Goal: Task Accomplishment & Management: Complete application form

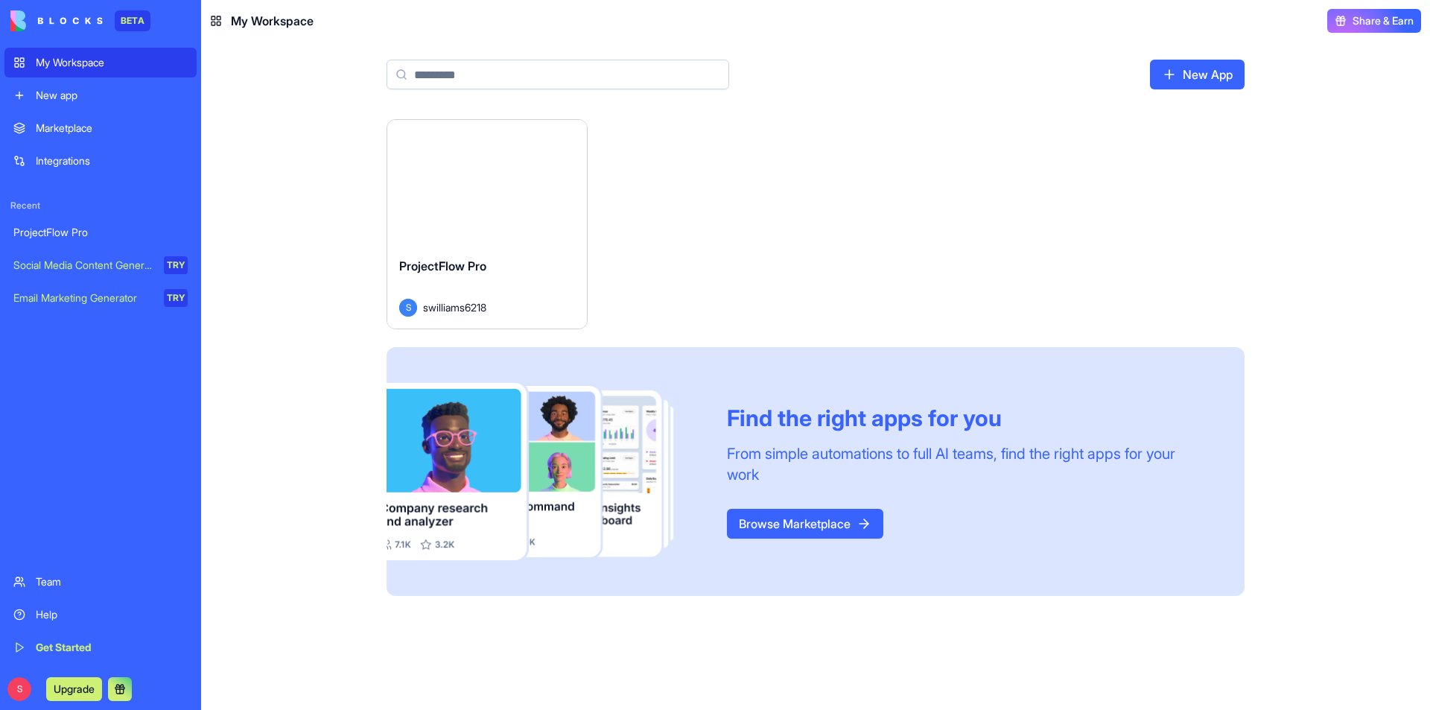
click at [520, 270] on div "ProjectFlow Pro" at bounding box center [487, 278] width 176 height 42
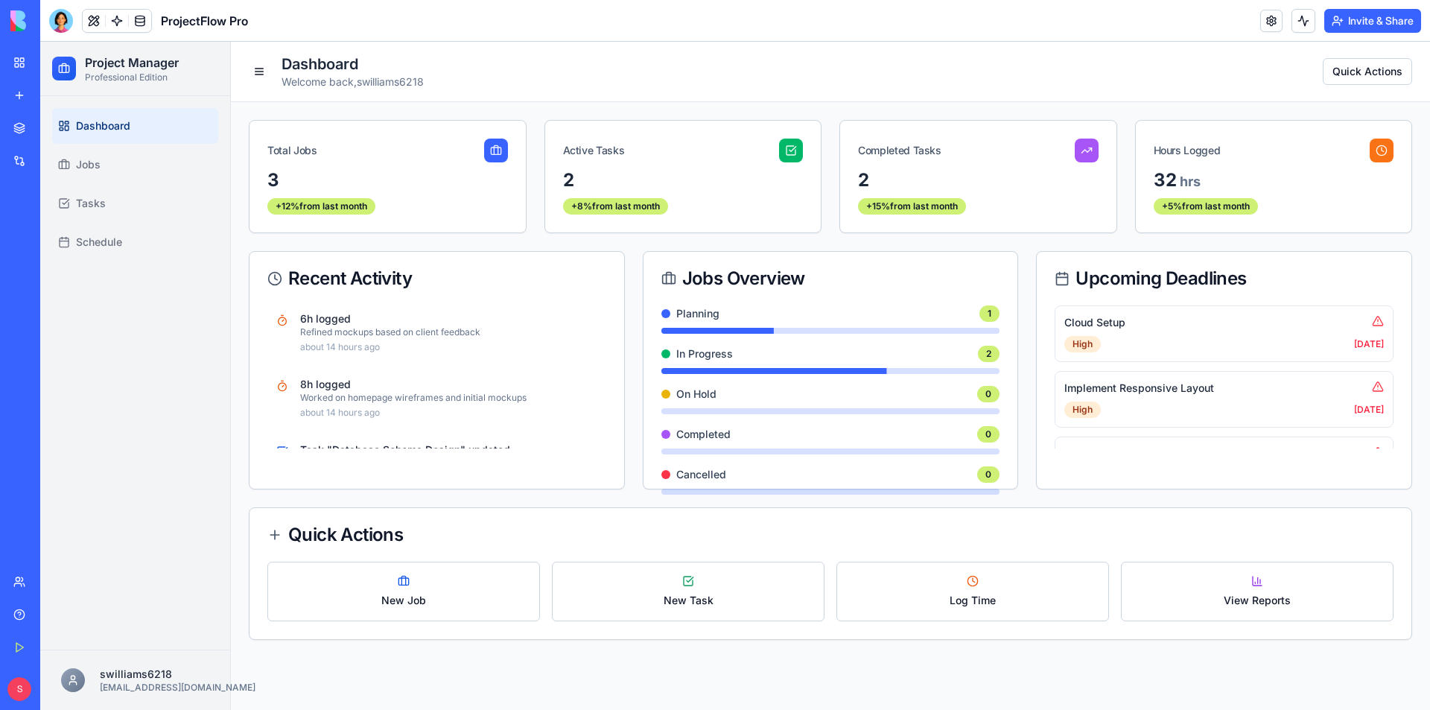
click at [112, 127] on span "Dashboard" at bounding box center [103, 125] width 54 height 15
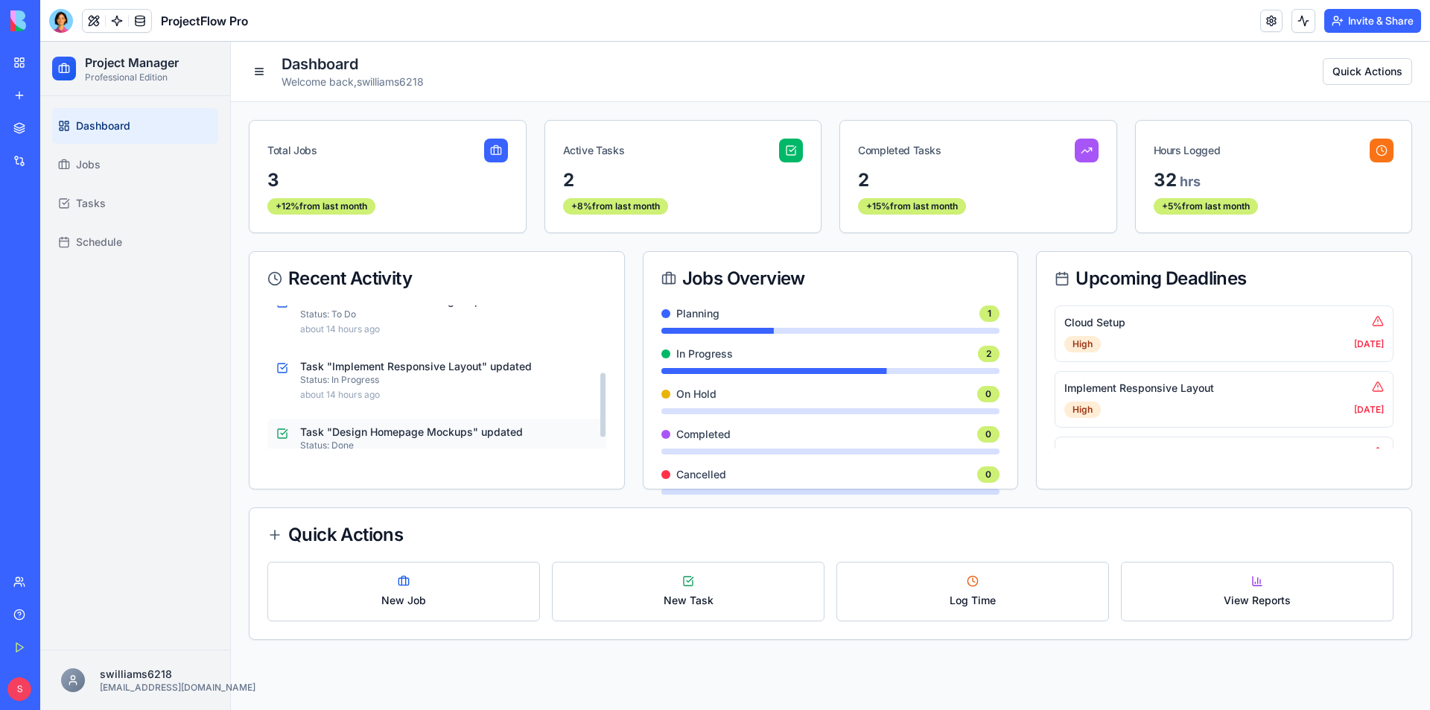
scroll to position [173, 0]
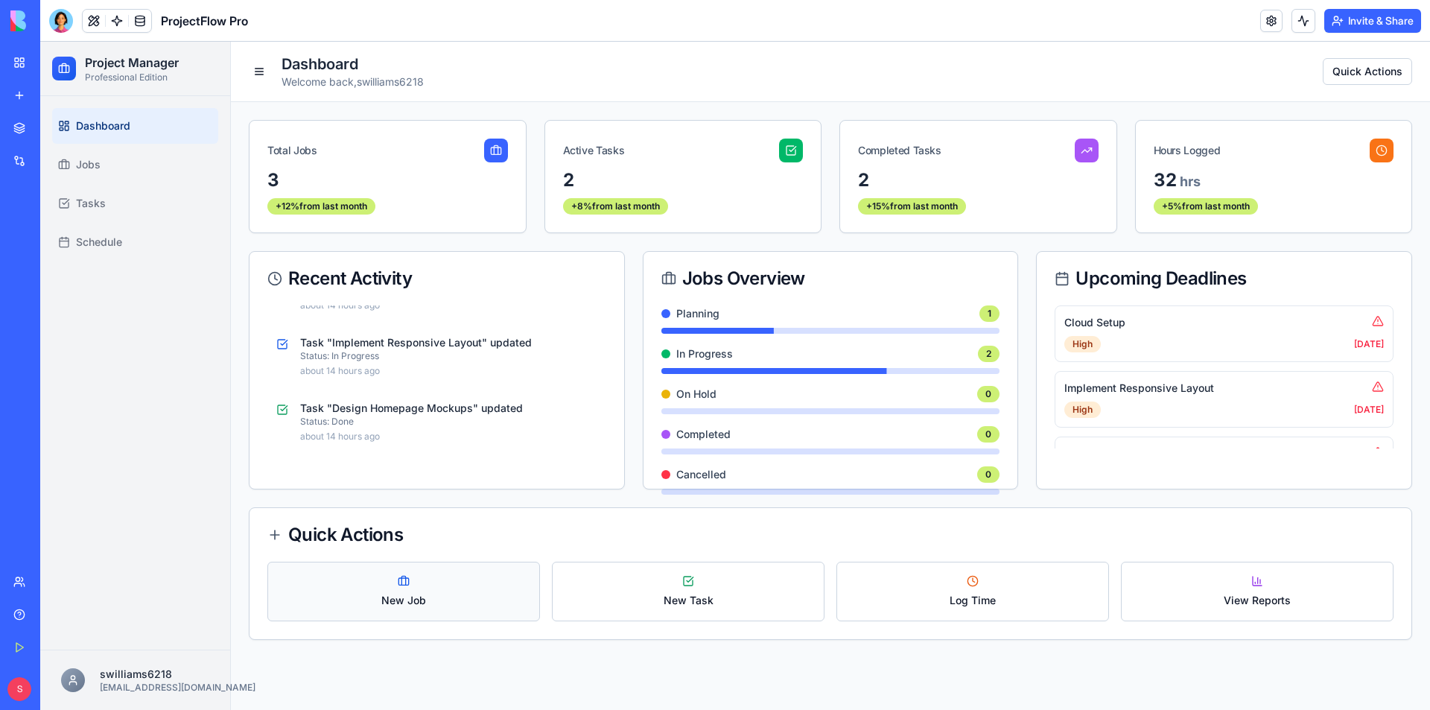
click at [399, 588] on button "New Job" at bounding box center [403, 591] width 273 height 60
click at [425, 596] on span "New Job" at bounding box center [403, 600] width 45 height 15
click at [457, 179] on div "3" at bounding box center [387, 180] width 241 height 24
click at [74, 159] on link "Jobs" at bounding box center [135, 165] width 166 height 36
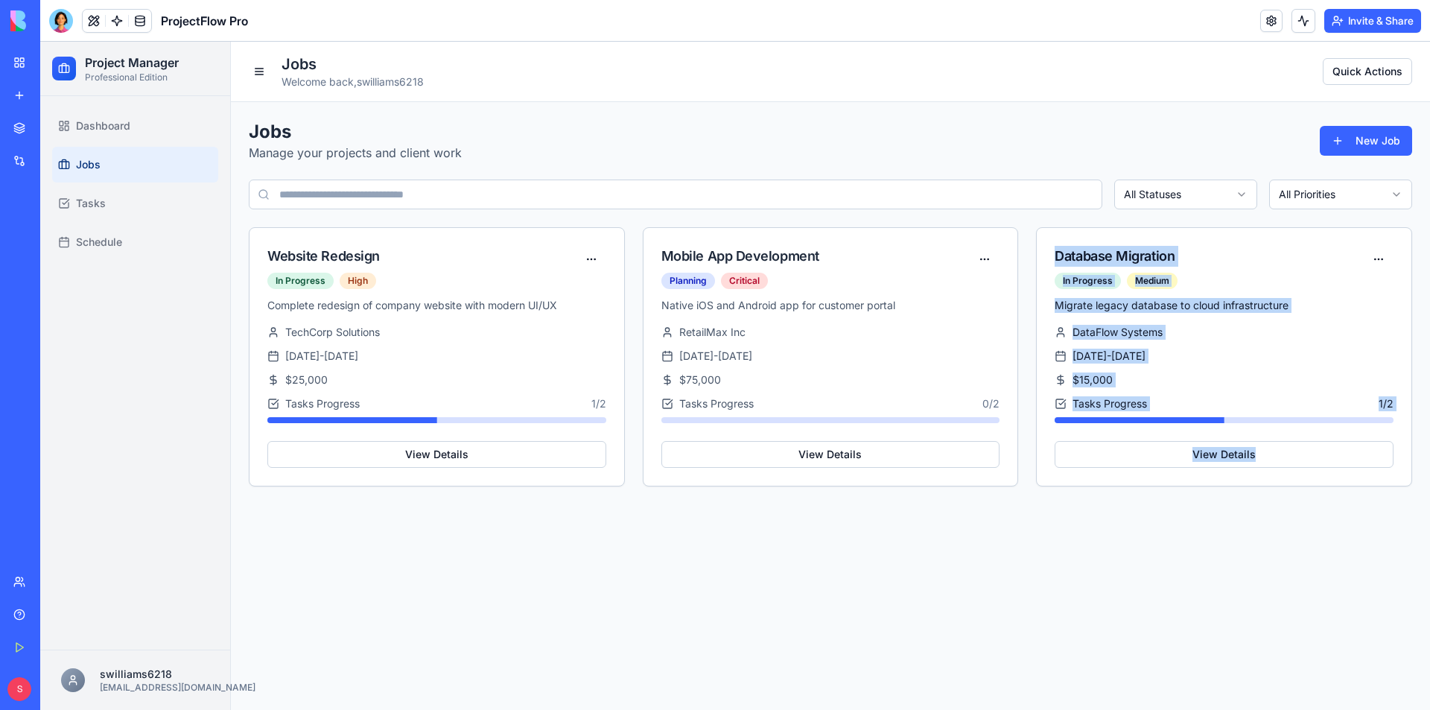
drag, startPoint x: 1080, startPoint y: 576, endPoint x: 813, endPoint y: 547, distance: 268.2
click at [807, 550] on main "Jobs Welcome back, swilliams6218 Quick Actions Jobs Manage your projects and cl…" at bounding box center [830, 376] width 1199 height 668
click at [99, 198] on span "Tasks" at bounding box center [91, 203] width 30 height 15
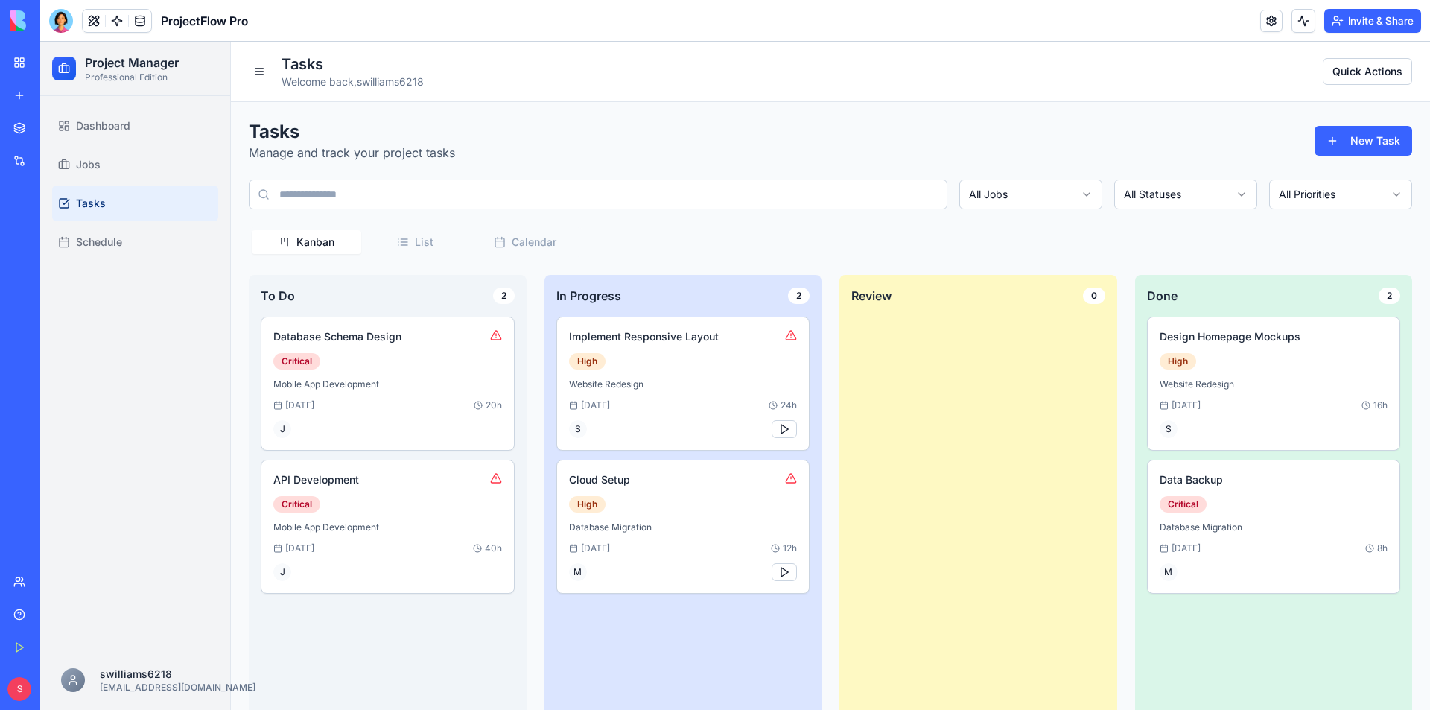
scroll to position [30, 0]
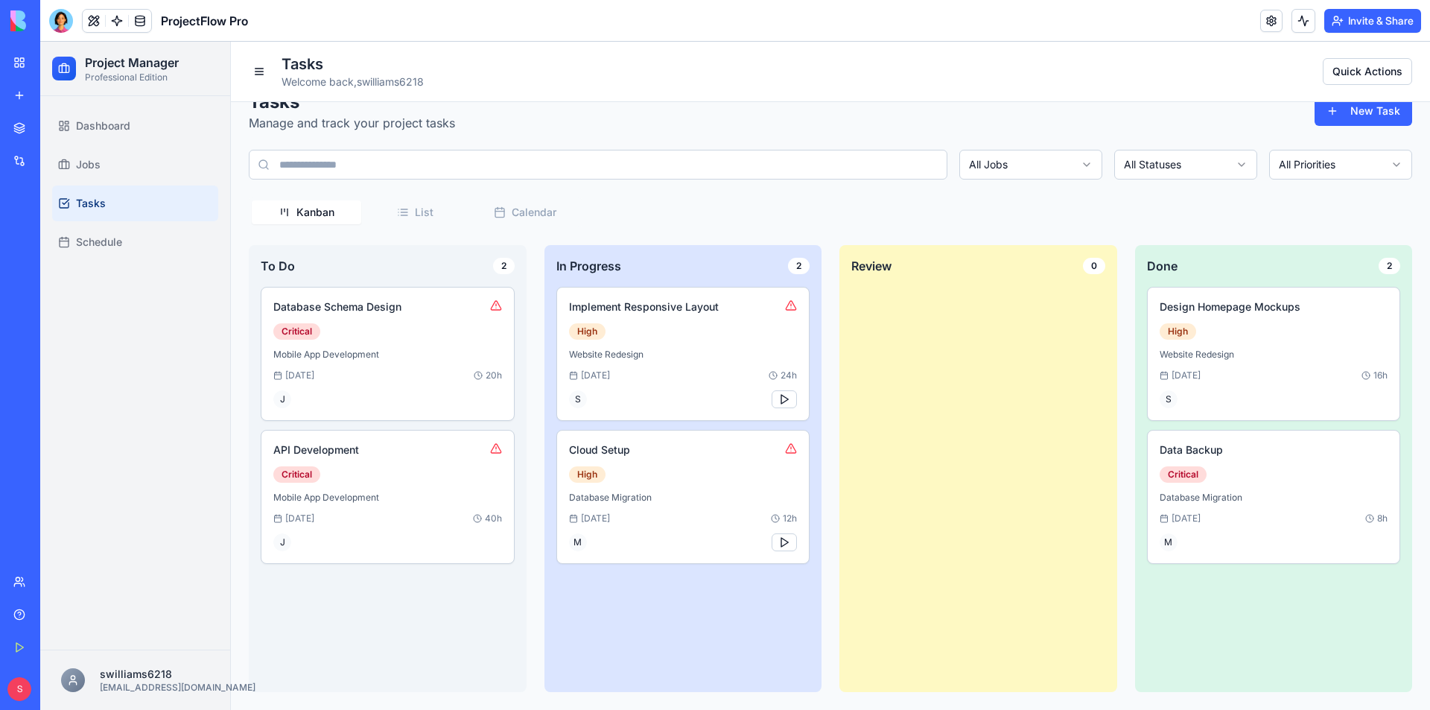
click at [425, 223] on div "Tasks Manage and track your project tasks New Task All Jobs All Statuses All Pr…" at bounding box center [830, 391] width 1163 height 602
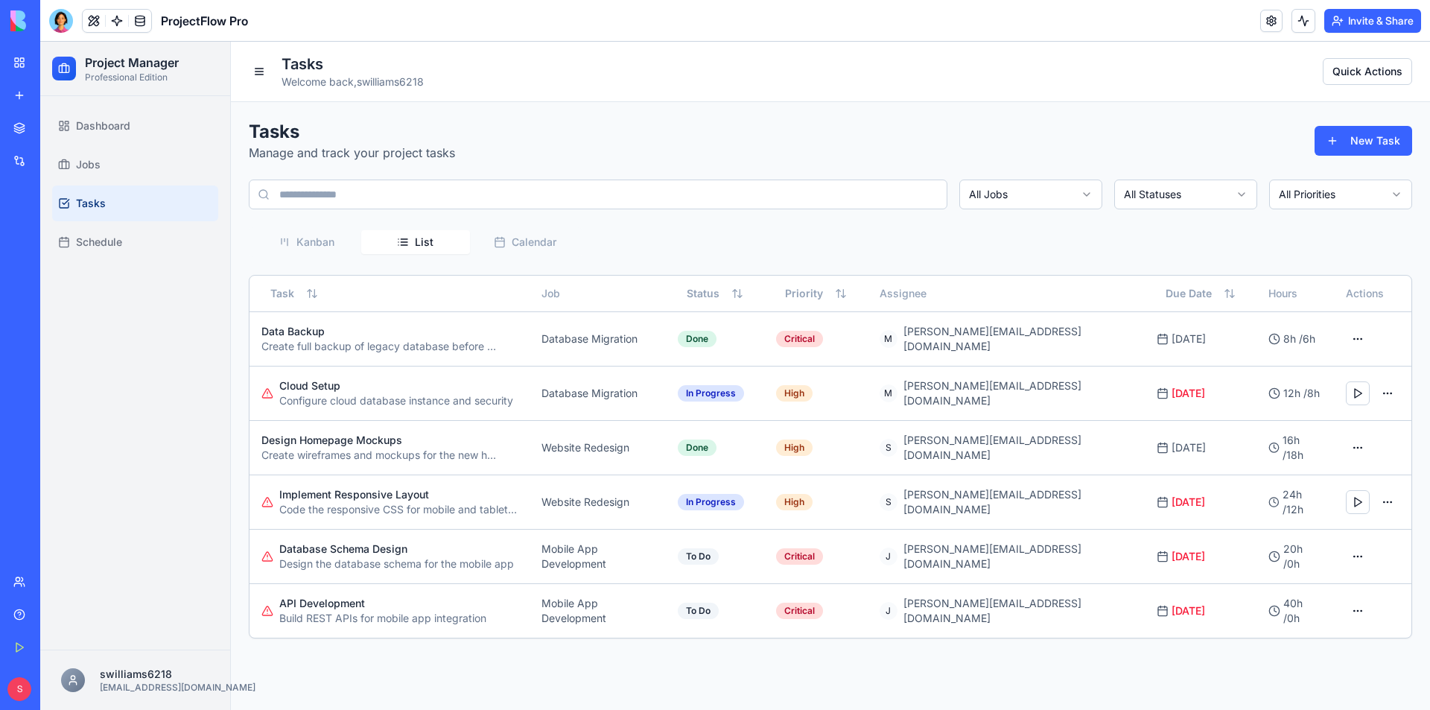
scroll to position [0, 0]
click at [545, 252] on button "Calendar" at bounding box center [524, 242] width 109 height 24
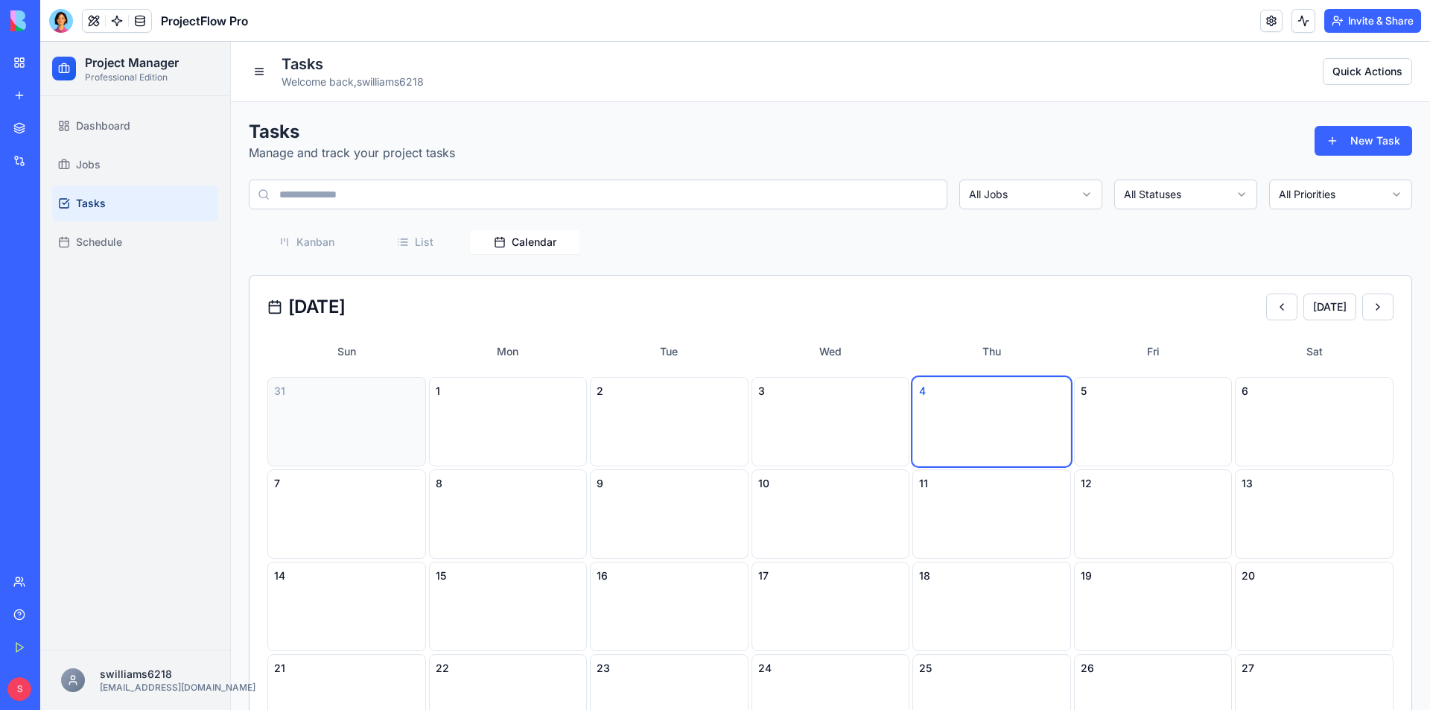
click at [318, 247] on button "Kanban" at bounding box center [306, 242] width 109 height 24
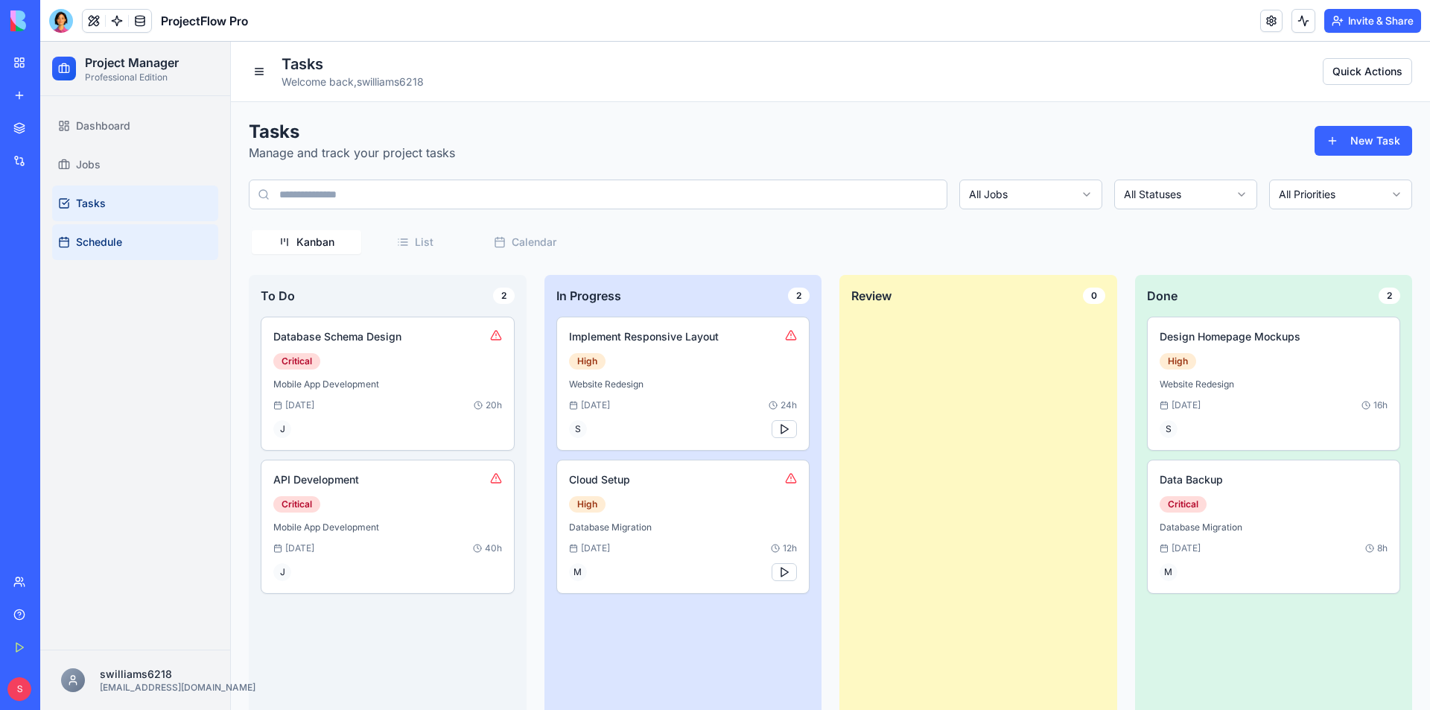
click at [75, 238] on link "Schedule" at bounding box center [135, 242] width 166 height 36
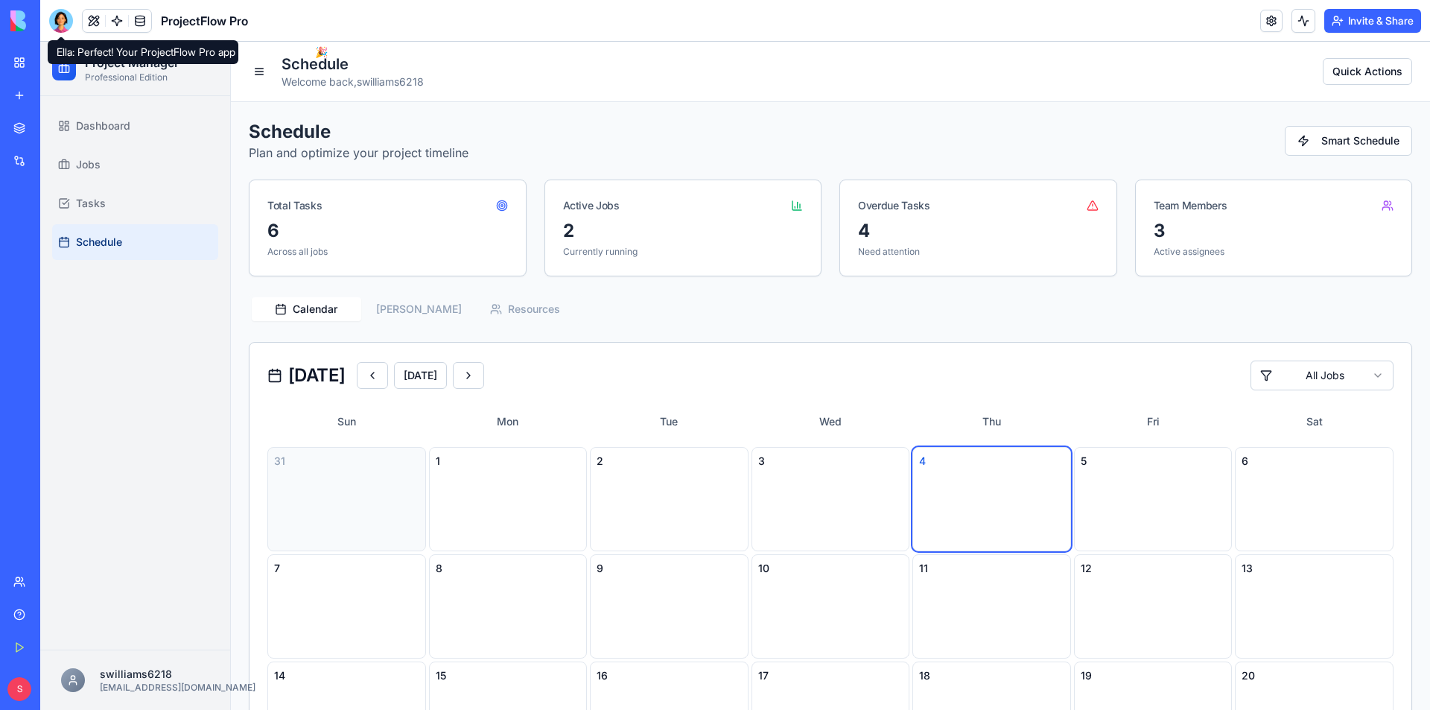
click at [66, 24] on div at bounding box center [61, 21] width 24 height 24
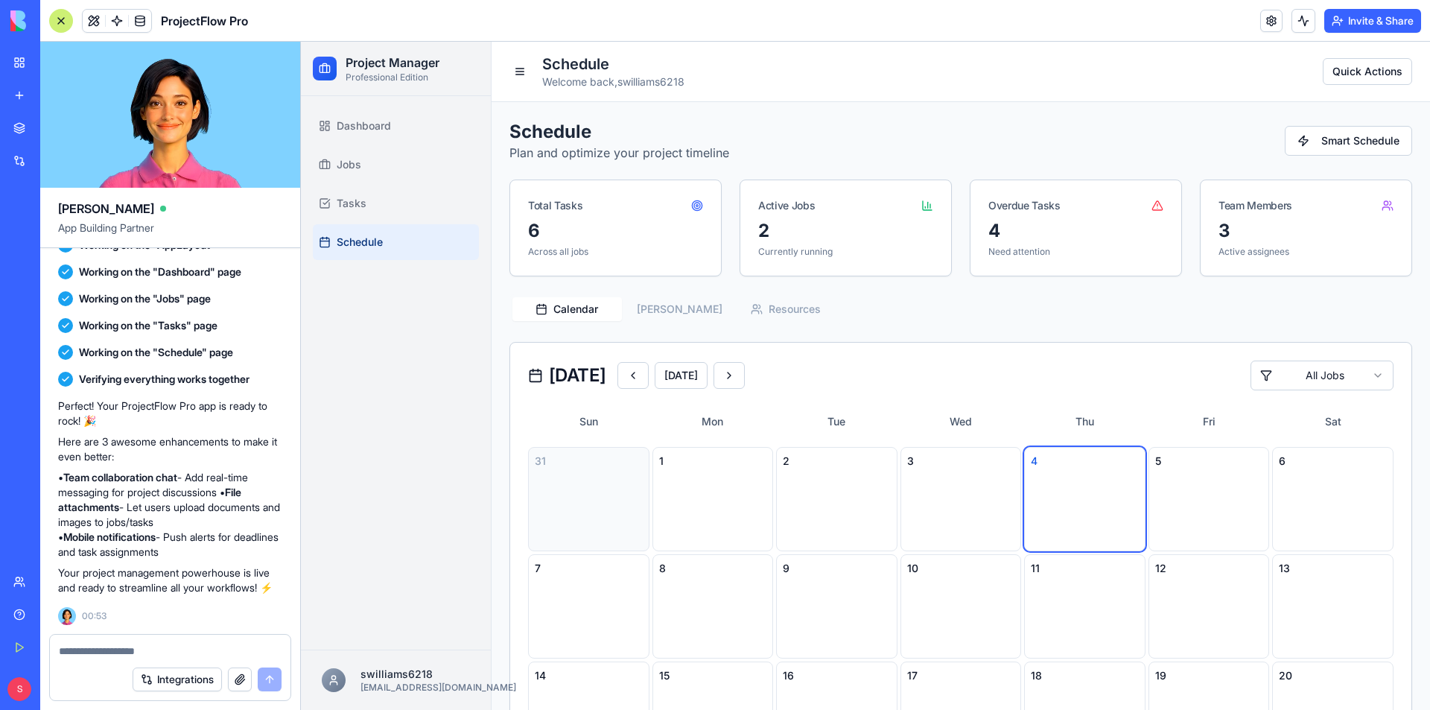
click at [116, 650] on textarea at bounding box center [170, 650] width 223 height 15
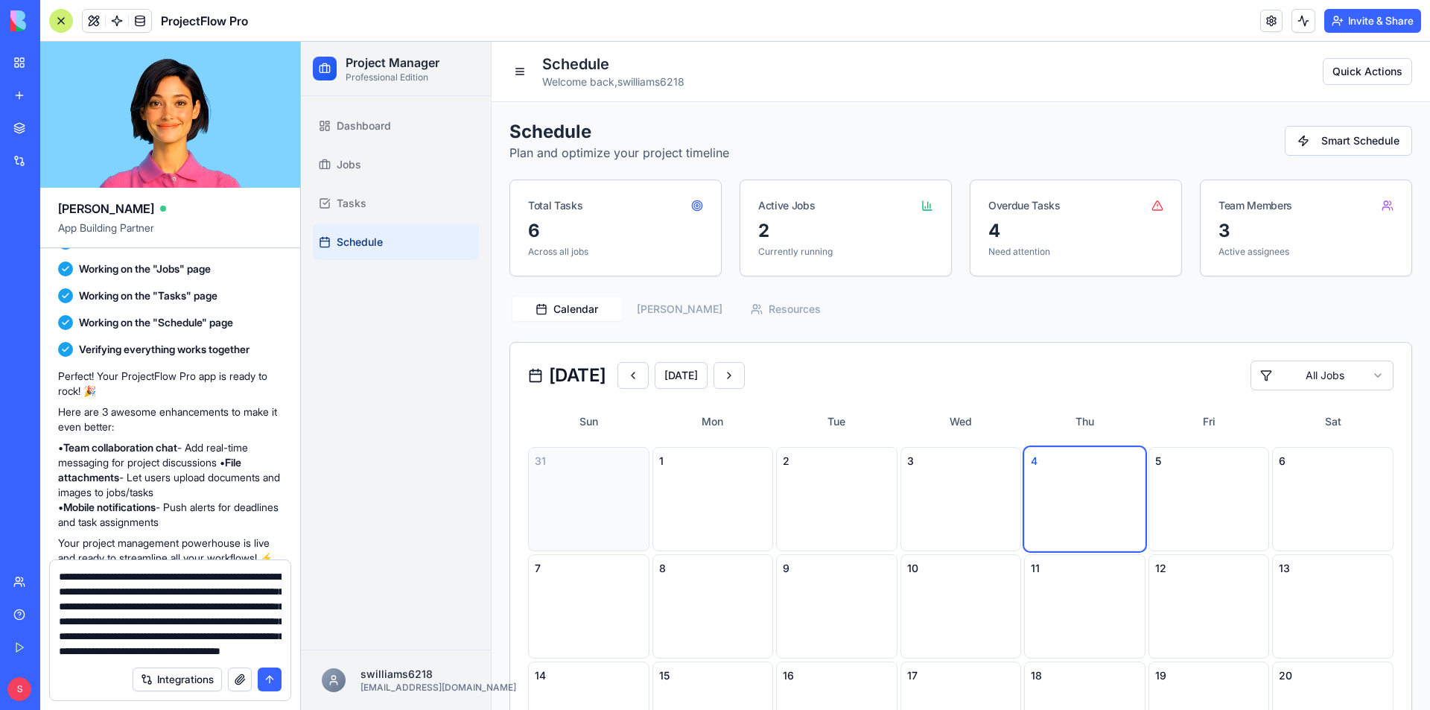
scroll to position [43, 0]
type textarea "**********"
click at [267, 681] on button "submit" at bounding box center [270, 679] width 24 height 24
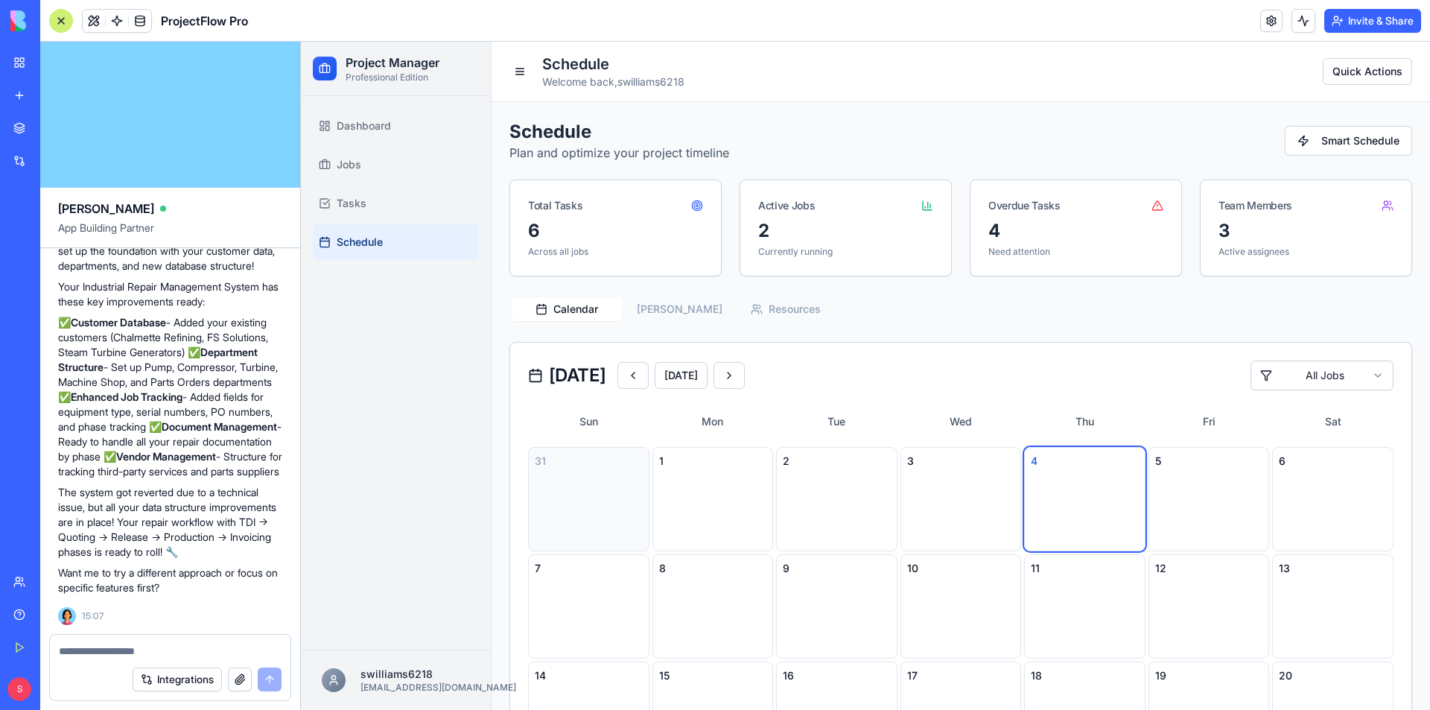
scroll to position [1759, 0]
click at [107, 649] on textarea at bounding box center [170, 650] width 223 height 15
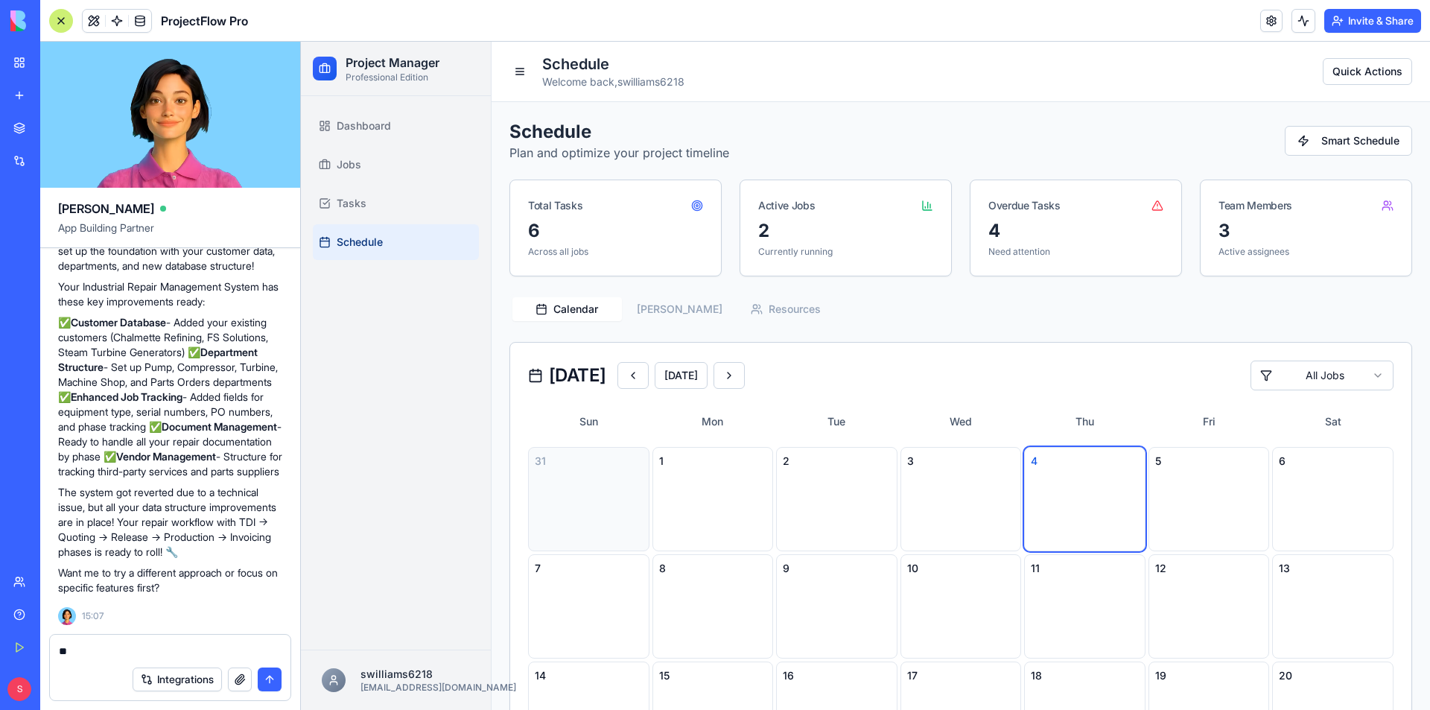
type textarea "***"
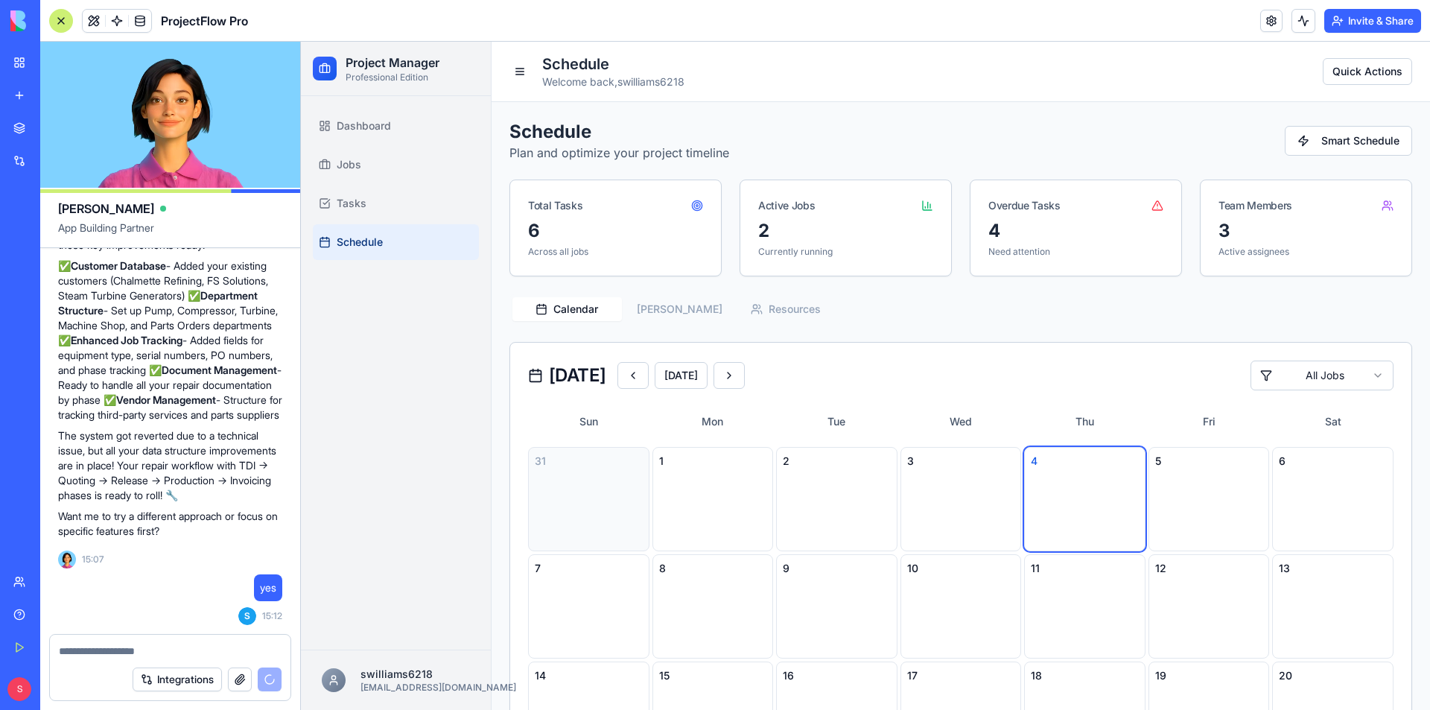
scroll to position [2208, 0]
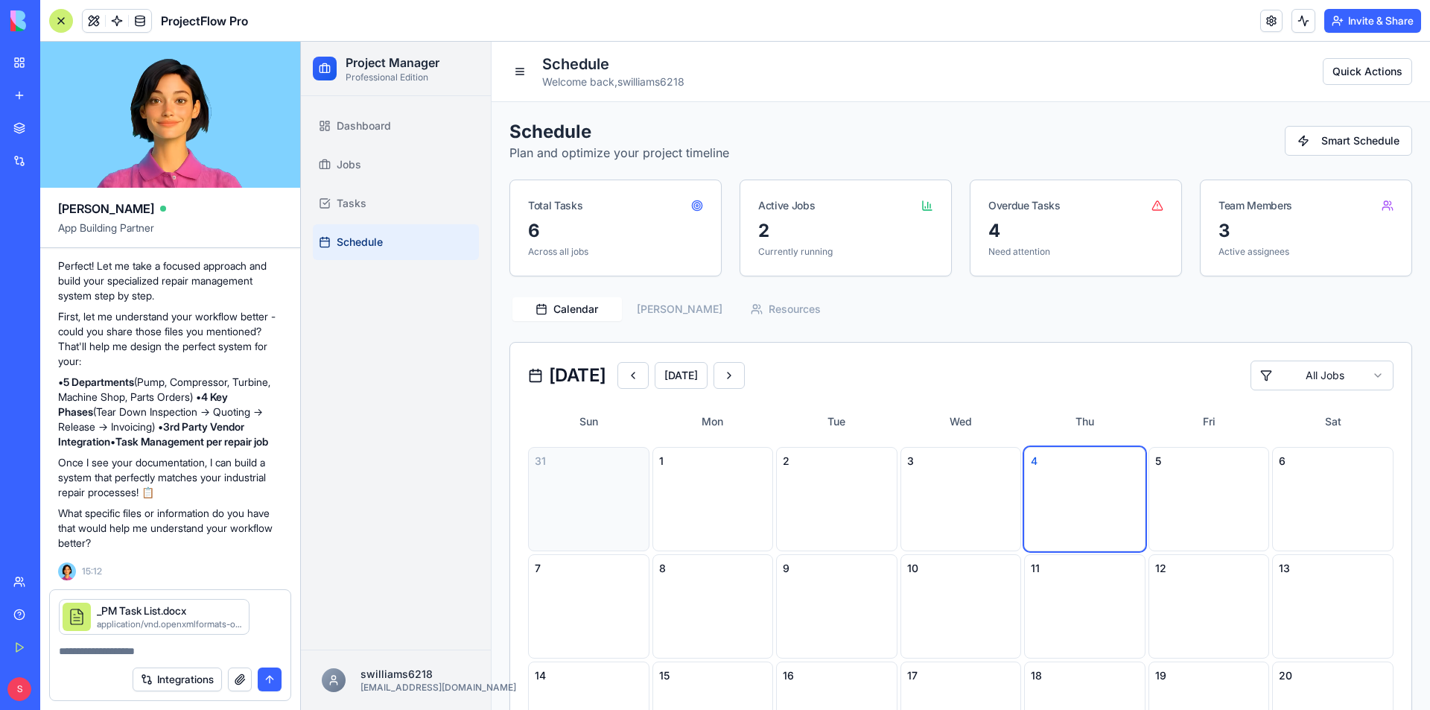
click at [74, 652] on textarea at bounding box center [170, 650] width 223 height 15
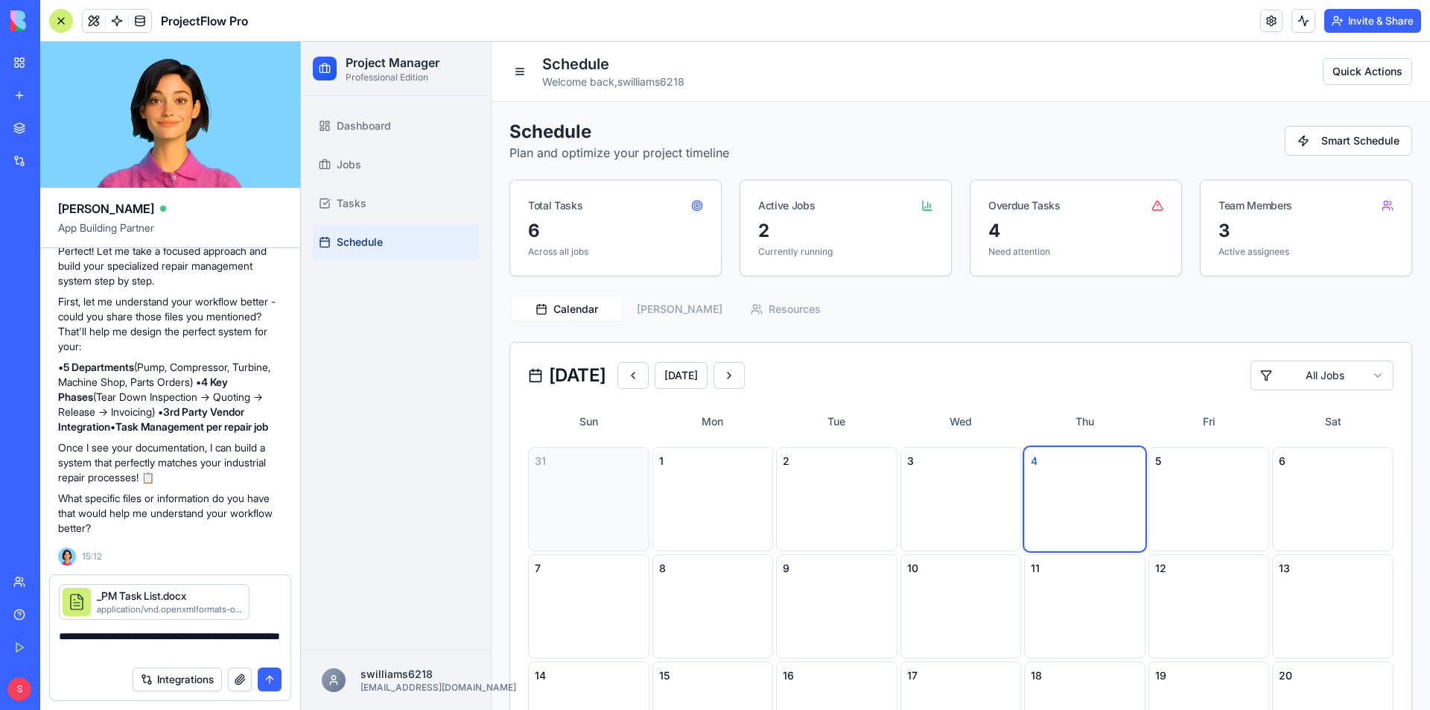
click at [144, 644] on textarea "**********" at bounding box center [170, 643] width 223 height 30
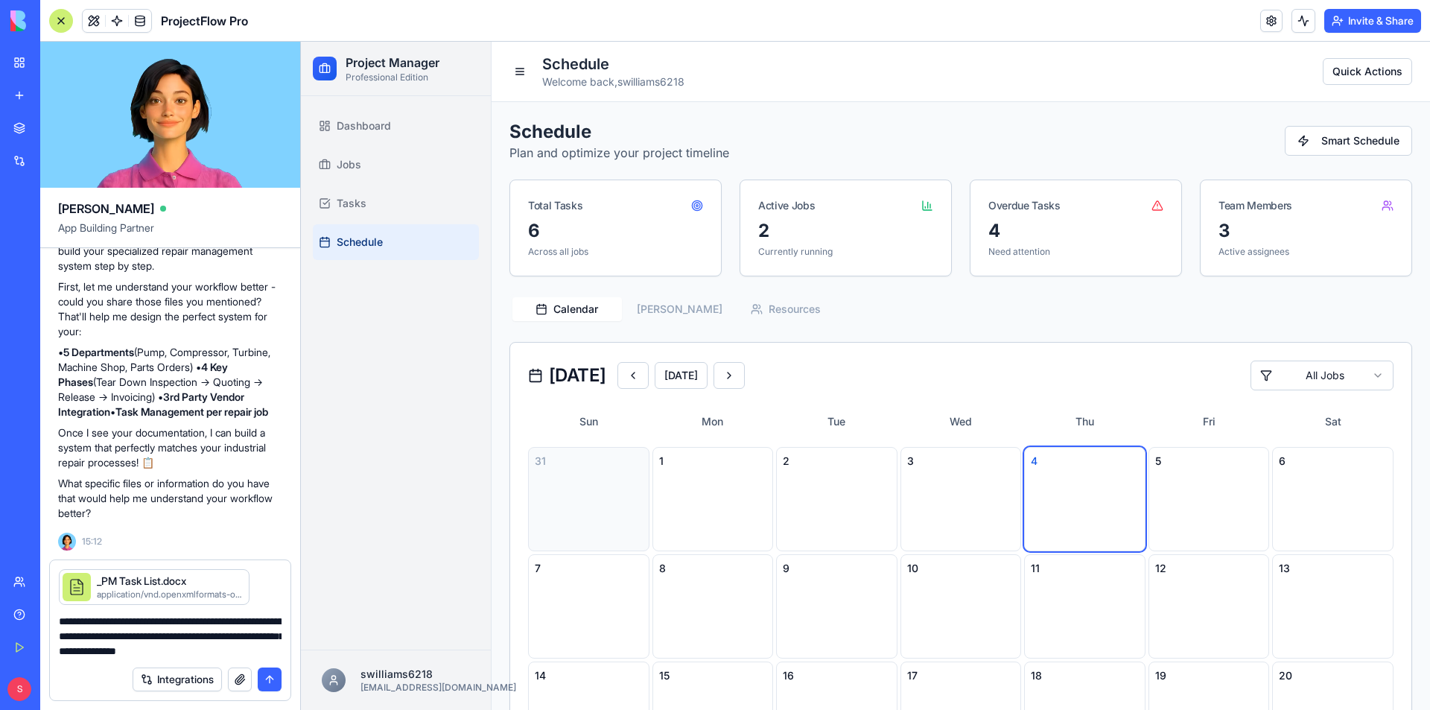
drag, startPoint x: 273, startPoint y: 650, endPoint x: 191, endPoint y: 638, distance: 82.8
click at [191, 638] on textarea "**********" at bounding box center [170, 636] width 223 height 45
drag, startPoint x: 107, startPoint y: 637, endPoint x: 278, endPoint y: 652, distance: 171.9
click at [278, 652] on textarea "**********" at bounding box center [170, 636] width 223 height 45
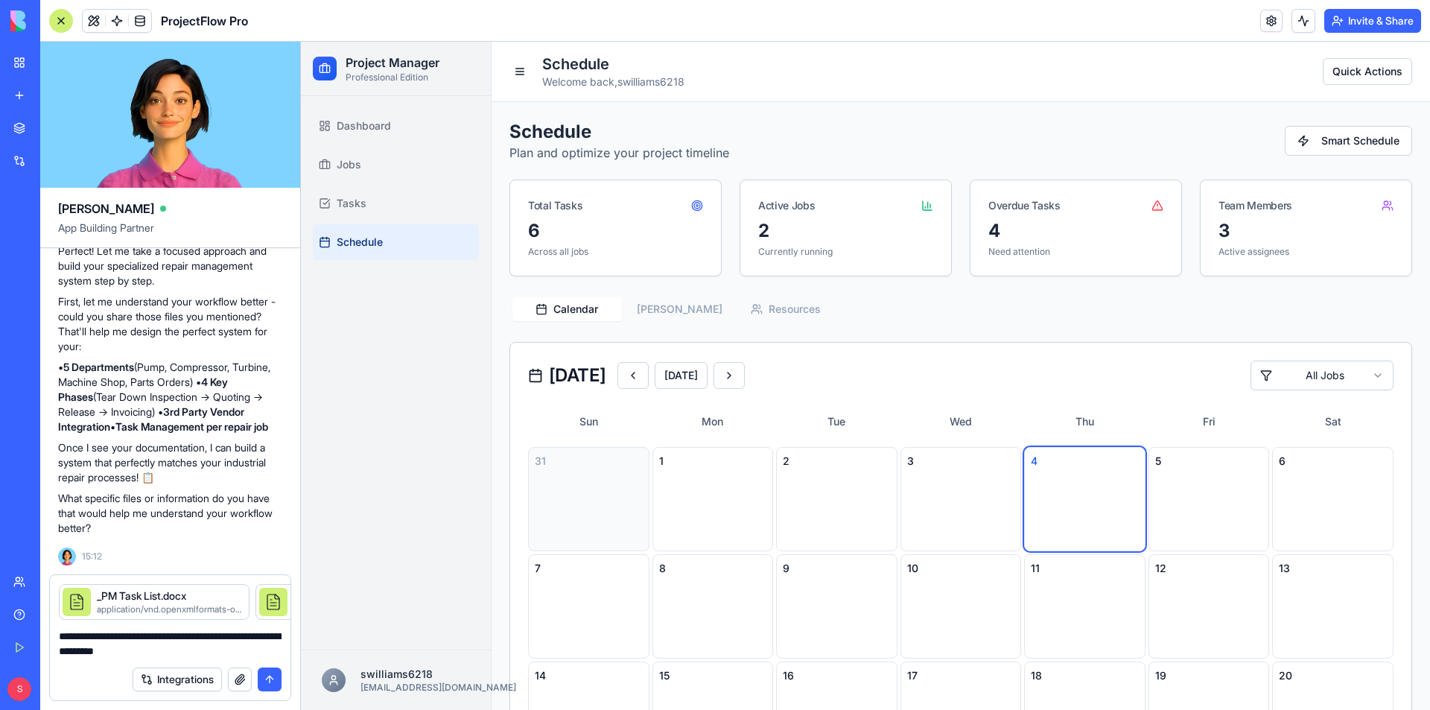
click at [169, 650] on textarea "**********" at bounding box center [170, 643] width 223 height 30
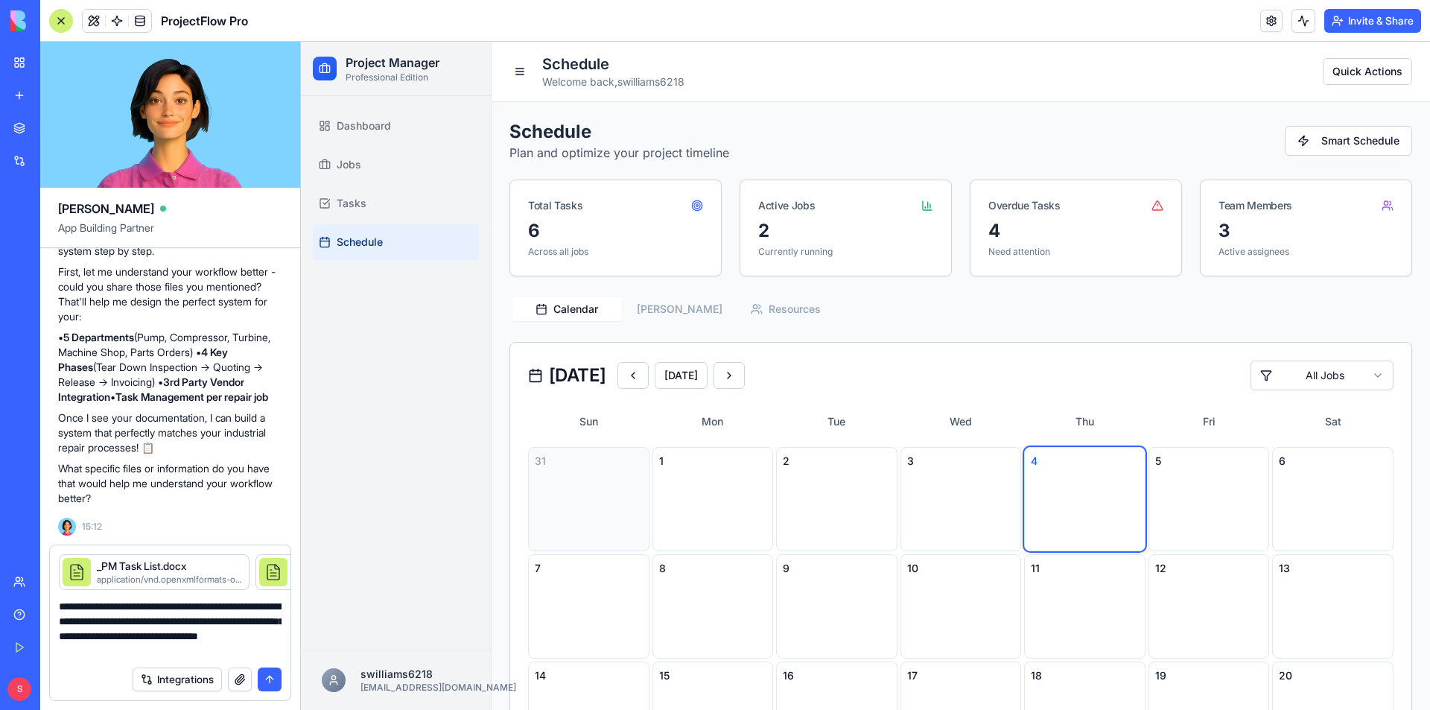
type textarea "**********"
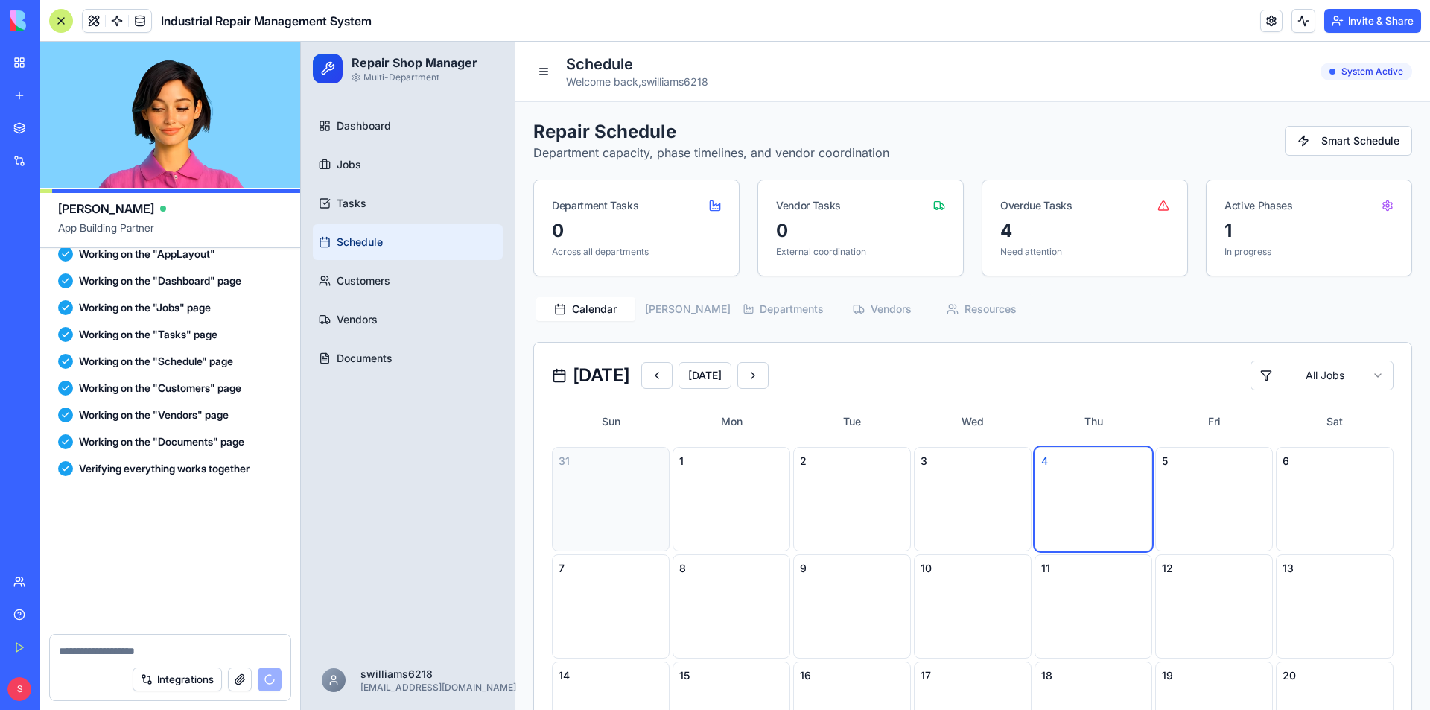
scroll to position [4028, 0]
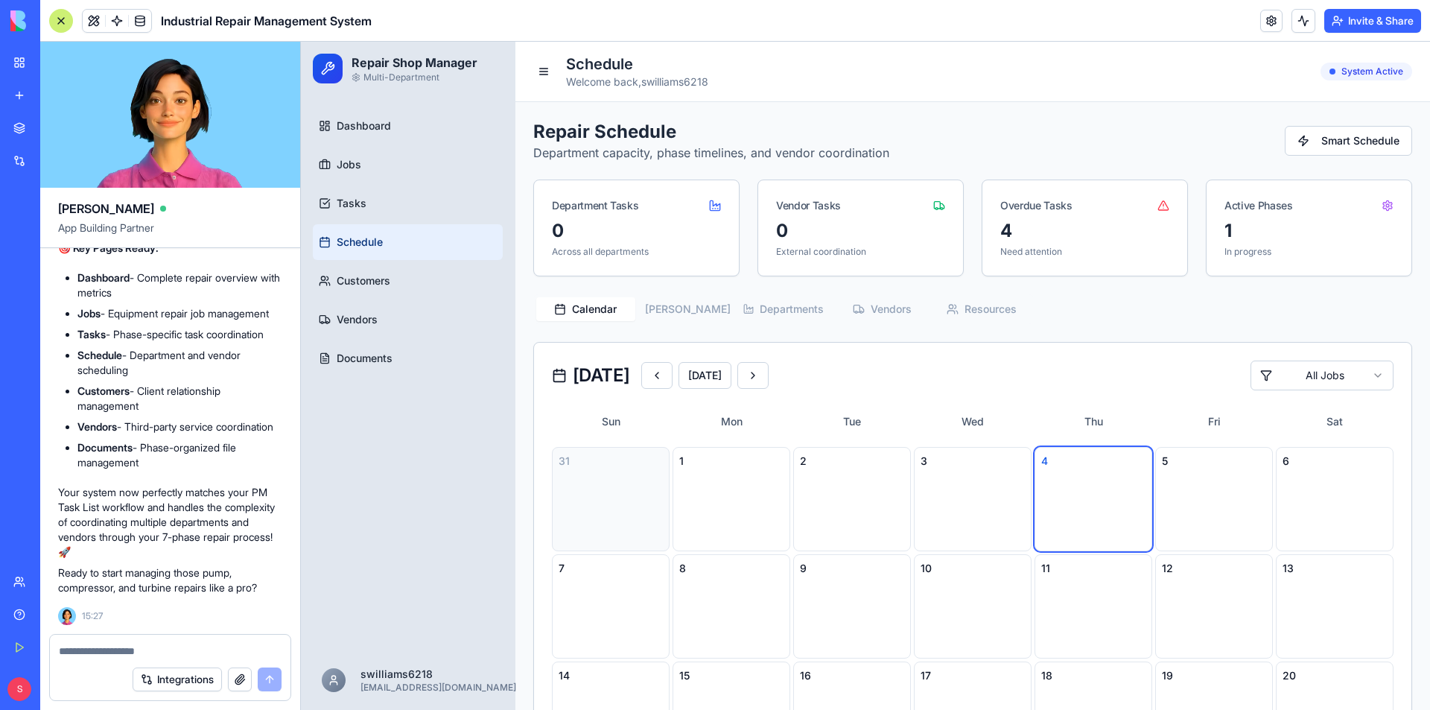
click at [145, 644] on textarea at bounding box center [170, 650] width 223 height 15
type textarea "****"
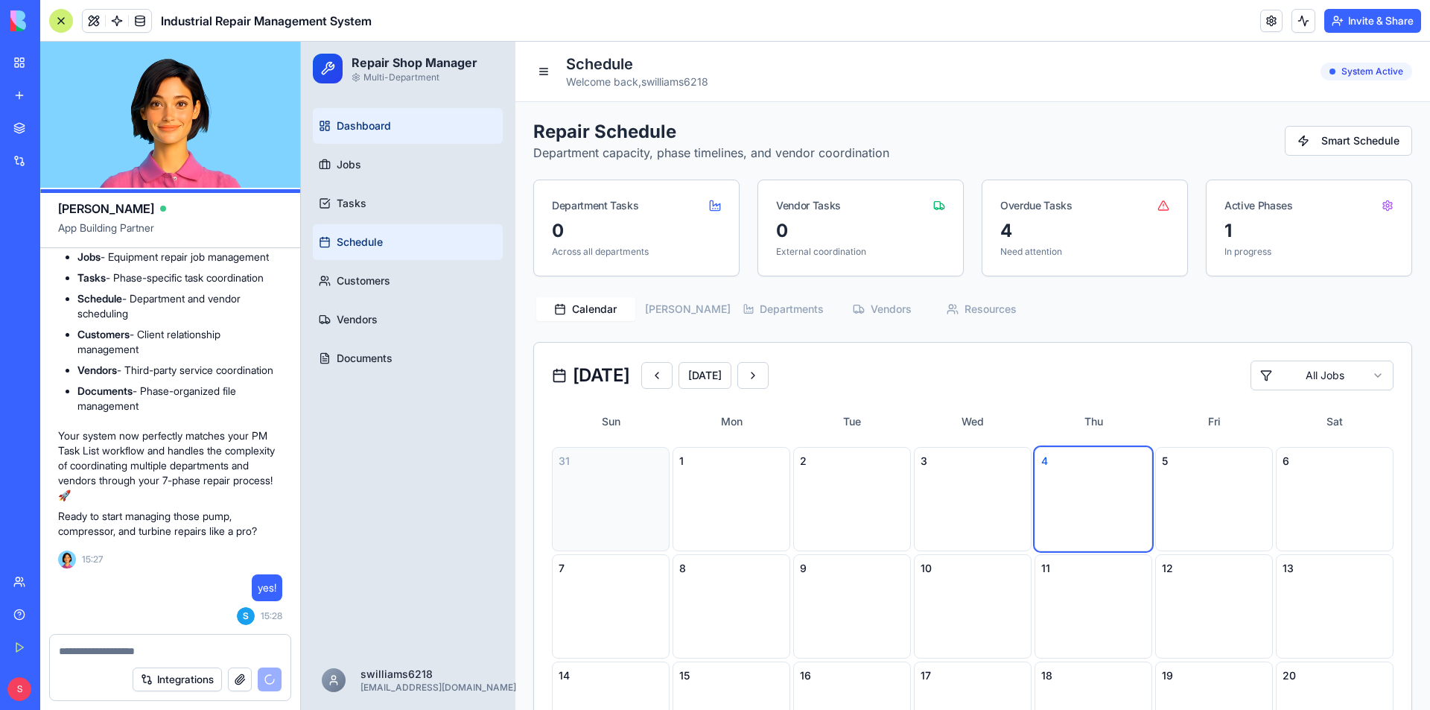
click at [356, 131] on span "Dashboard" at bounding box center [364, 125] width 54 height 15
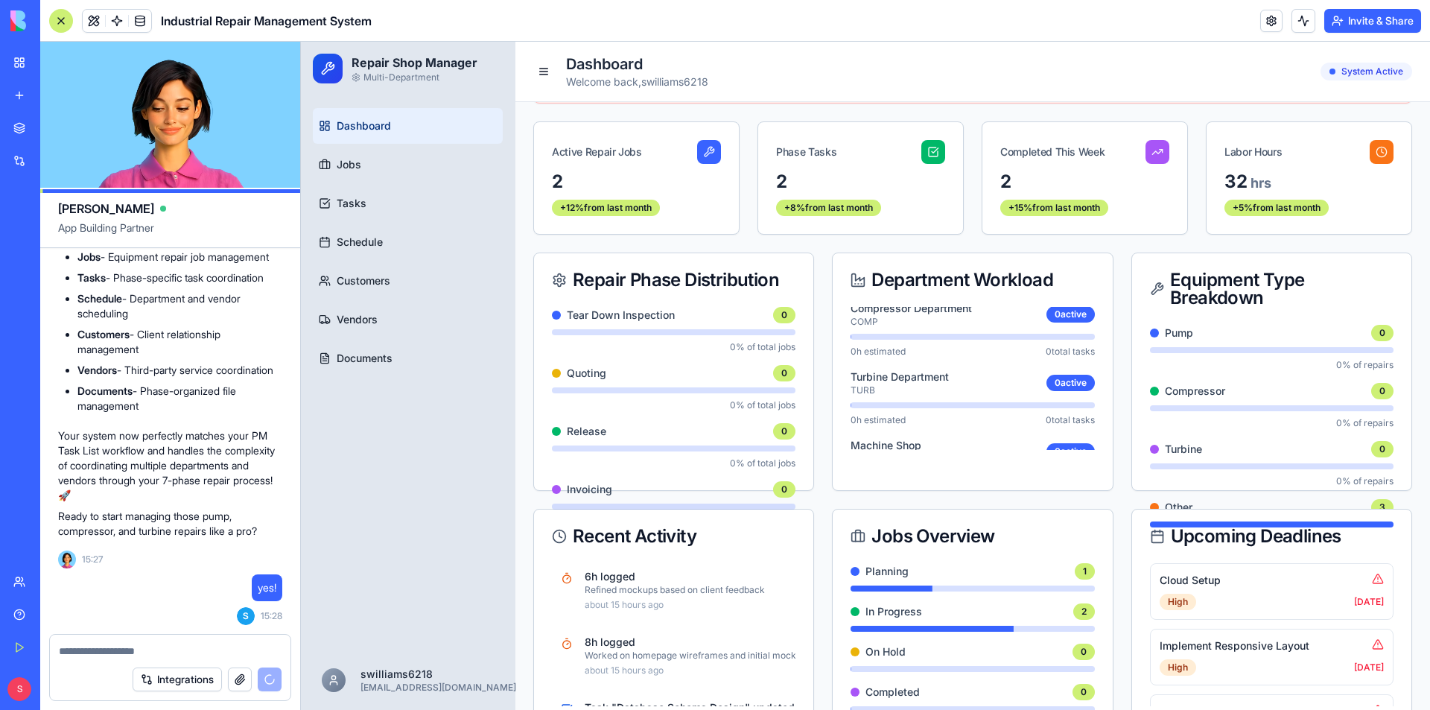
scroll to position [149, 0]
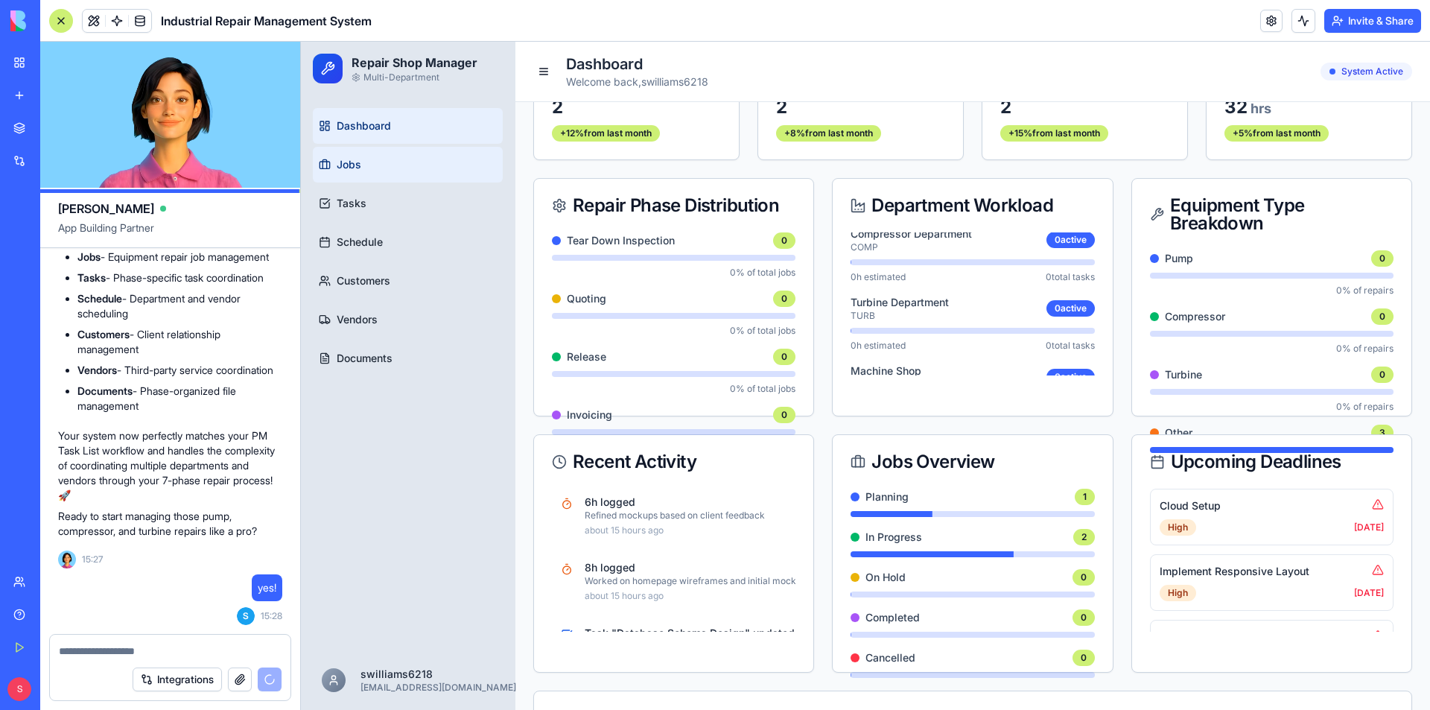
click at [348, 159] on span "Jobs" at bounding box center [349, 164] width 25 height 15
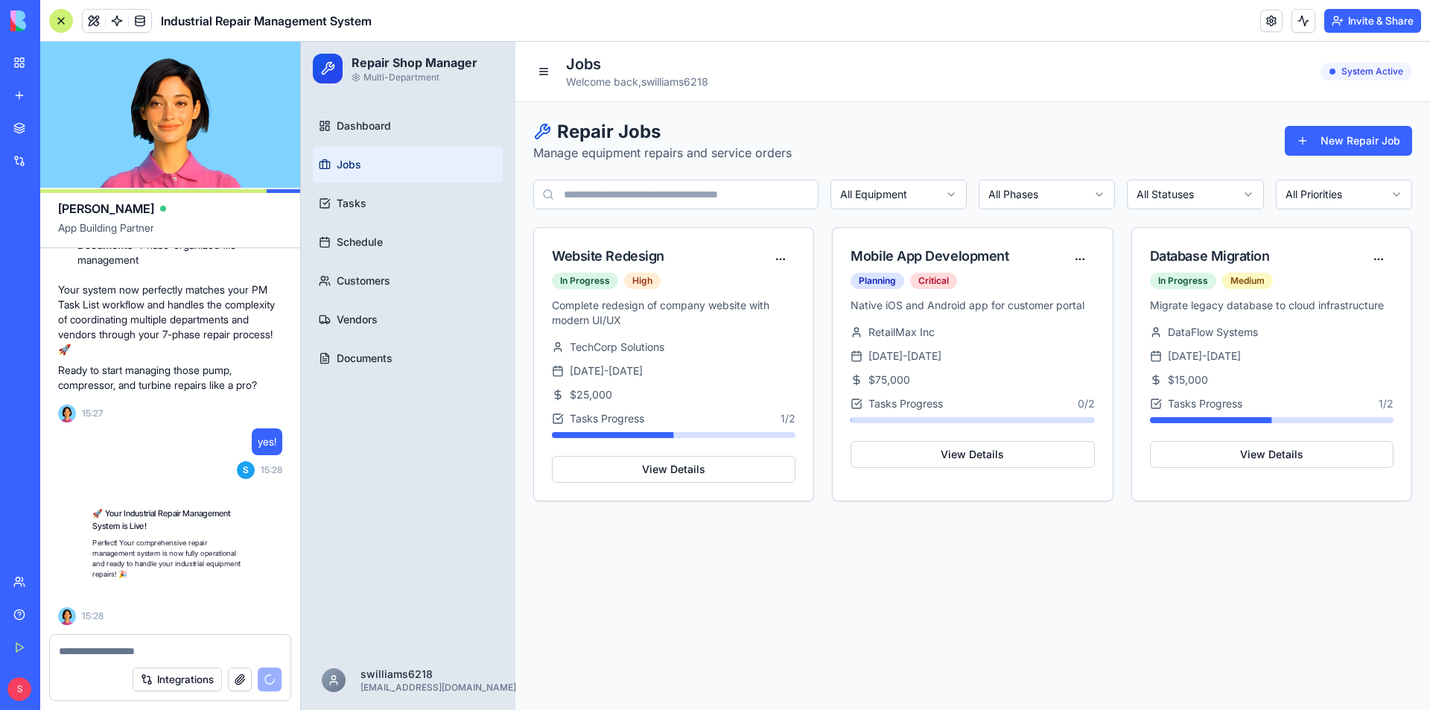
scroll to position [4231, 0]
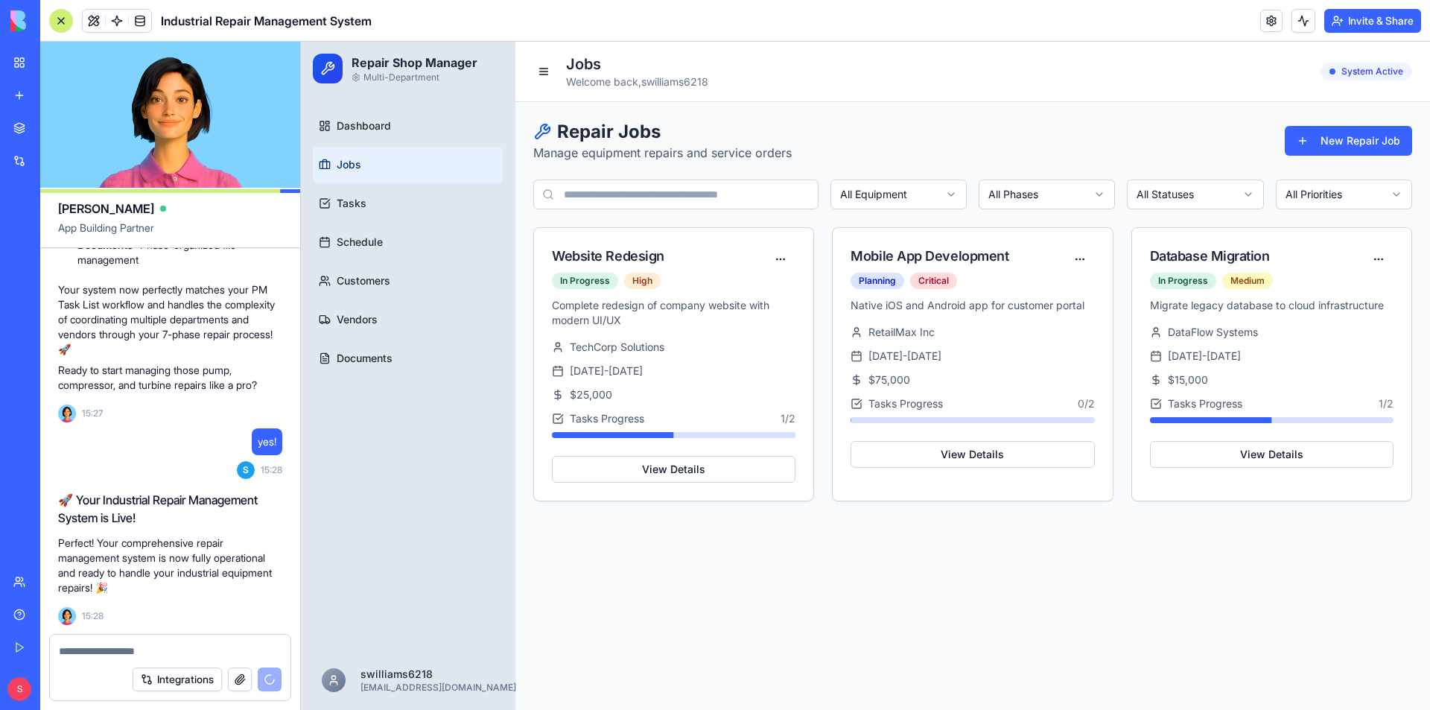
drag, startPoint x: 1004, startPoint y: 573, endPoint x: 892, endPoint y: 575, distance: 112.5
click at [892, 575] on main "Jobs Welcome back, swilliams6218 System Active Repair Jobs Manage equipment rep…" at bounding box center [972, 376] width 914 height 668
click at [377, 206] on link "Tasks" at bounding box center [408, 203] width 190 height 36
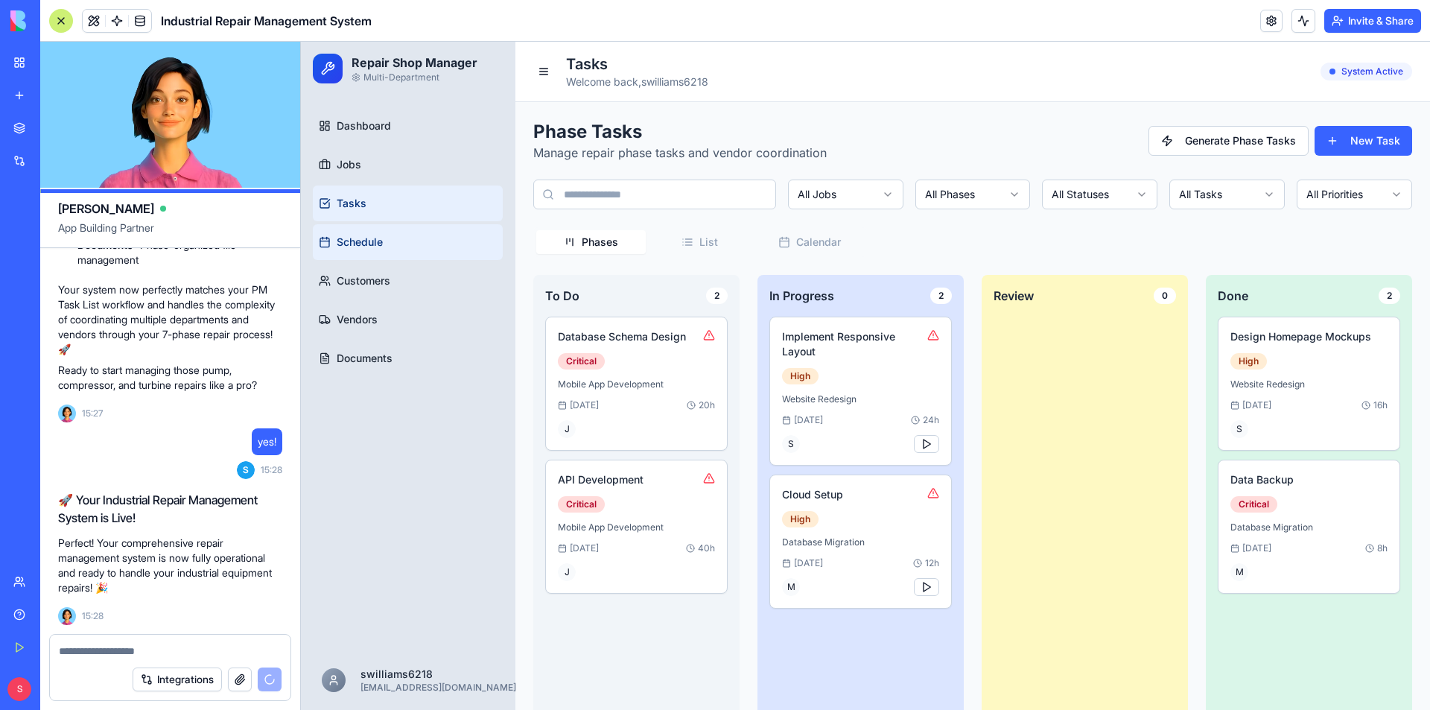
click at [369, 250] on link "Schedule" at bounding box center [408, 242] width 190 height 36
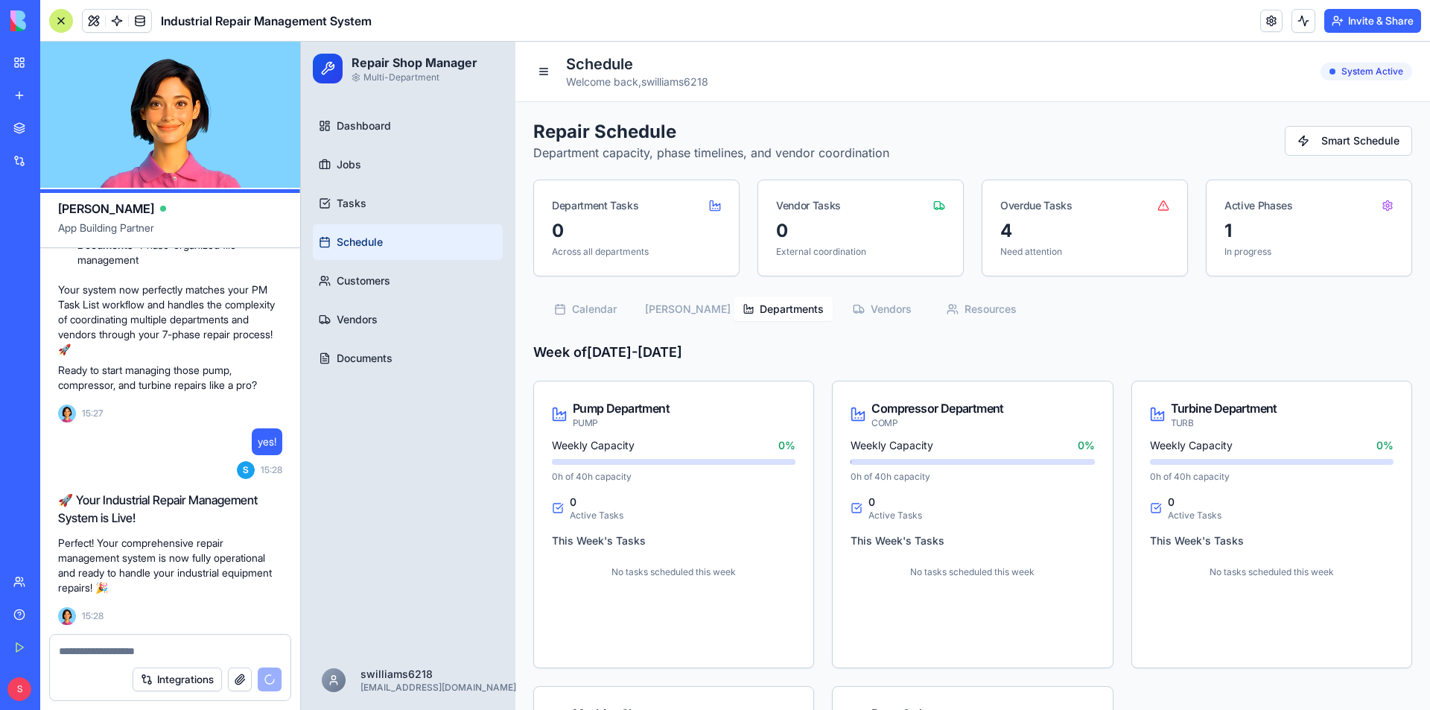
click at [780, 311] on button "Departments" at bounding box center [783, 309] width 99 height 24
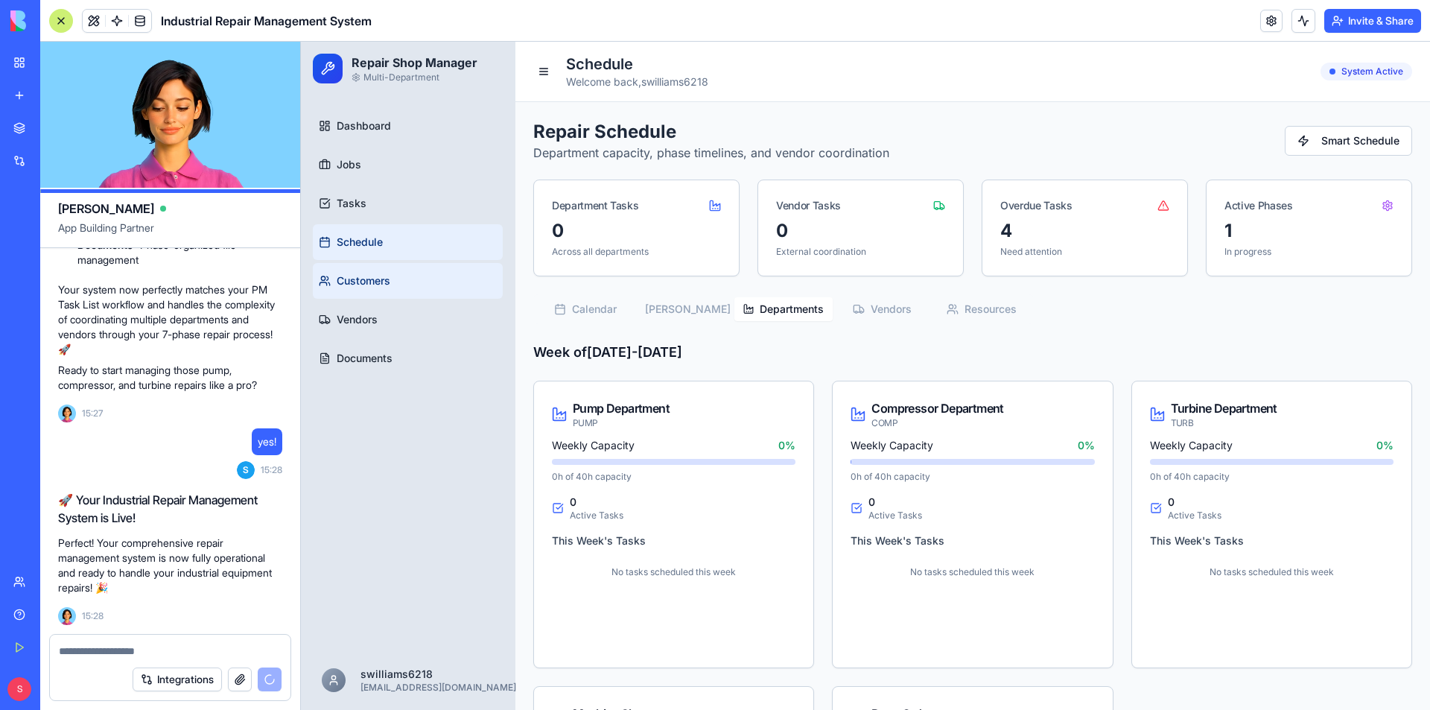
click at [386, 290] on link "Customers" at bounding box center [408, 281] width 190 height 36
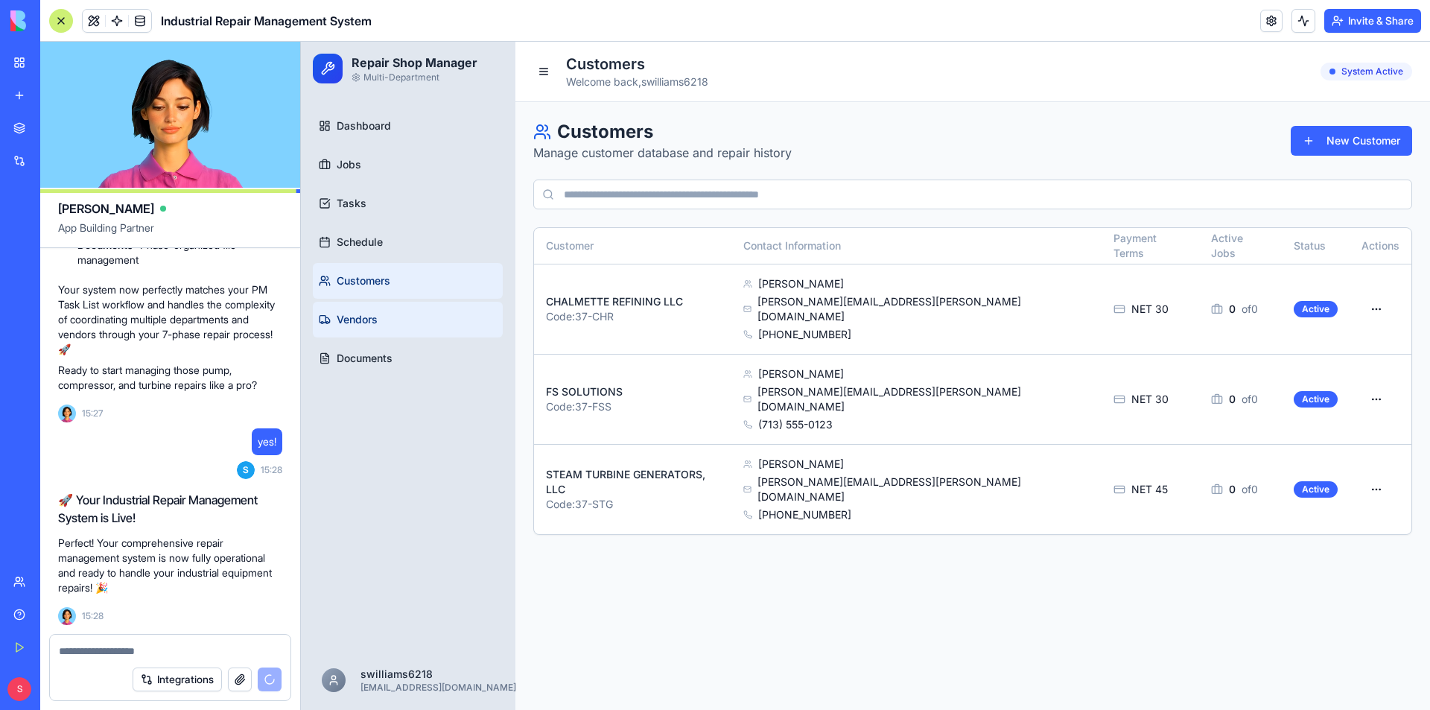
click at [389, 321] on link "Vendors" at bounding box center [408, 320] width 190 height 36
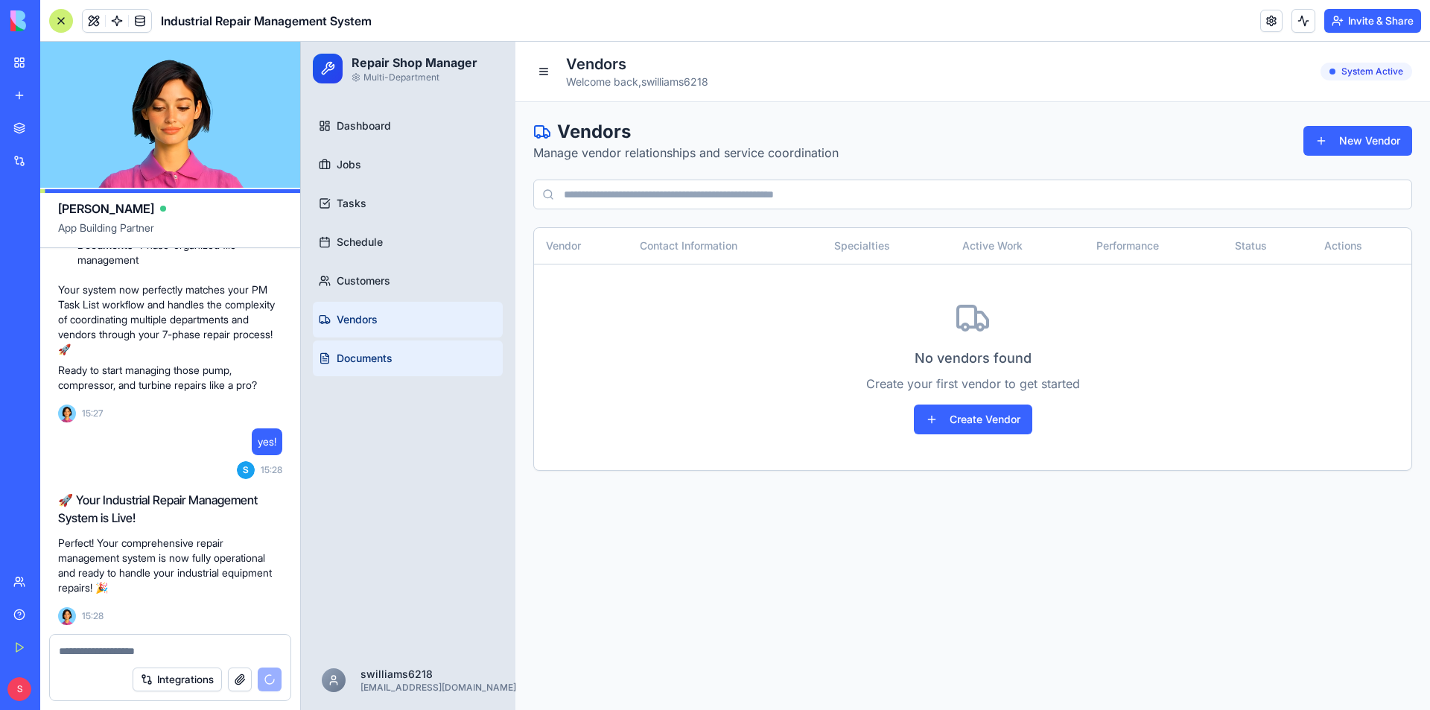
click at [373, 363] on span "Documents" at bounding box center [365, 358] width 56 height 15
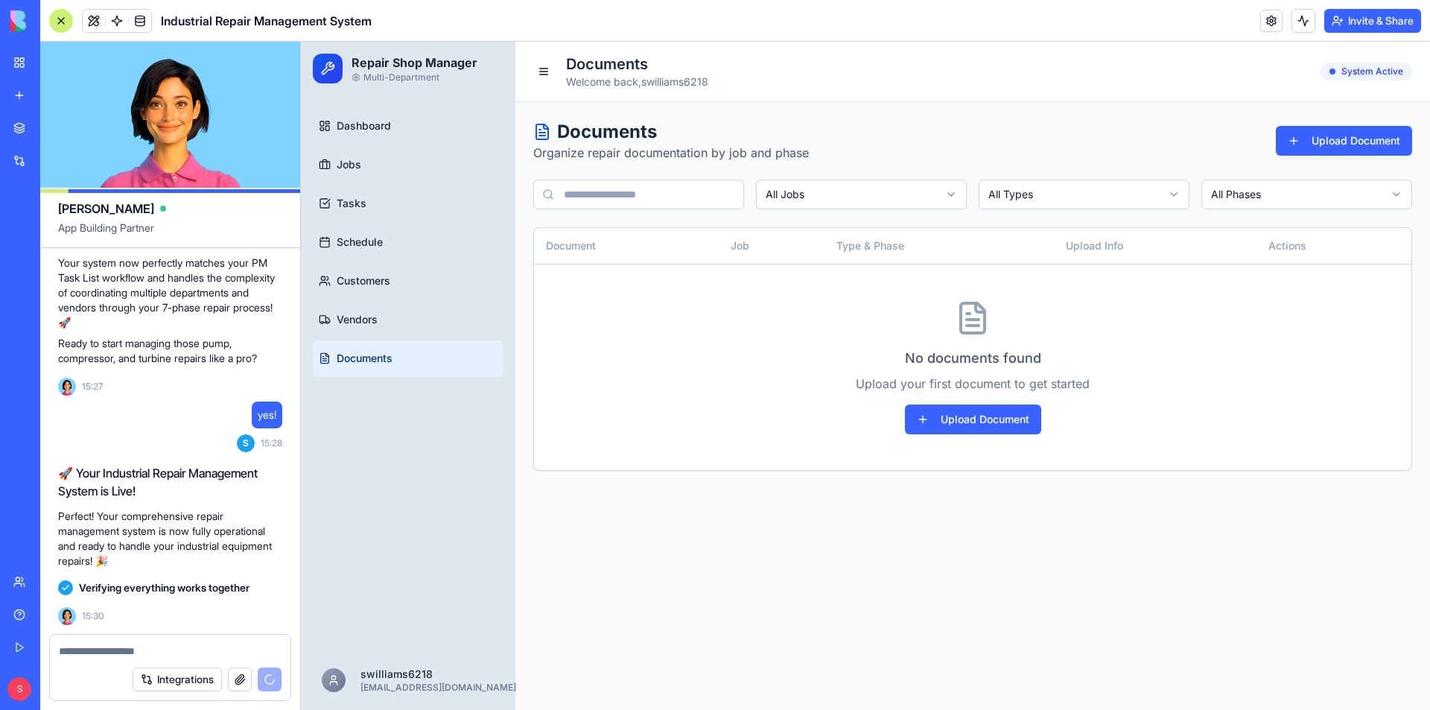
scroll to position [4993, 0]
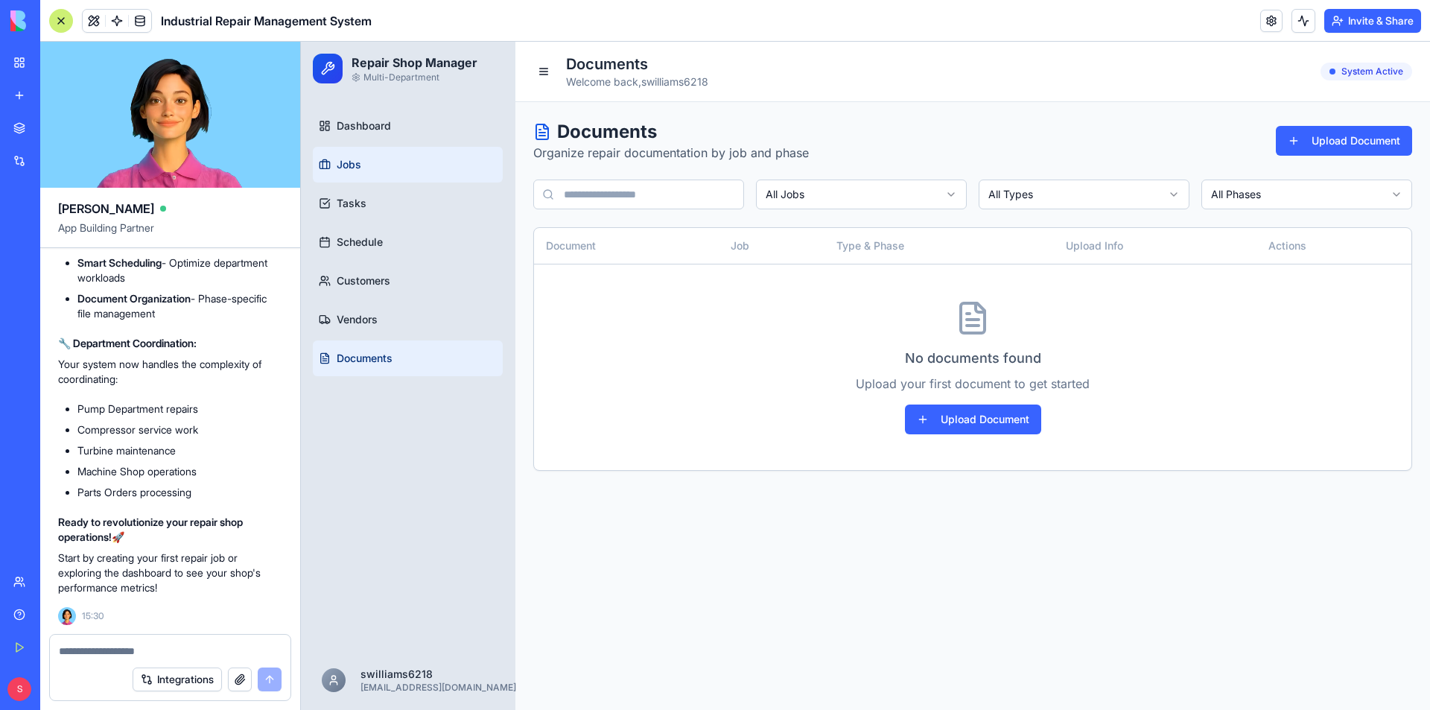
click at [401, 170] on link "Jobs" at bounding box center [408, 165] width 190 height 36
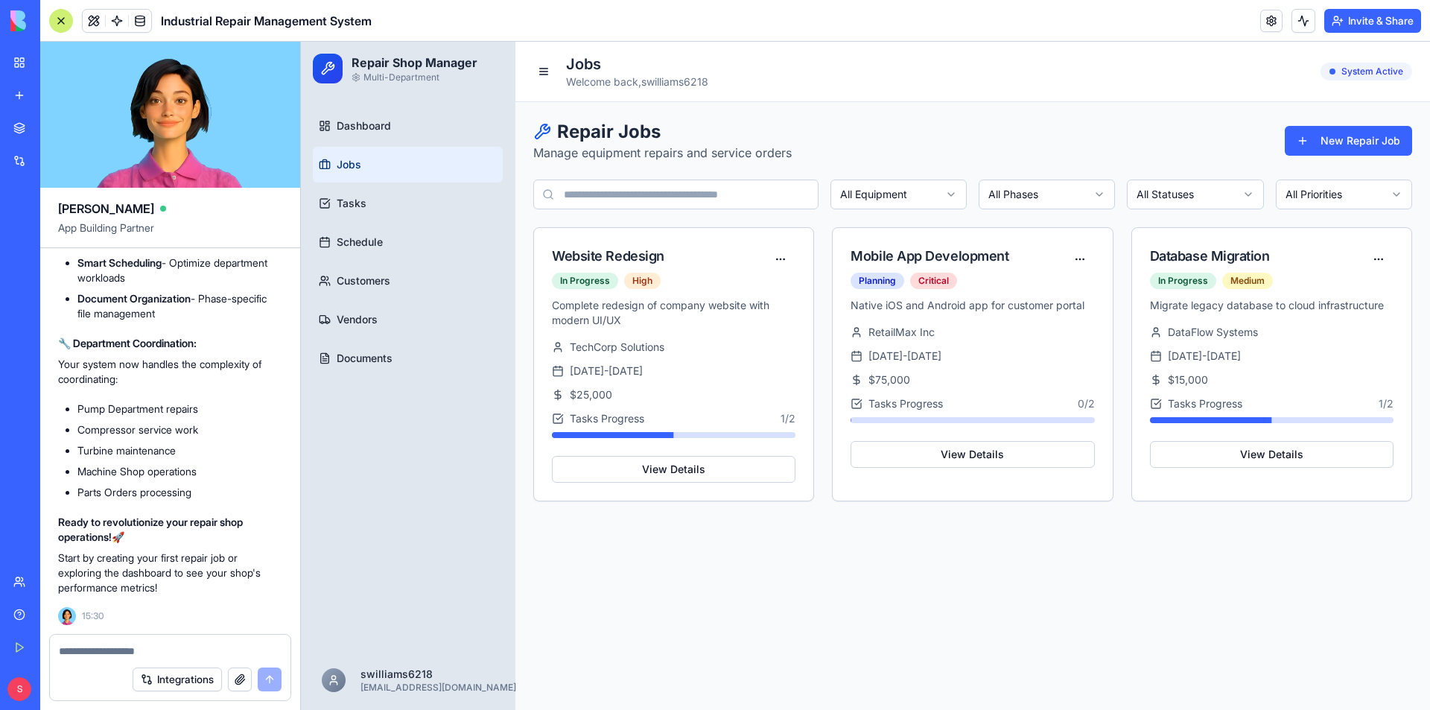
click at [672, 197] on input at bounding box center [675, 194] width 285 height 30
click at [377, 204] on link "Tasks" at bounding box center [408, 203] width 190 height 36
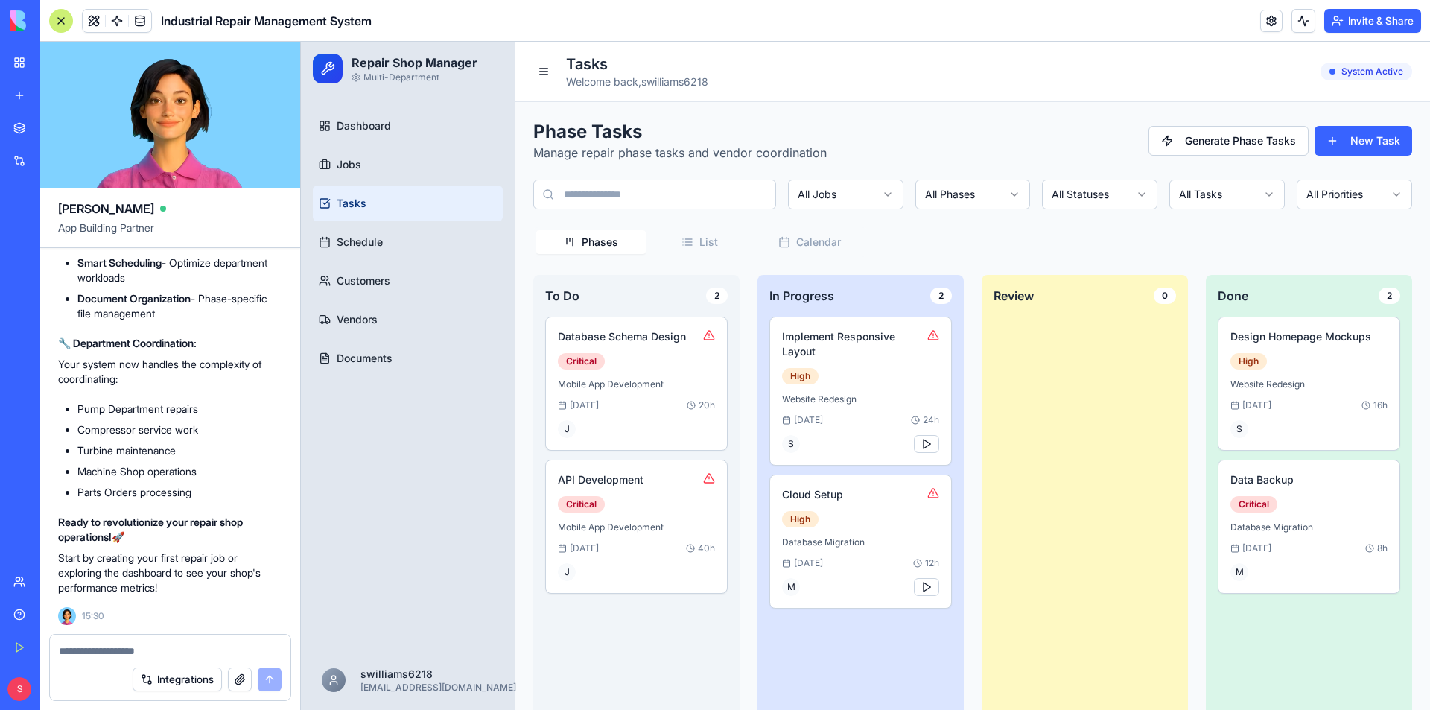
scroll to position [30, 0]
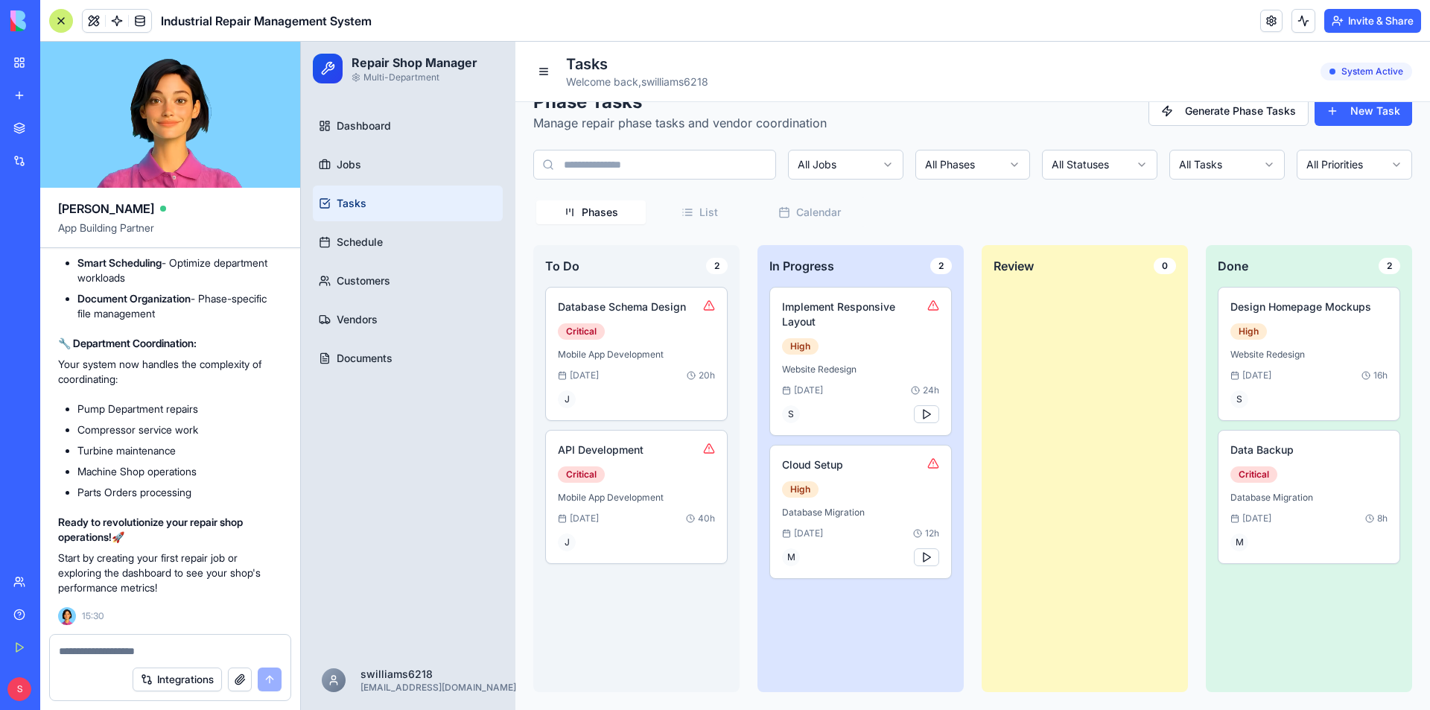
click at [55, 60] on div "My Workspace" at bounding box center [45, 62] width 19 height 15
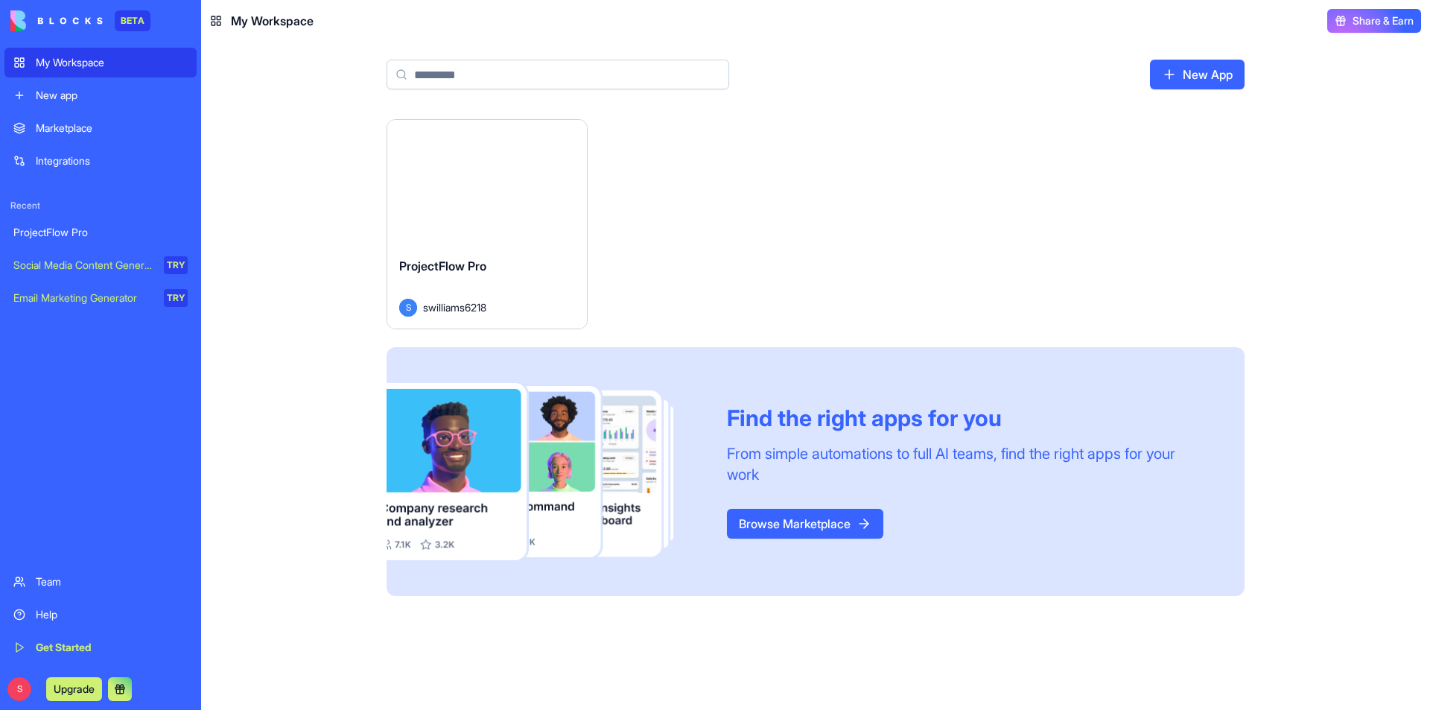
click at [515, 223] on div "Launch" at bounding box center [487, 182] width 200 height 125
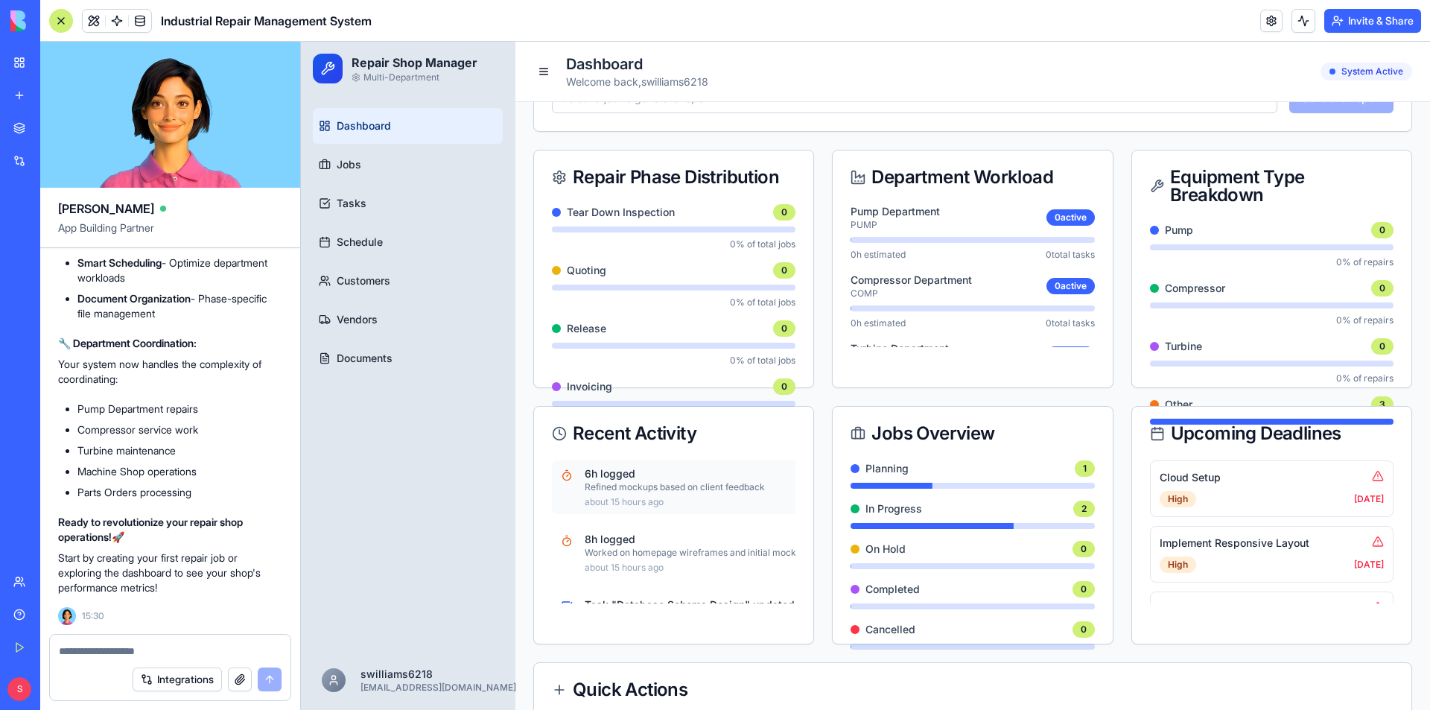
scroll to position [401, 0]
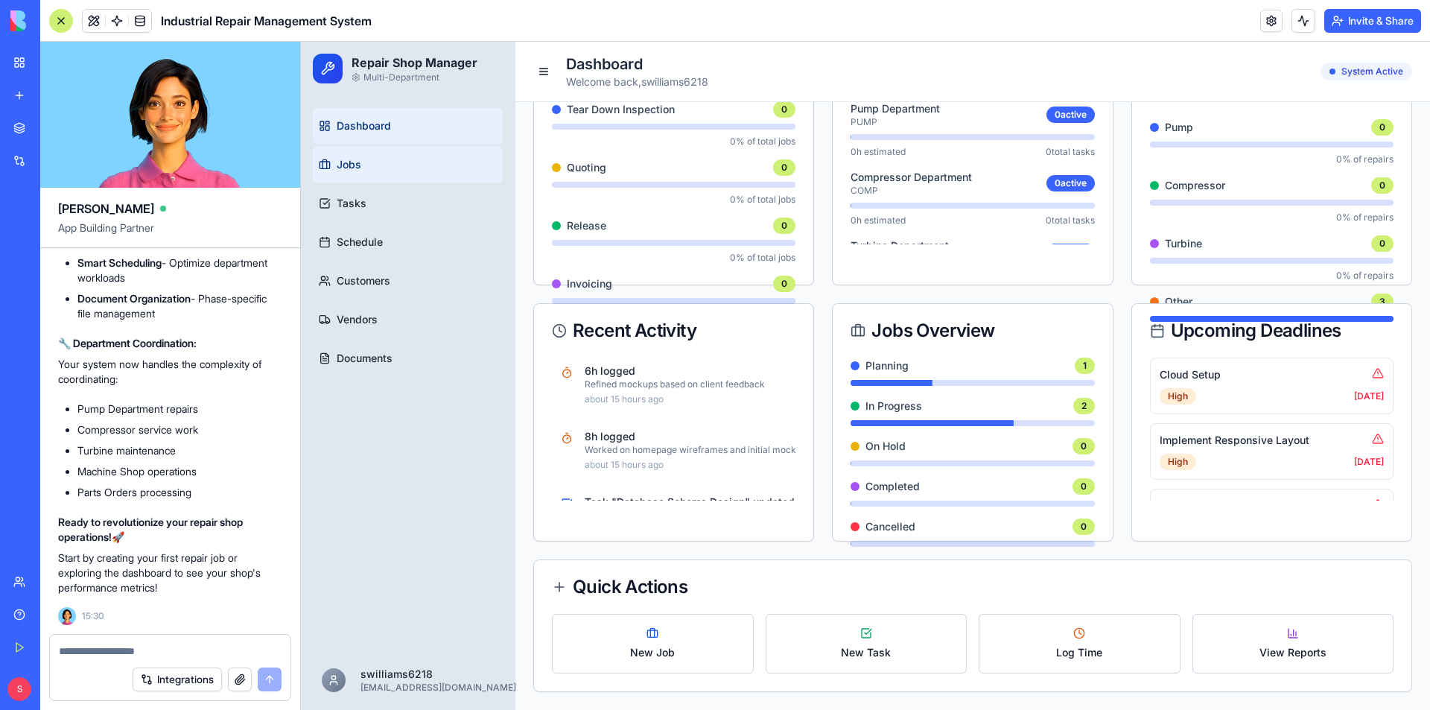
click at [381, 168] on link "Jobs" at bounding box center [408, 165] width 190 height 36
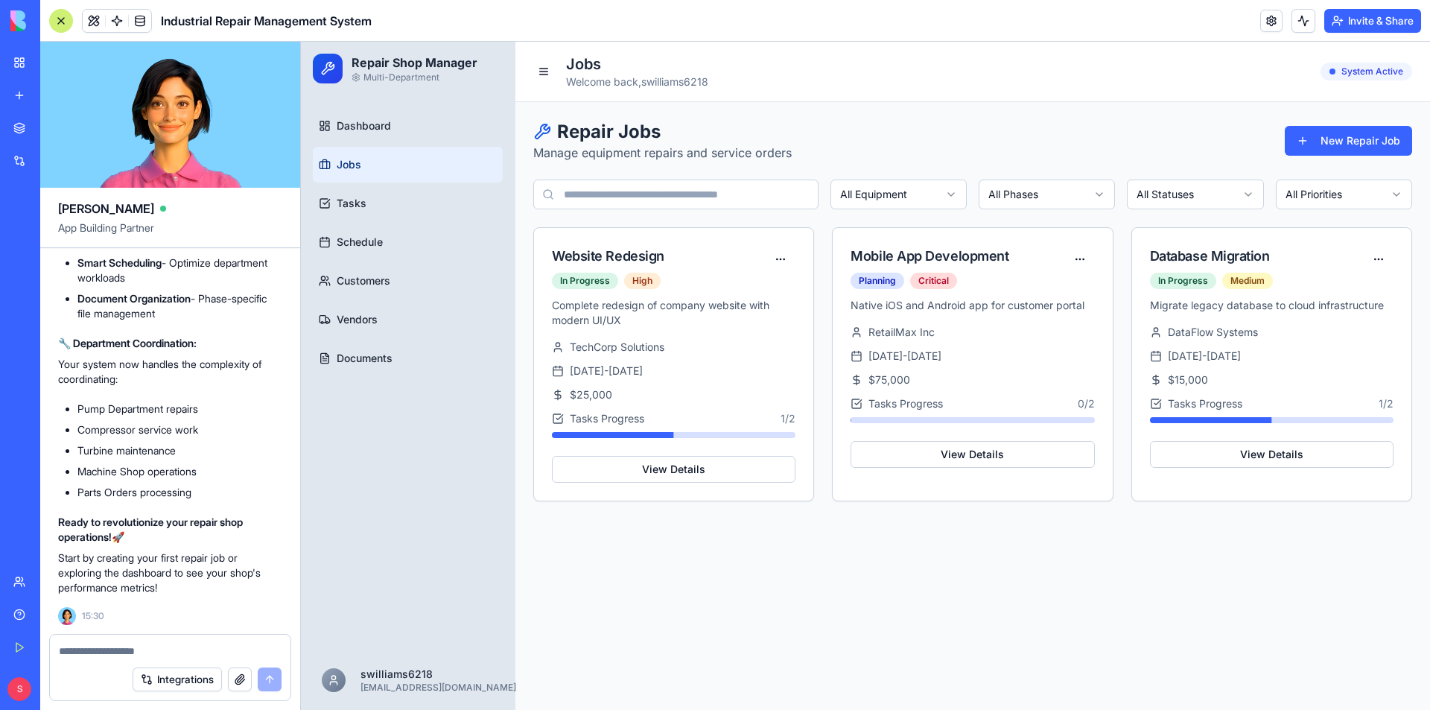
click at [1091, 190] on html "Repair Shop Manager Multi-Department Dashboard Jobs Tasks Schedule Customers Ve…" at bounding box center [865, 376] width 1129 height 668
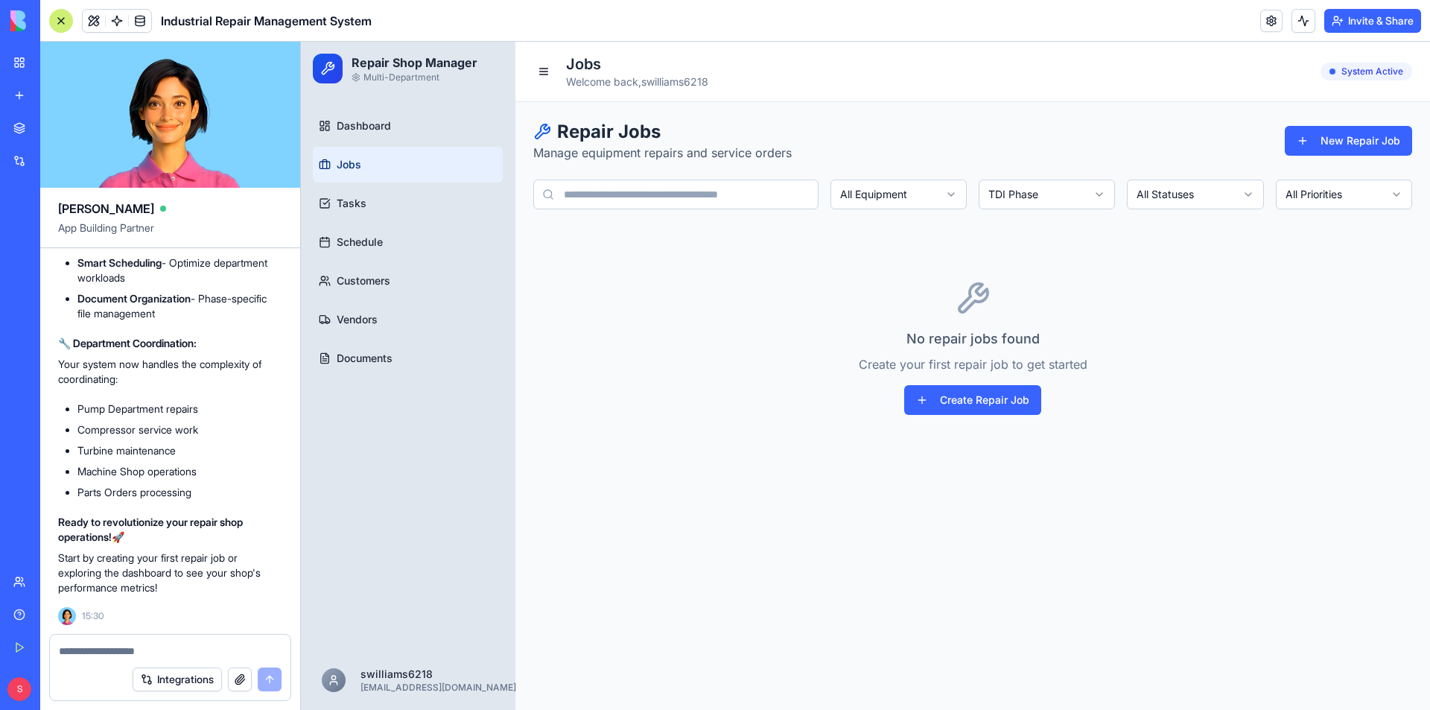
click at [1087, 191] on html "Repair Shop Manager Multi-Department Dashboard Jobs Tasks Schedule Customers Ve…" at bounding box center [865, 376] width 1129 height 668
drag, startPoint x: 646, startPoint y: 194, endPoint x: 663, endPoint y: 195, distance: 17.1
click at [646, 195] on input at bounding box center [675, 194] width 285 height 30
click at [910, 192] on html "Repair Shop Manager Multi-Department Dashboard Jobs Tasks Schedule Customers Ve…" at bounding box center [865, 376] width 1129 height 668
click at [1049, 184] on html "Repair Shop Manager Multi-Department Dashboard Jobs Tasks Schedule Customers Ve…" at bounding box center [865, 376] width 1129 height 668
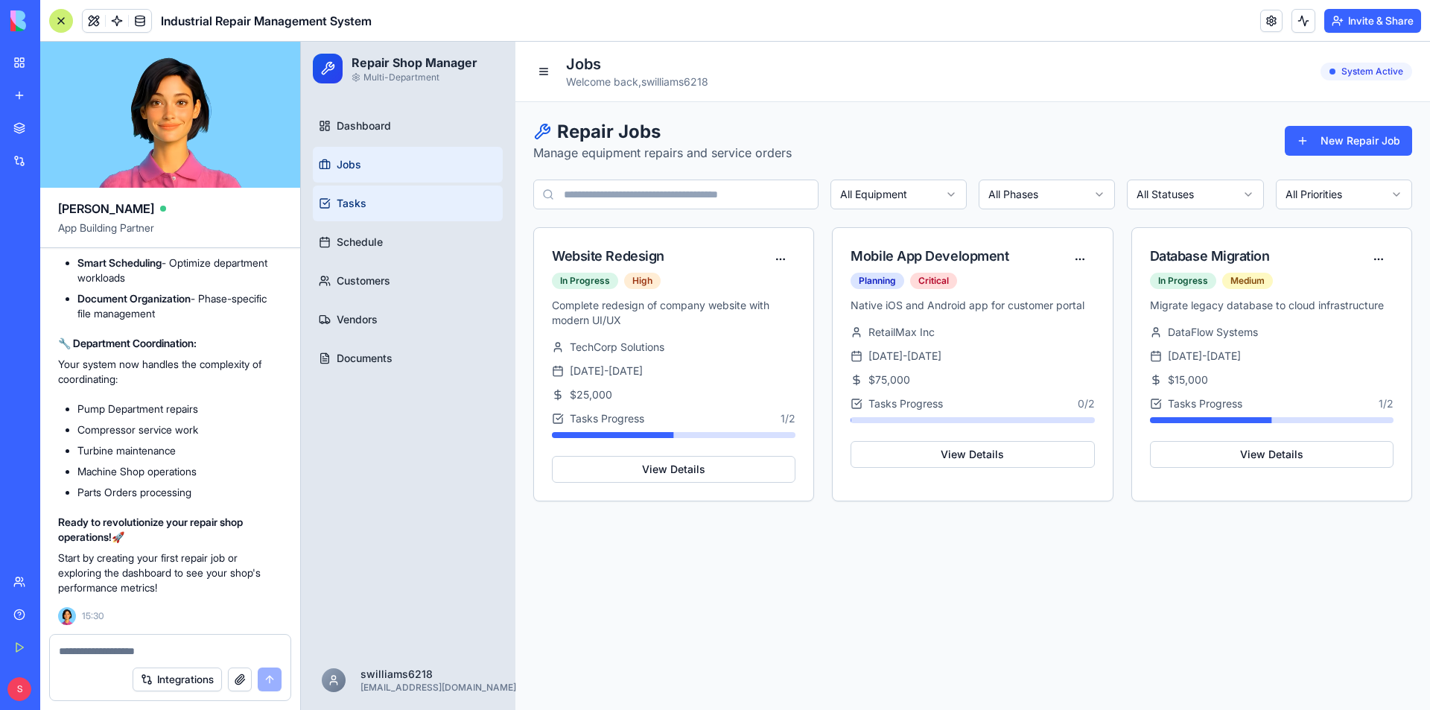
click at [360, 194] on link "Tasks" at bounding box center [408, 203] width 190 height 36
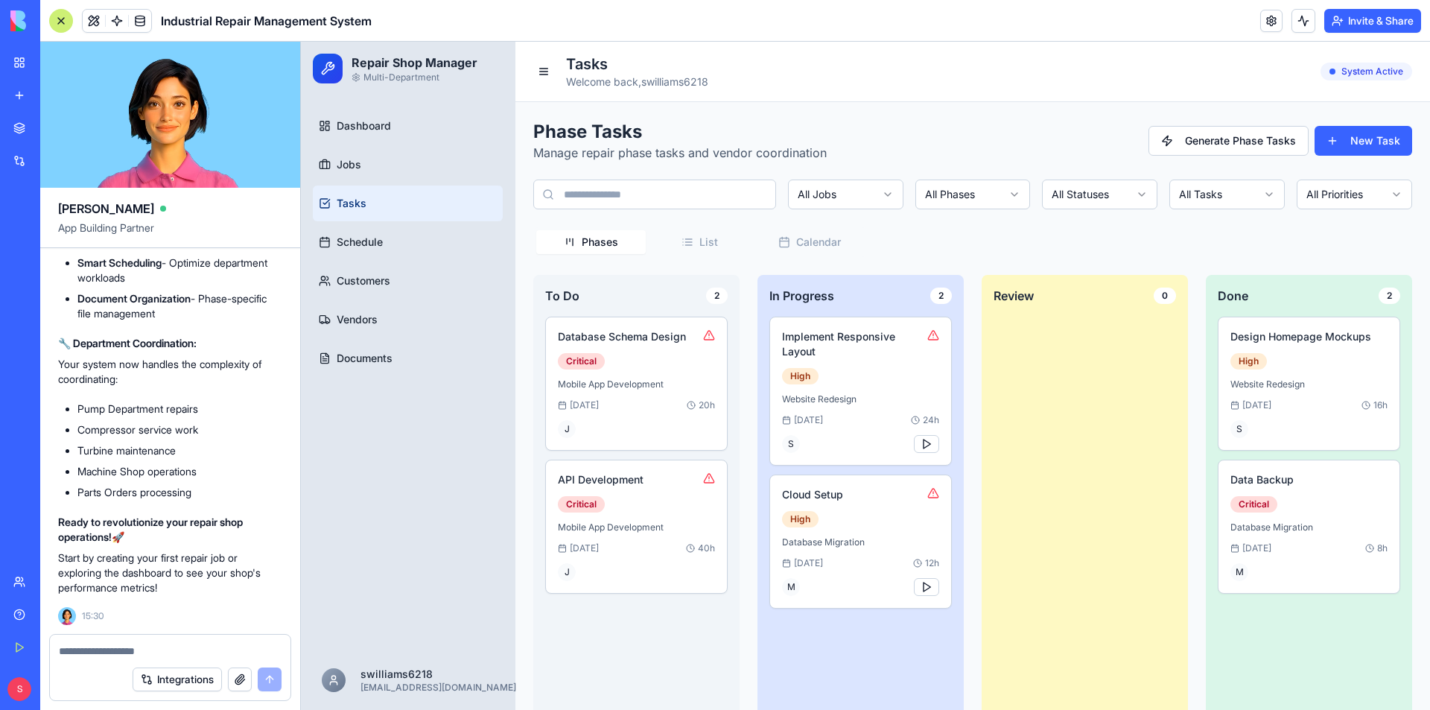
click at [696, 212] on div "Phase Tasks Manage repair phase tasks and vendor coordination Generate Phase Ta…" at bounding box center [972, 421] width 879 height 602
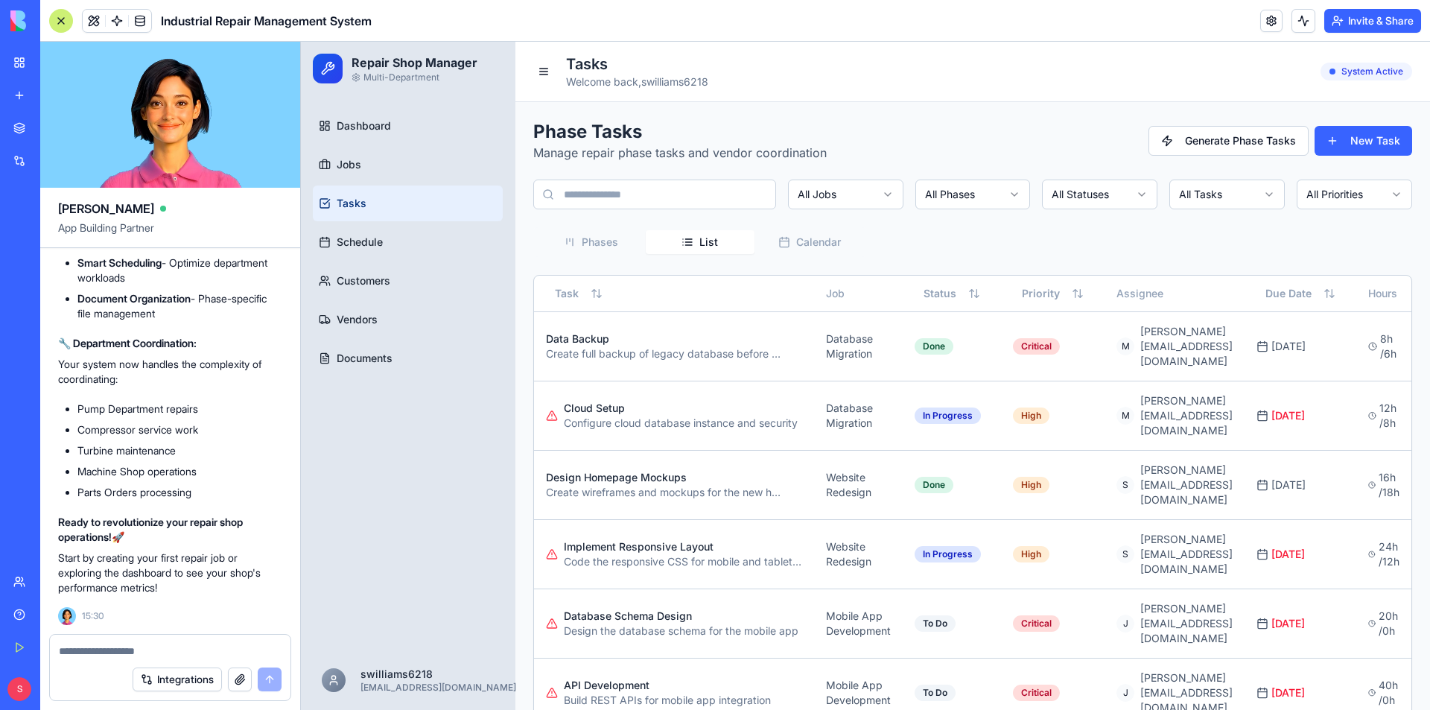
click at [1363, 197] on html "Repair Shop Manager Multi-Department Dashboard Jobs Tasks Schedule Customers Ve…" at bounding box center [865, 394] width 1129 height 704
click at [1363, 196] on html "Repair Shop Manager Multi-Department Dashboard Jobs Tasks Schedule Customers Ve…" at bounding box center [865, 394] width 1129 height 704
click at [332, 250] on link "Schedule" at bounding box center [408, 242] width 190 height 36
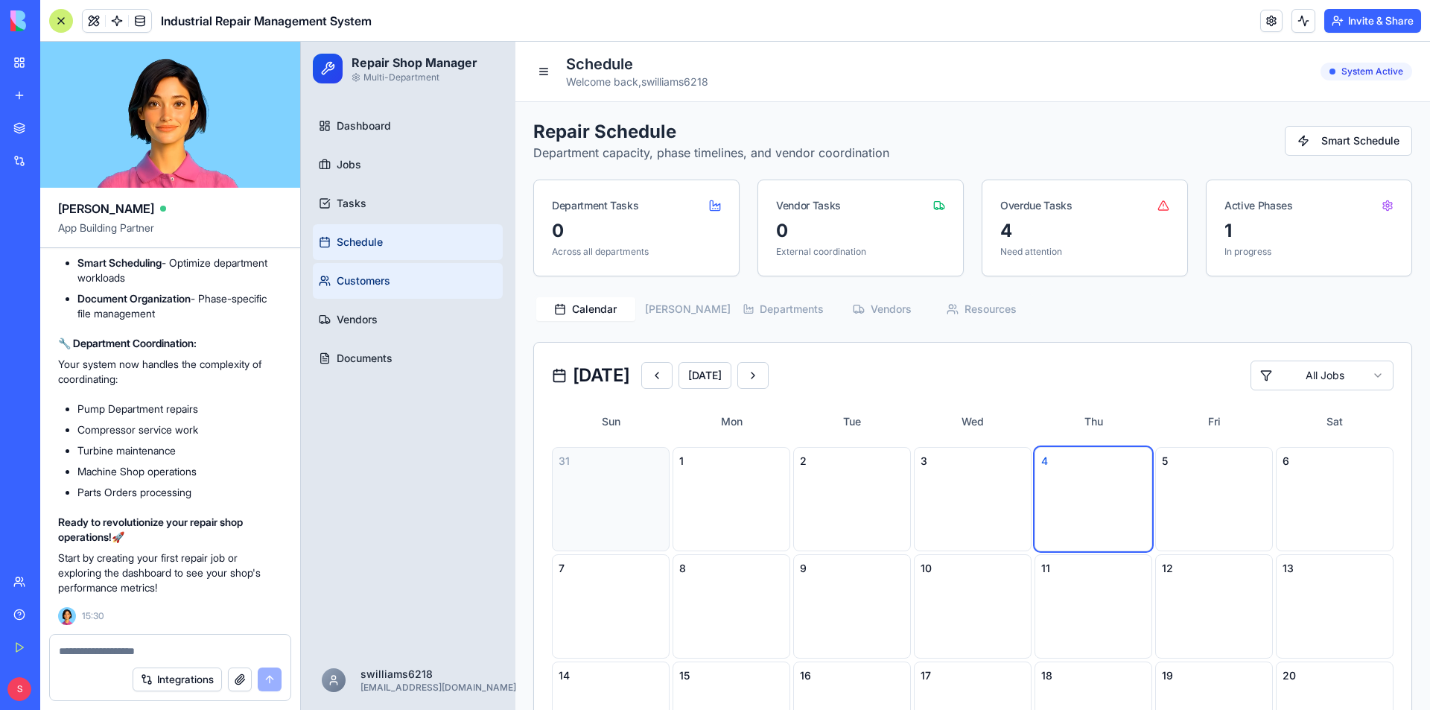
click at [396, 285] on link "Customers" at bounding box center [408, 281] width 190 height 36
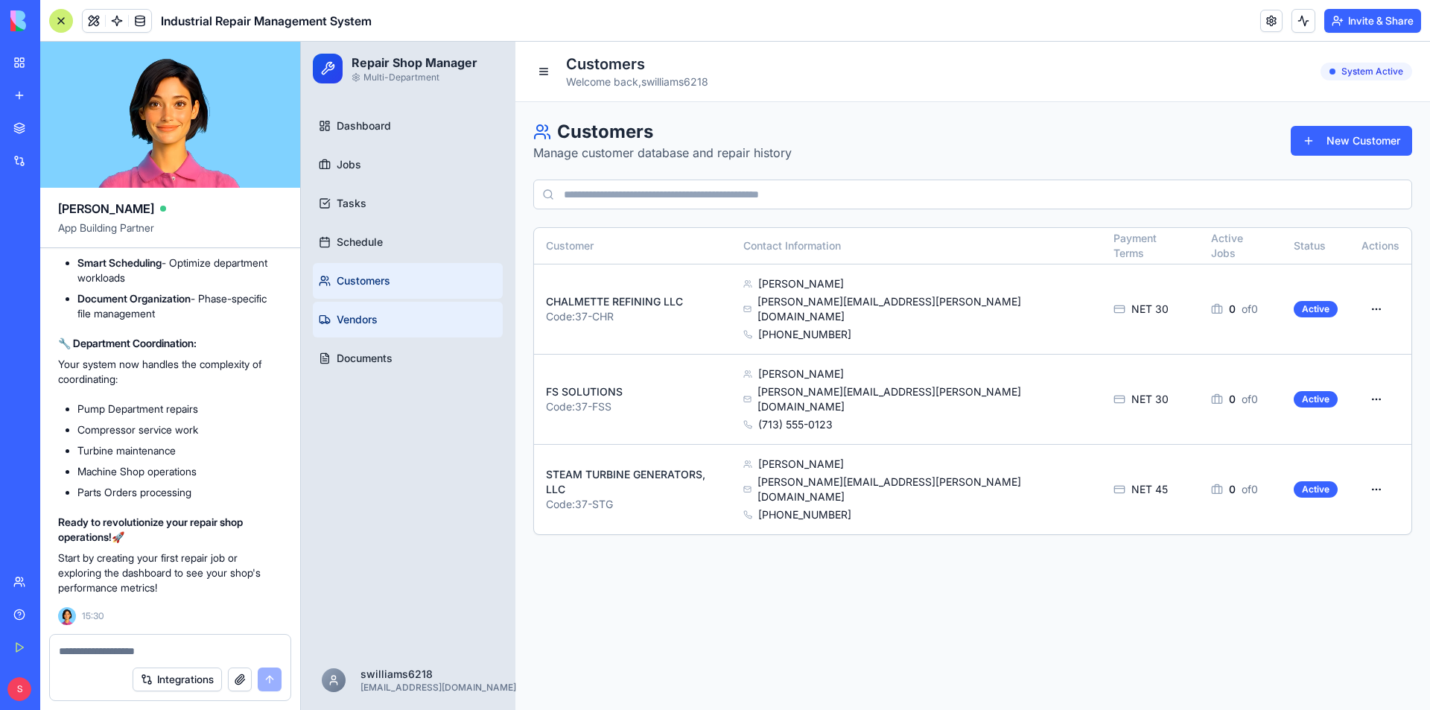
click at [384, 321] on link "Vendors" at bounding box center [408, 320] width 190 height 36
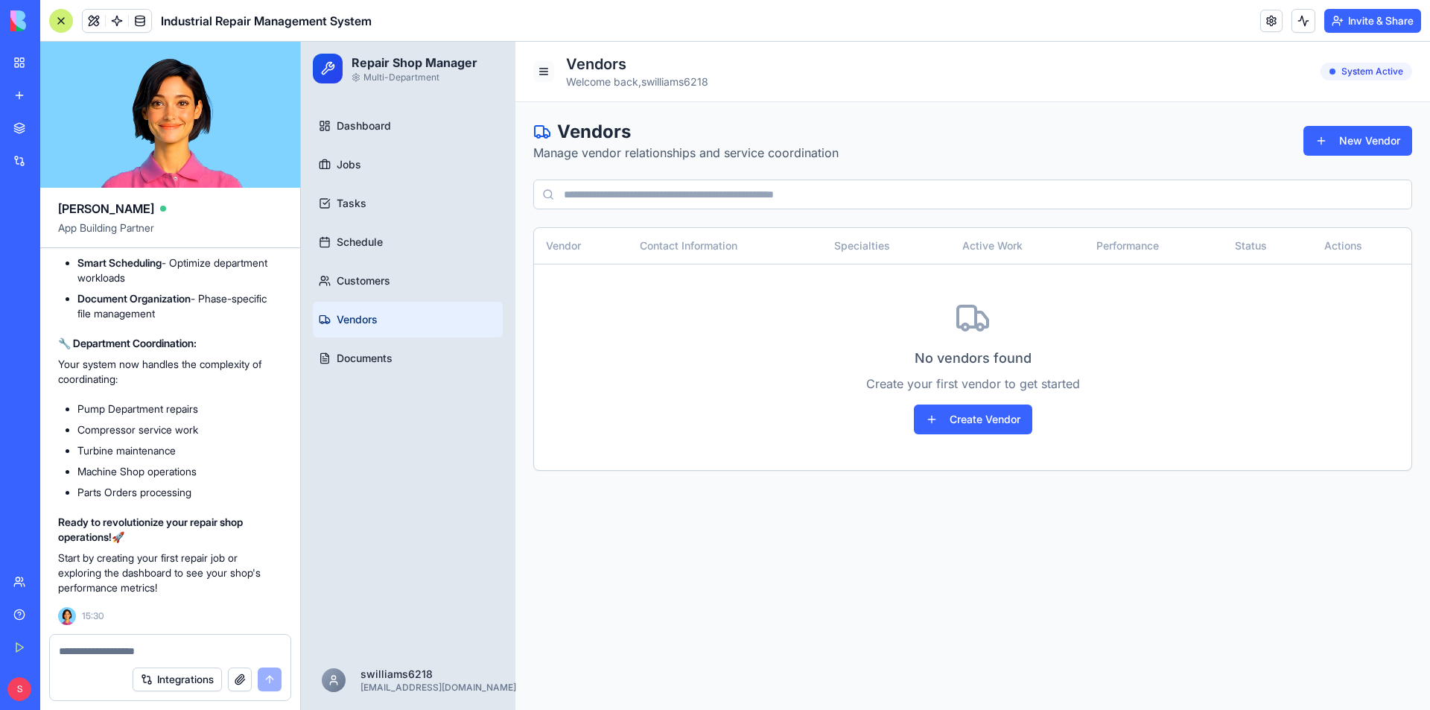
click at [539, 74] on button at bounding box center [543, 71] width 21 height 21
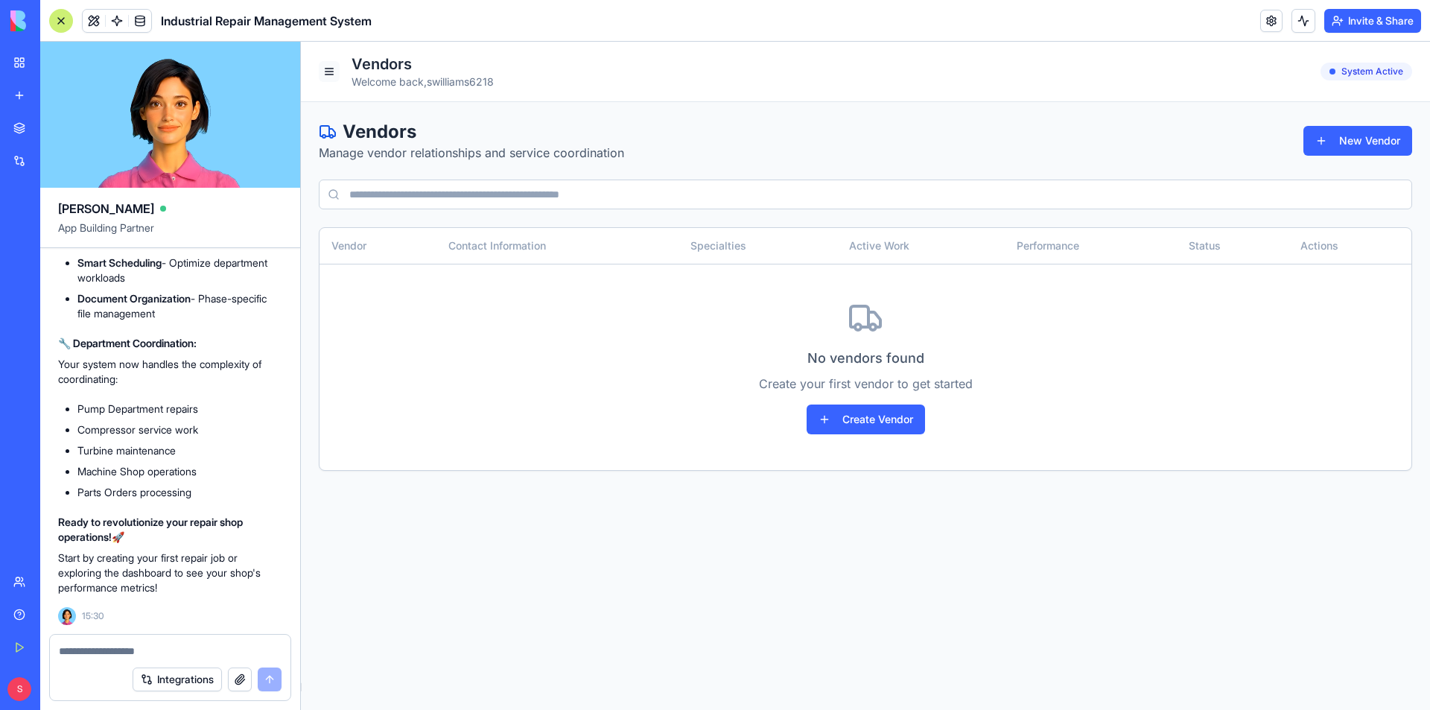
click at [328, 77] on button at bounding box center [329, 71] width 21 height 21
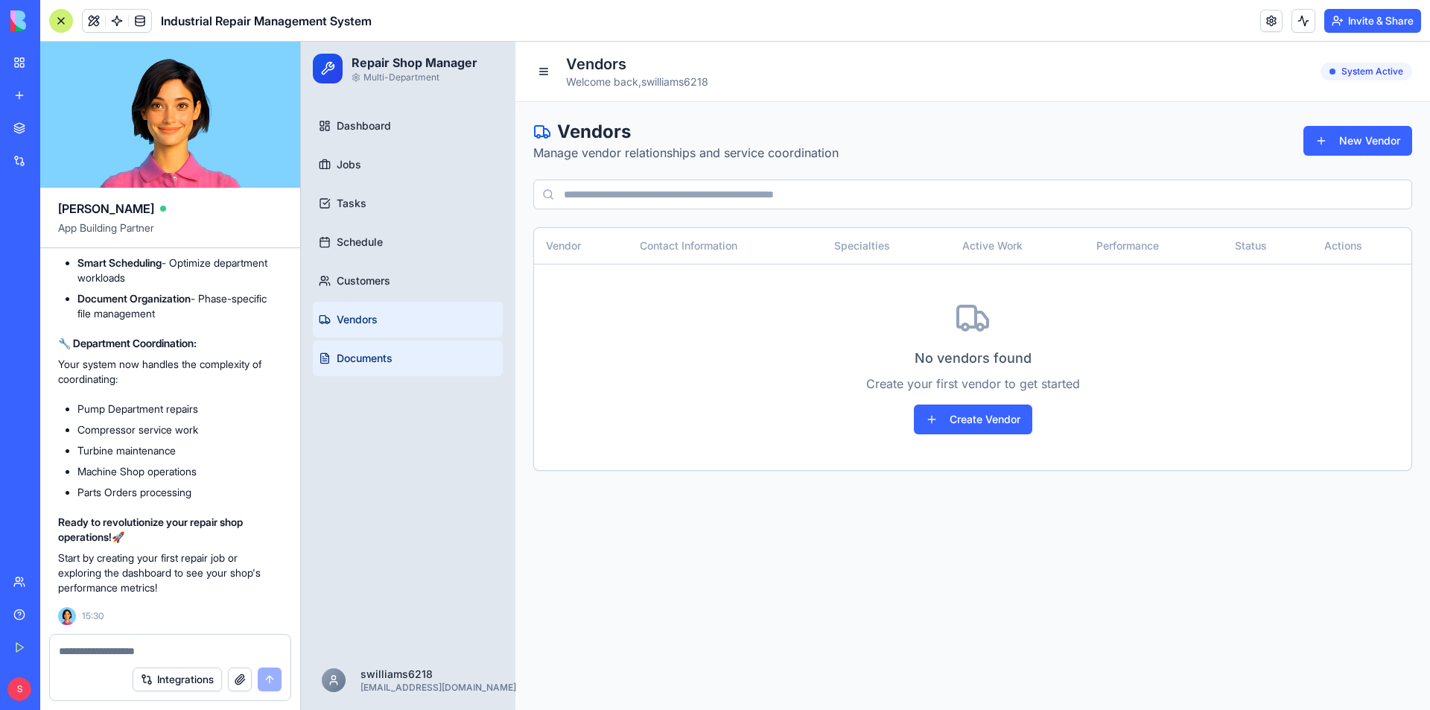
click at [366, 351] on link "Documents" at bounding box center [408, 358] width 190 height 36
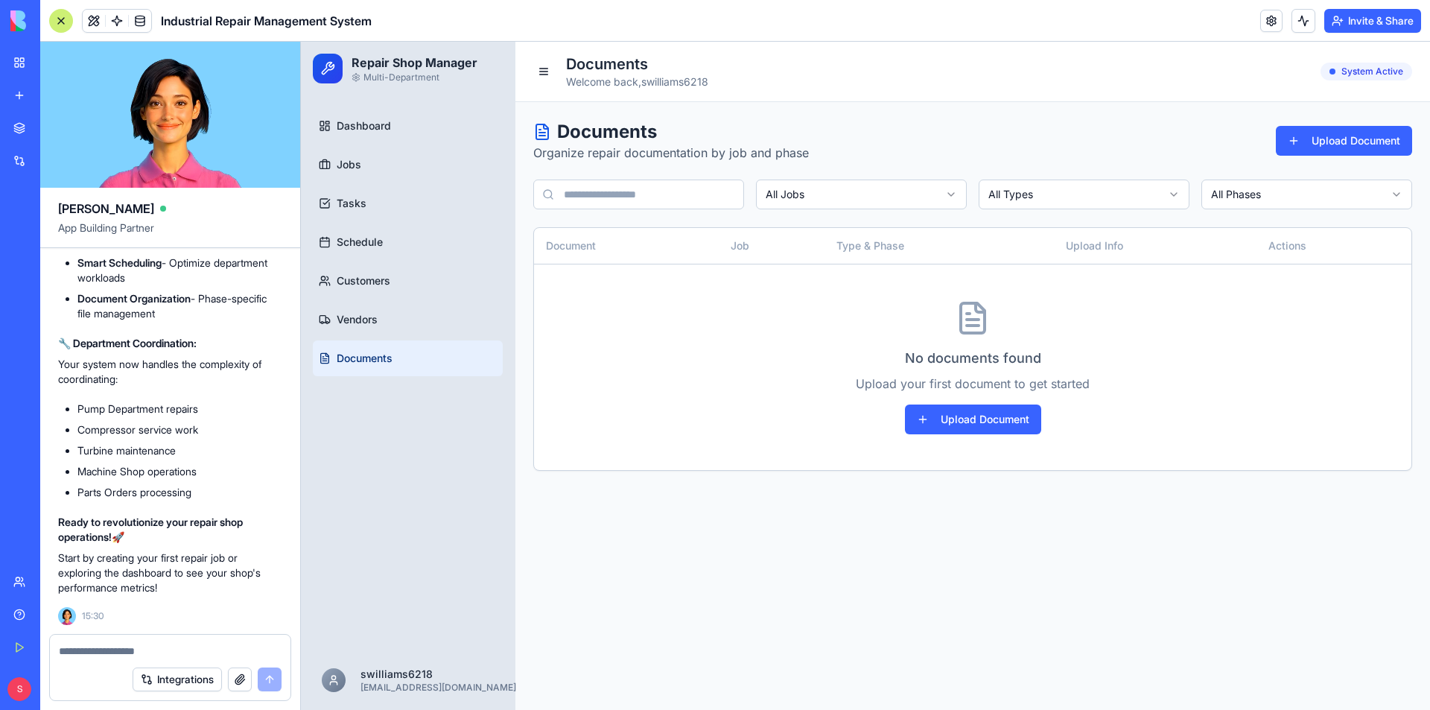
click at [55, 124] on div "Marketplace" at bounding box center [45, 128] width 19 height 15
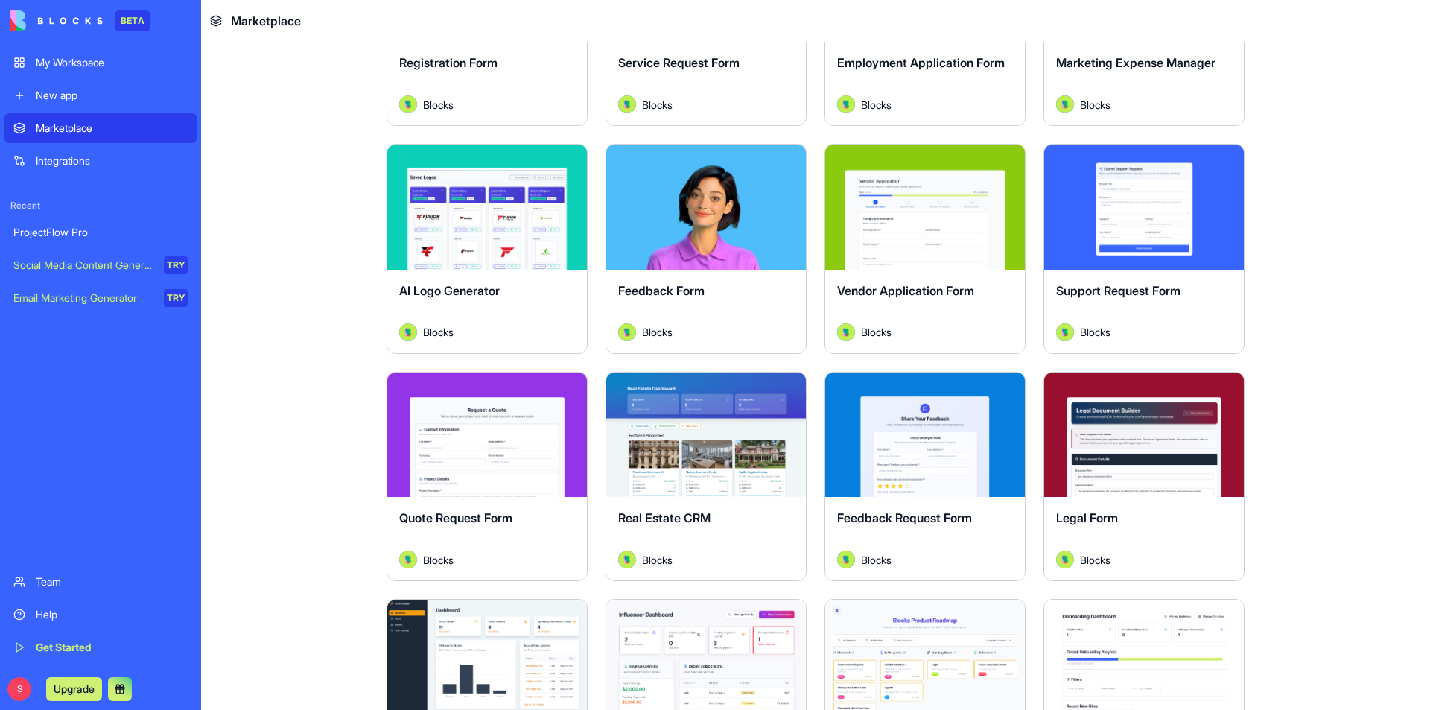
scroll to position [1638, 0]
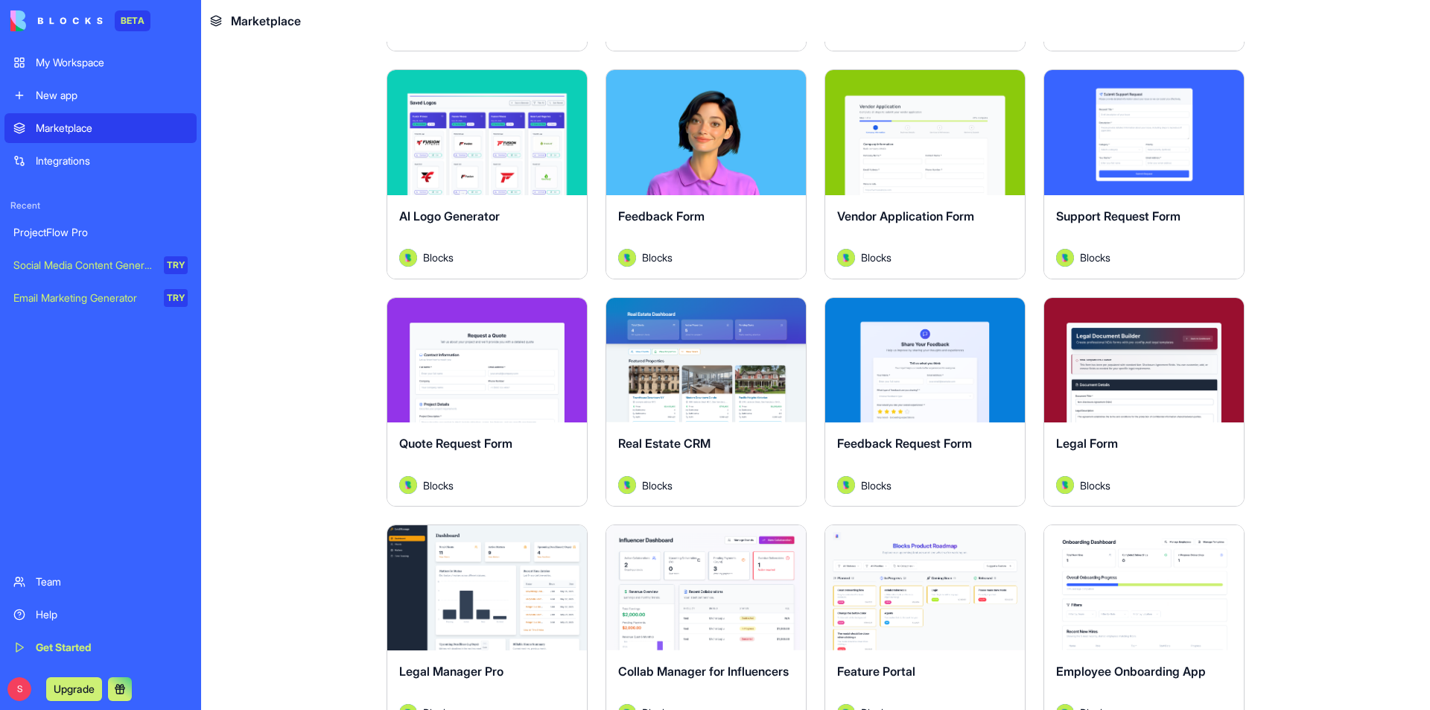
click at [470, 352] on button "Explore" at bounding box center [487, 360] width 112 height 30
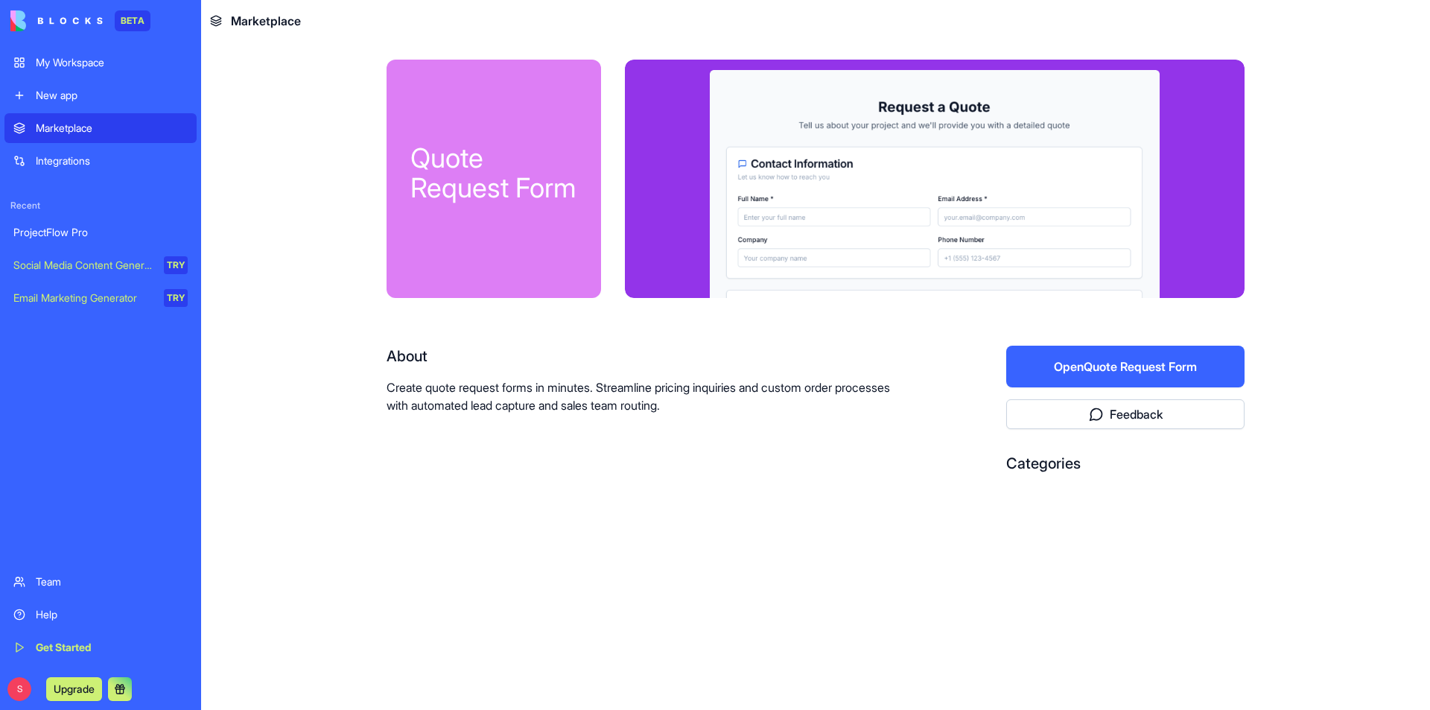
click at [1094, 371] on button "Open Quote Request Form" at bounding box center [1125, 366] width 238 height 42
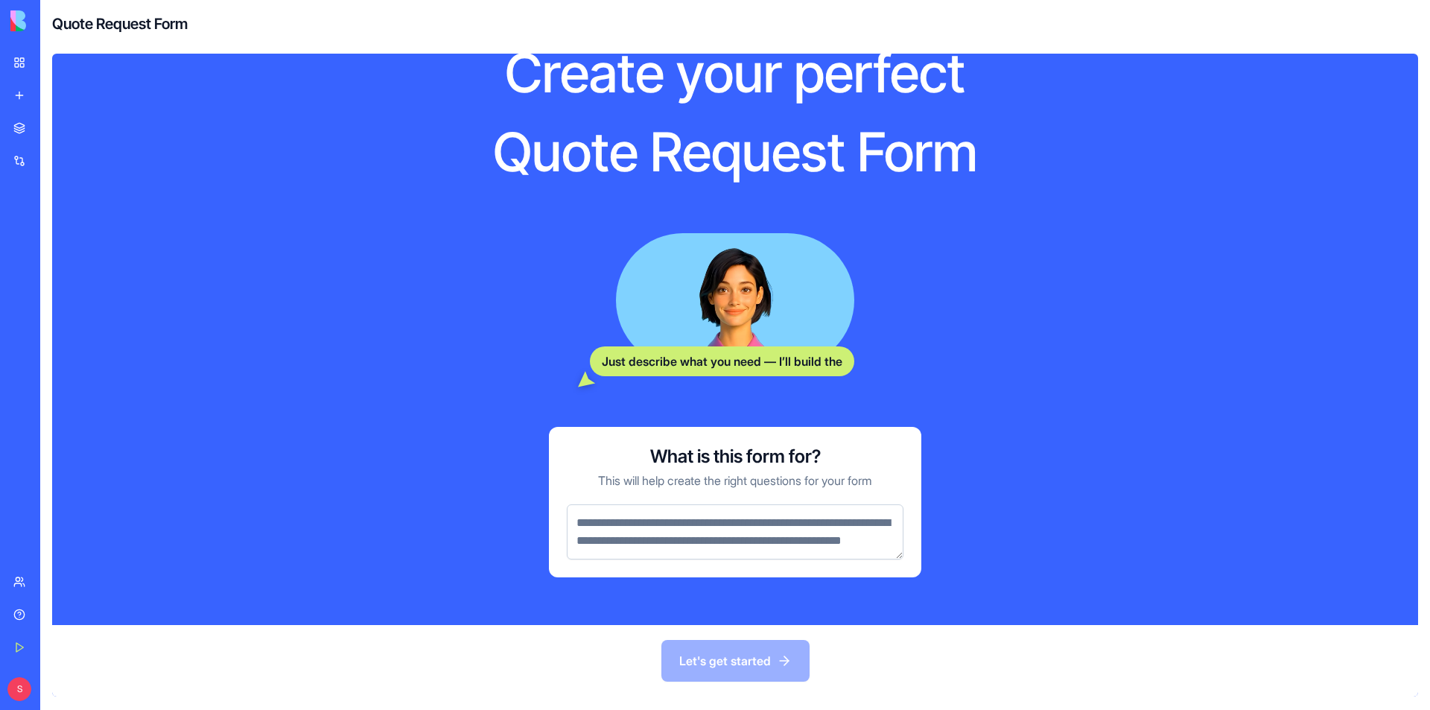
scroll to position [80, 0]
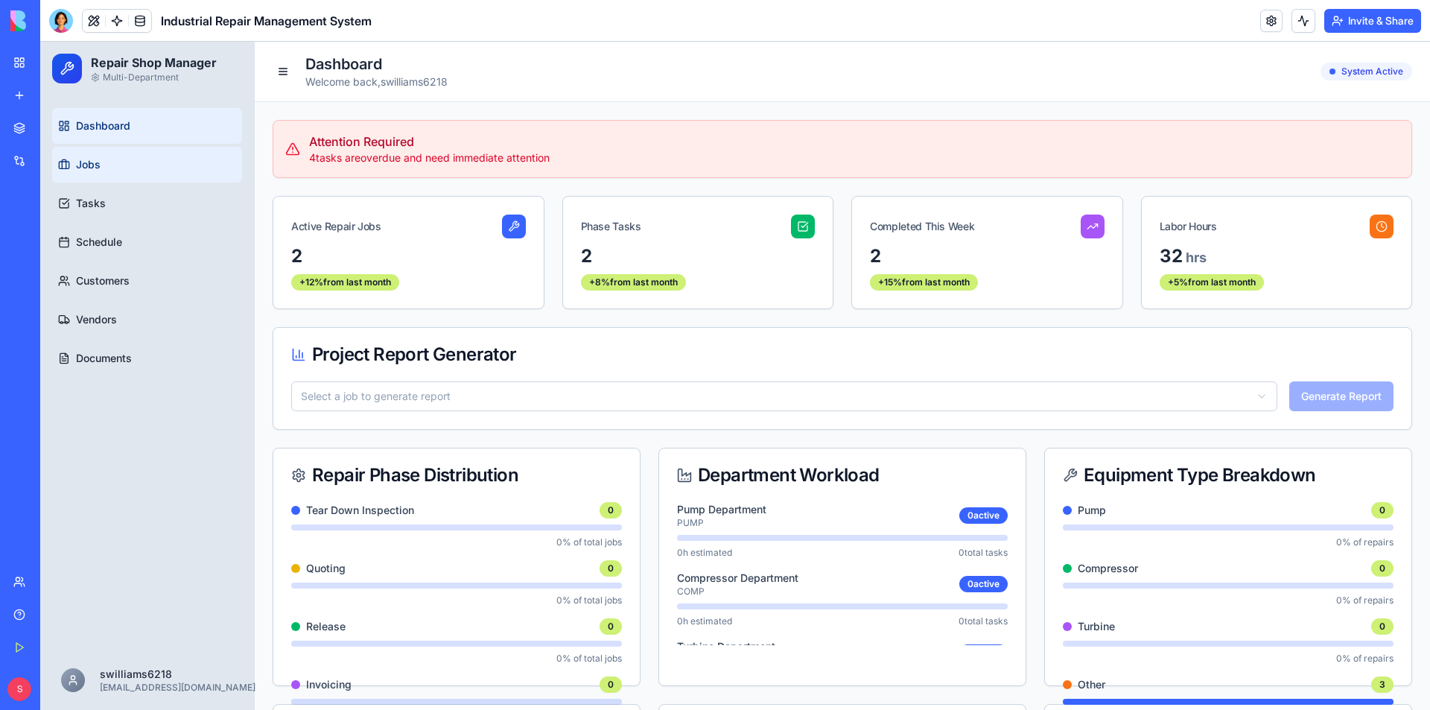
click at [121, 164] on link "Jobs" at bounding box center [147, 165] width 190 height 36
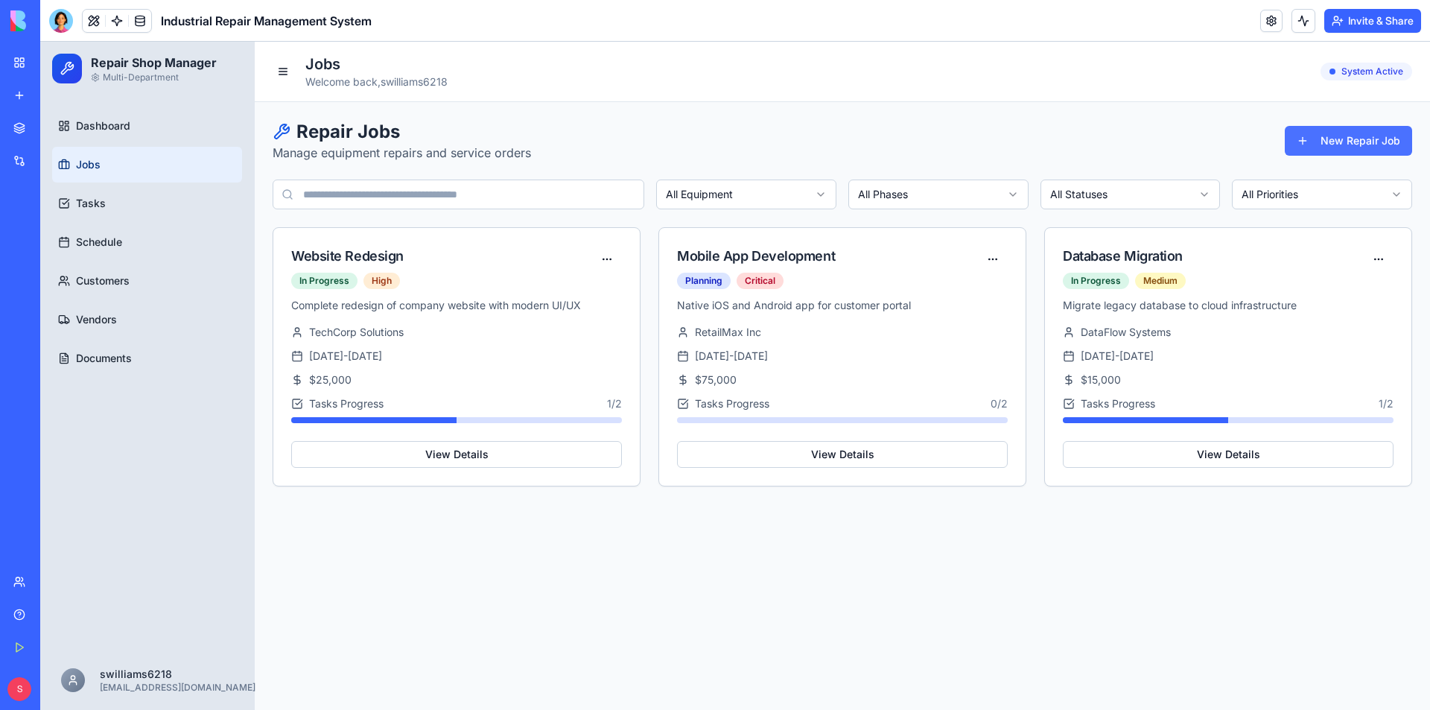
click at [1317, 141] on button "New Repair Job" at bounding box center [1347, 141] width 127 height 30
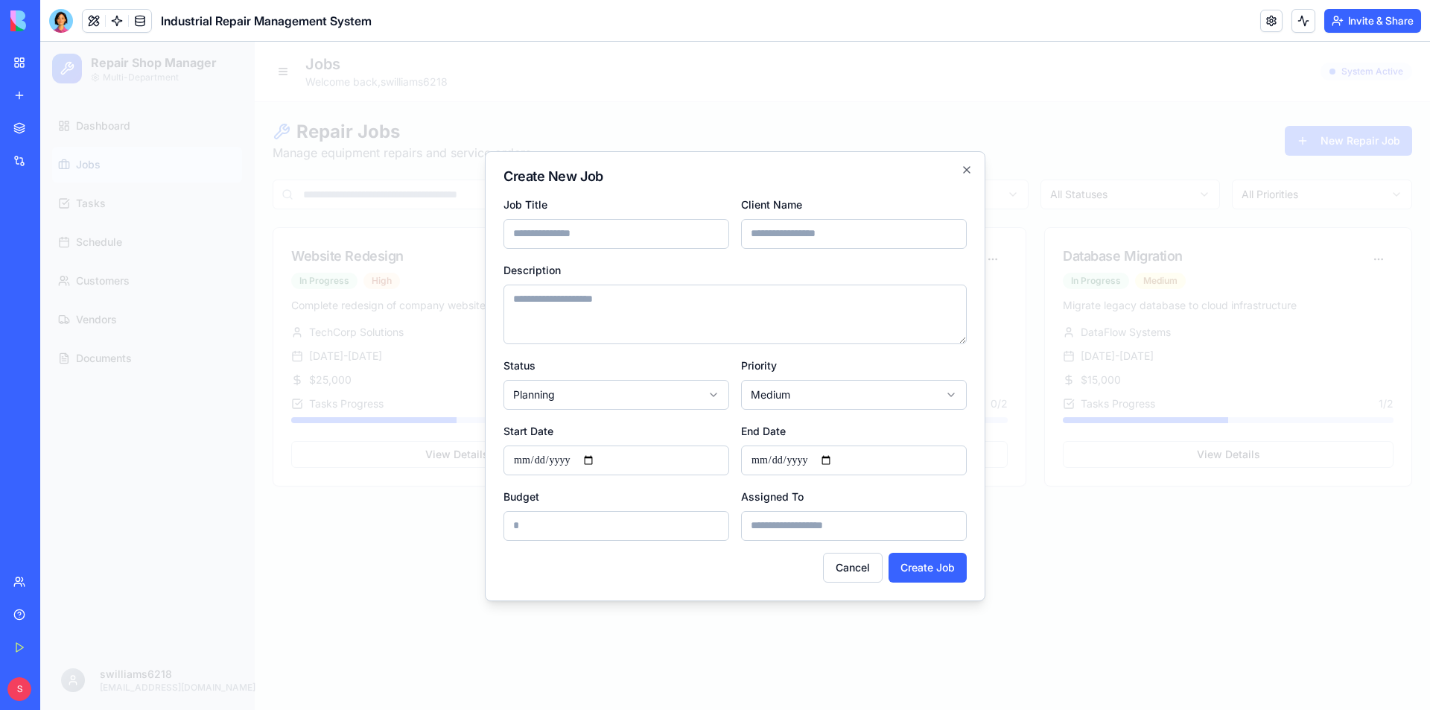
click at [576, 231] on input "Job Title" at bounding box center [616, 234] width 226 height 30
type input "*"
type input "****"
click at [969, 172] on icon "button" at bounding box center [967, 170] width 6 height 6
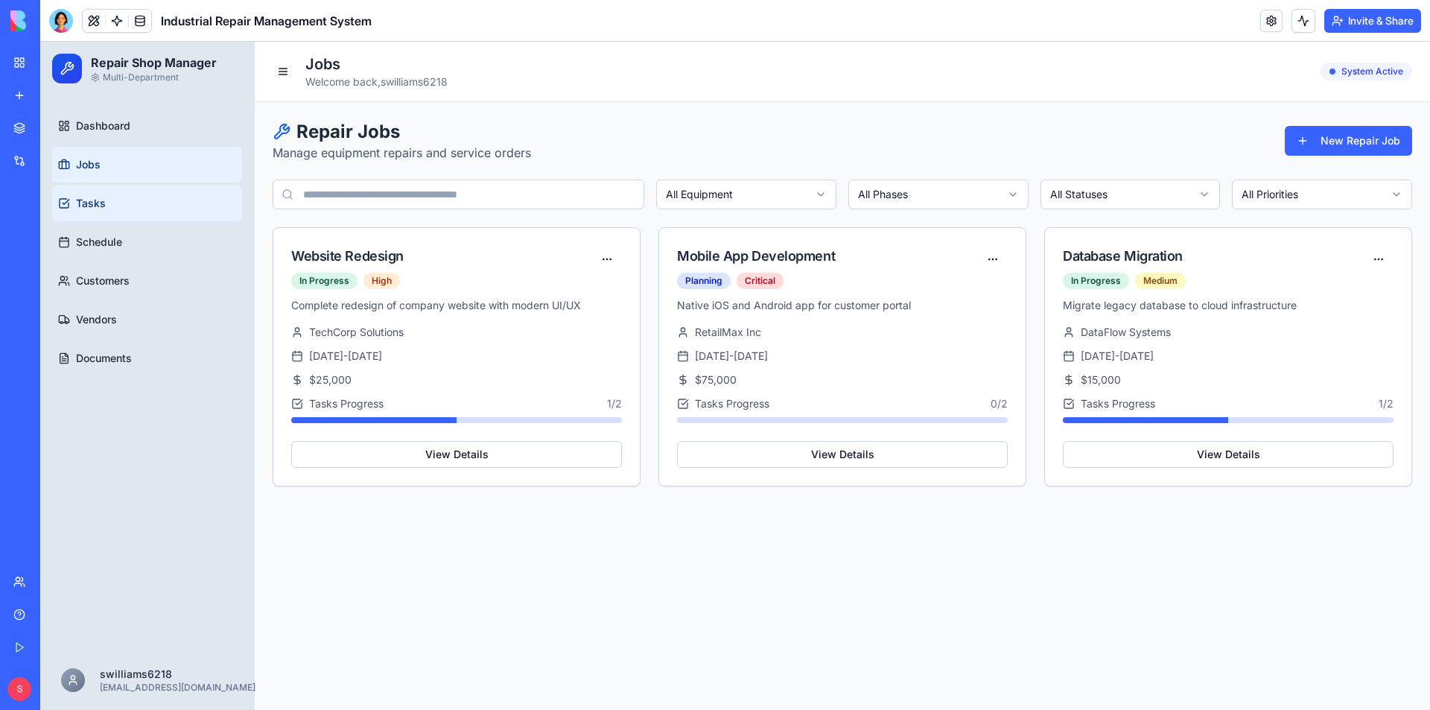
click at [149, 201] on link "Tasks" at bounding box center [147, 203] width 190 height 36
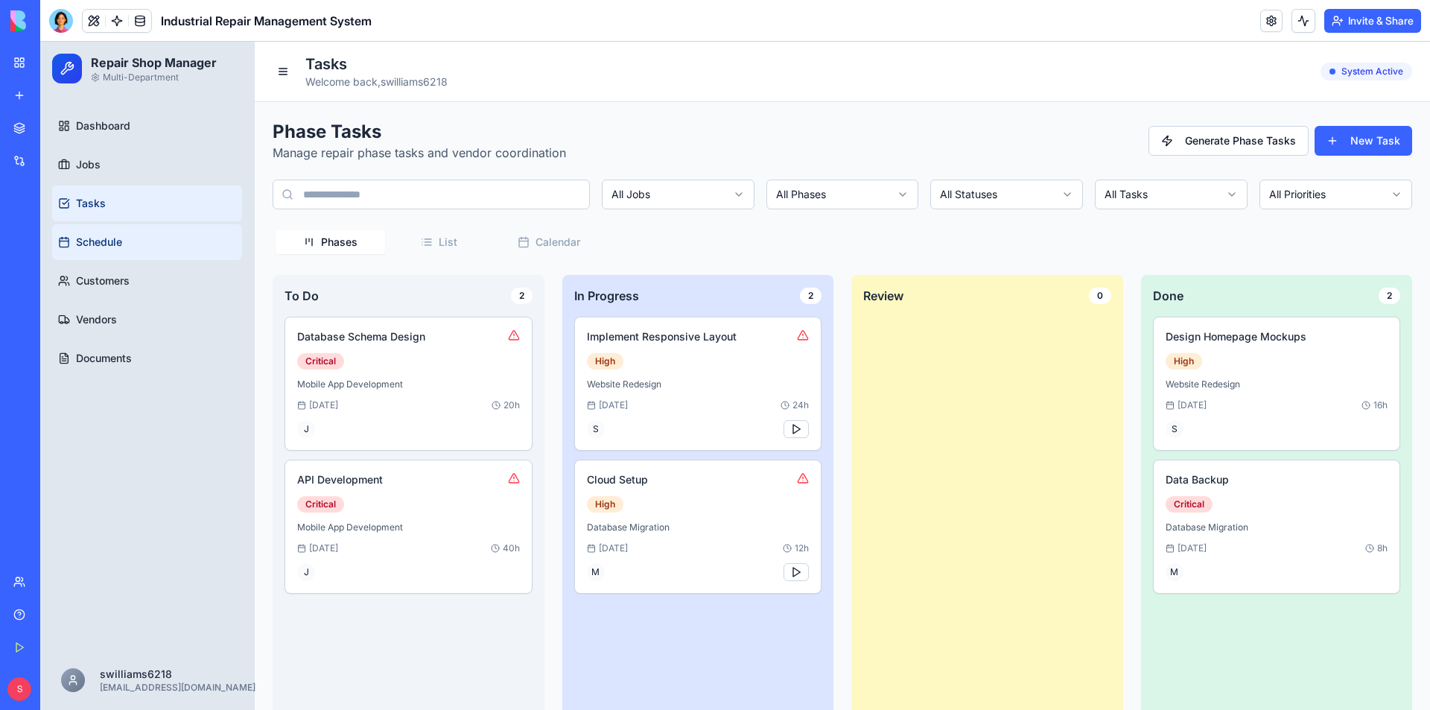
click at [102, 248] on span "Schedule" at bounding box center [99, 242] width 46 height 15
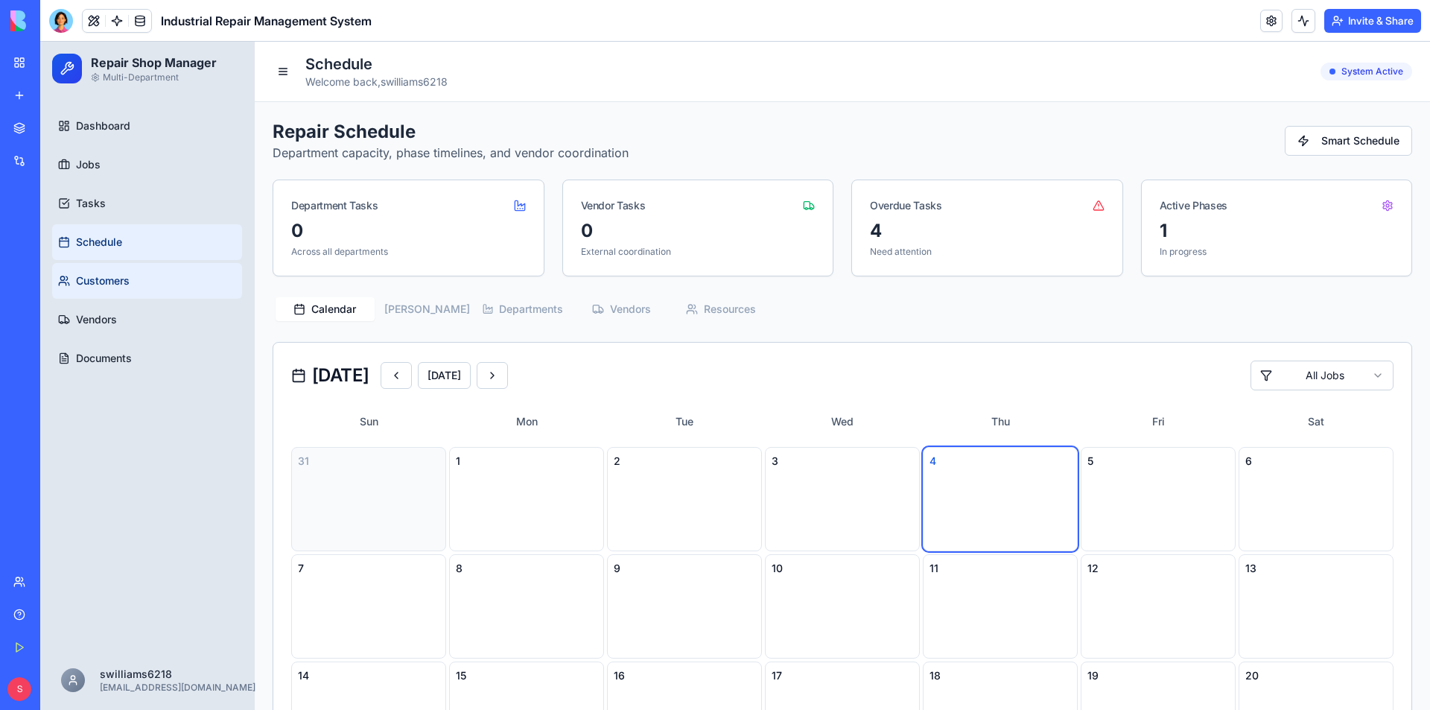
click at [100, 283] on span "Customers" at bounding box center [103, 280] width 54 height 15
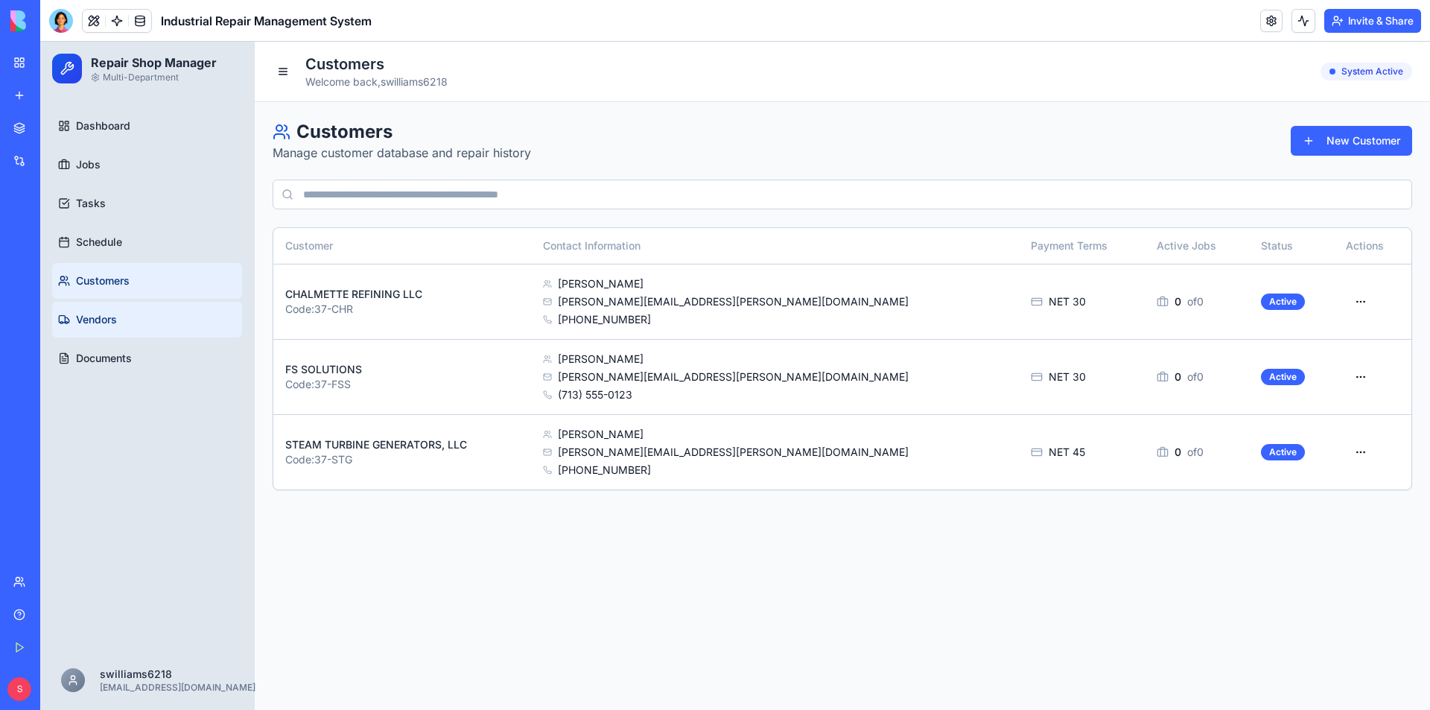
click at [109, 323] on span "Vendors" at bounding box center [96, 319] width 41 height 15
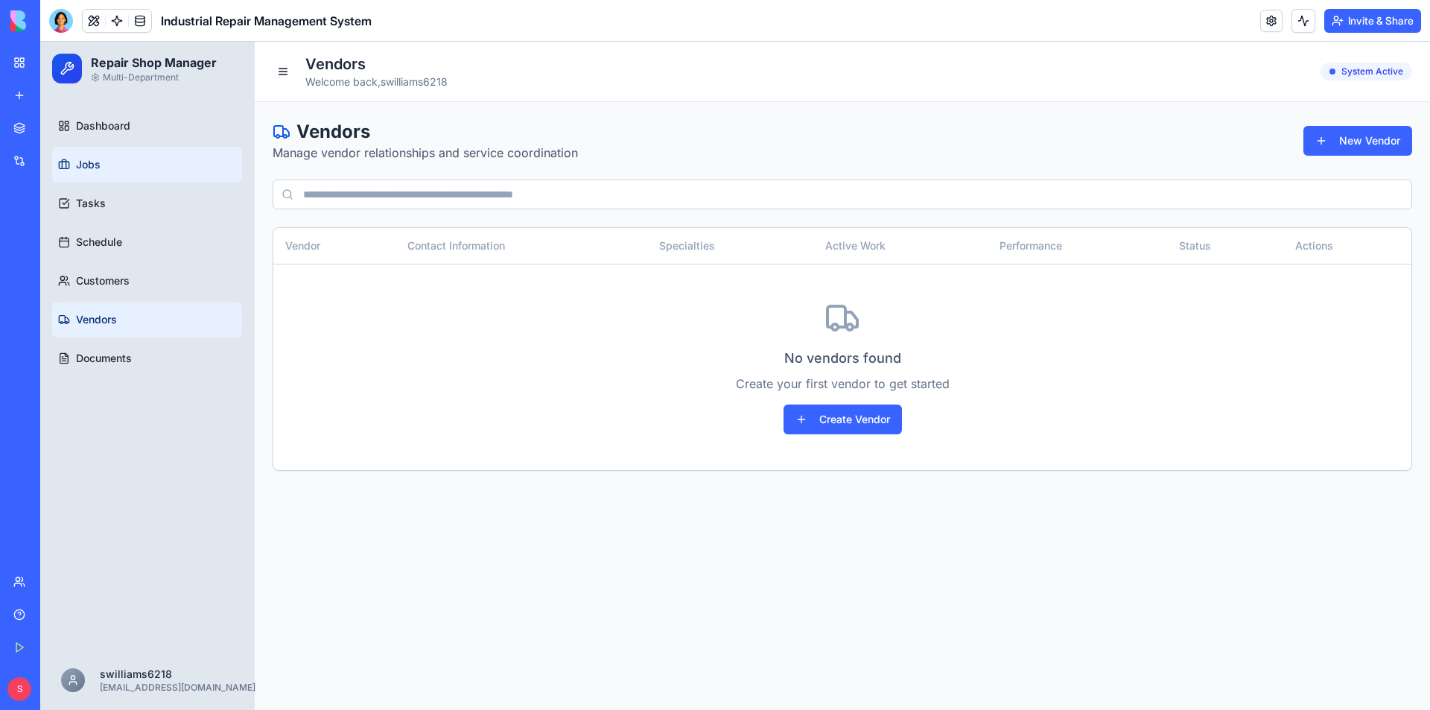
click at [78, 162] on span "Jobs" at bounding box center [88, 164] width 25 height 15
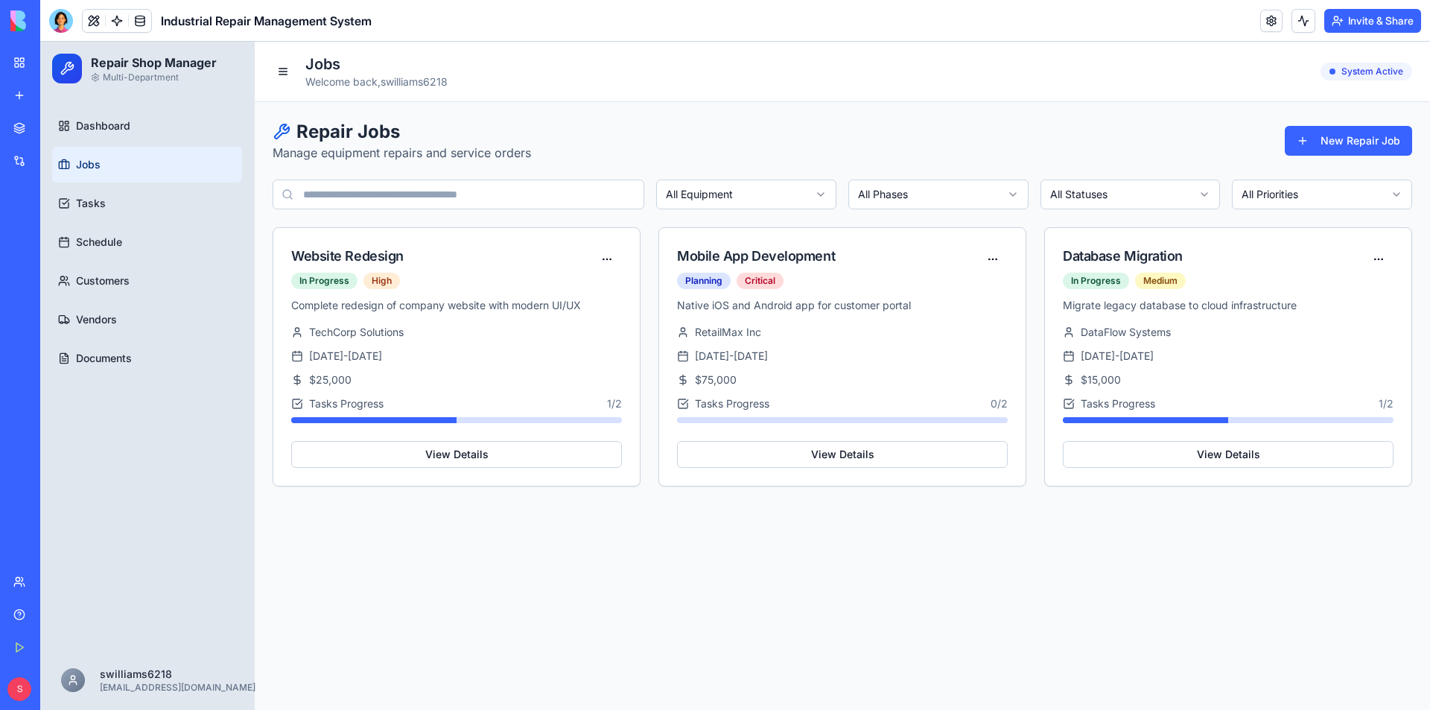
click at [815, 189] on html "Repair Shop Manager Multi-Department Dashboard Jobs Tasks Schedule Customers Ve…" at bounding box center [734, 376] width 1389 height 668
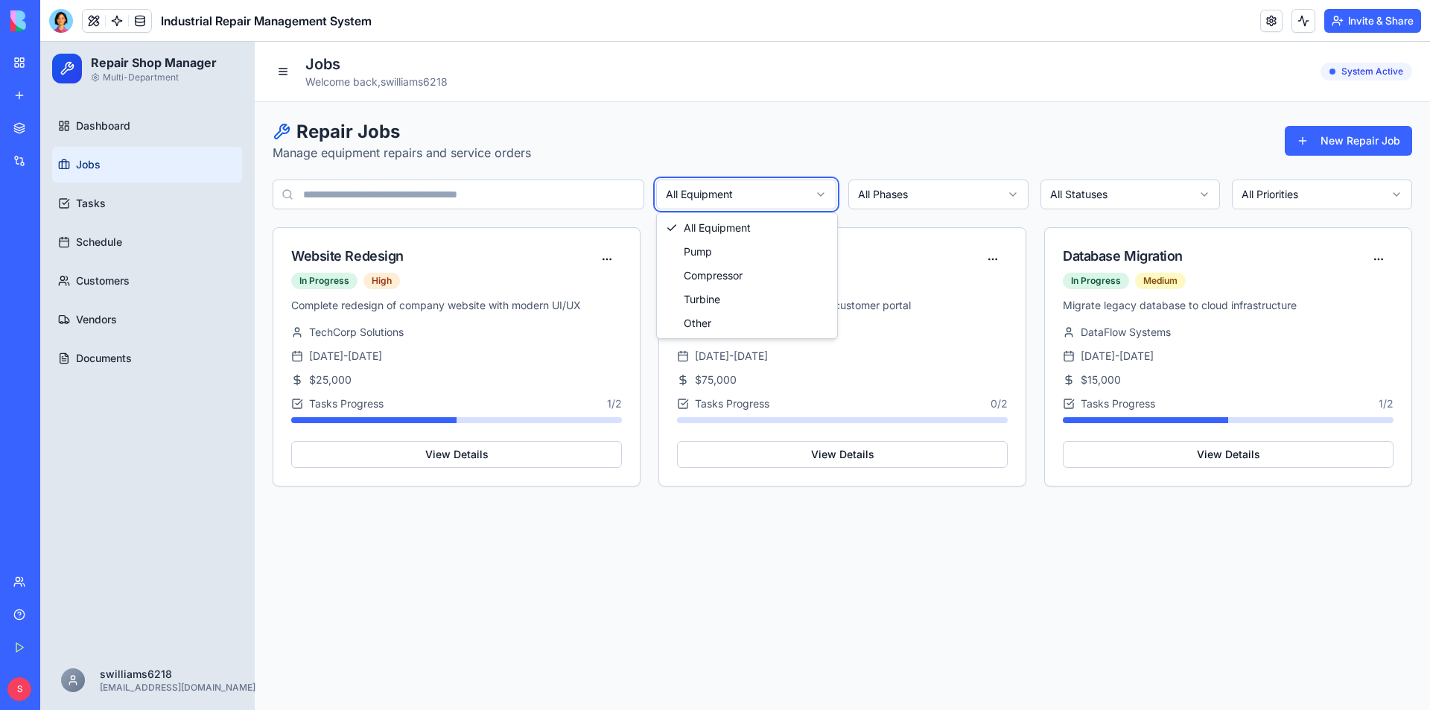
click at [984, 191] on html "Repair Shop Manager Multi-Department Dashboard Jobs Tasks Schedule Customers Ve…" at bounding box center [734, 376] width 1389 height 668
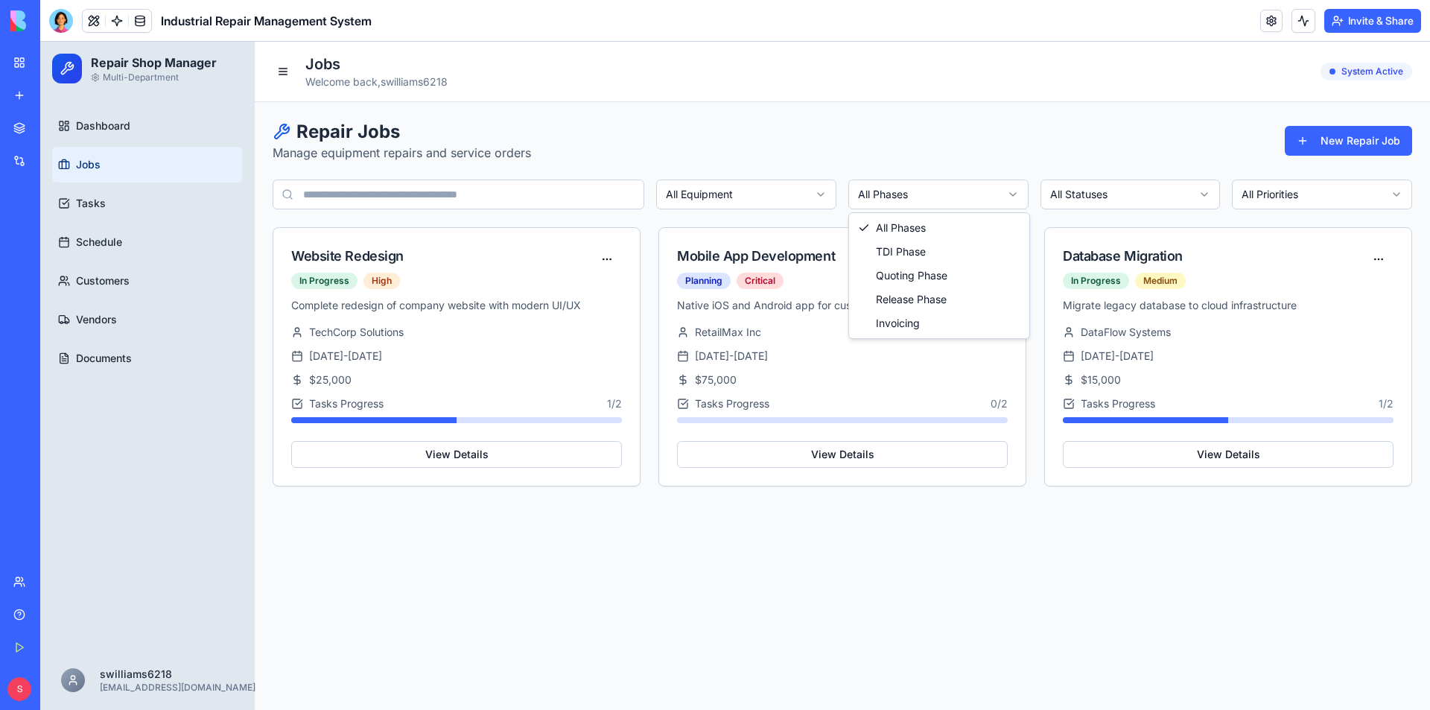
click at [1001, 194] on html "Repair Shop Manager Multi-Department Dashboard Jobs Tasks Schedule Customers Ve…" at bounding box center [734, 376] width 1389 height 668
click at [1144, 199] on html "Repair Shop Manager Multi-Department Dashboard Jobs Tasks Schedule Customers Ve…" at bounding box center [734, 376] width 1389 height 668
click at [1151, 192] on html "Repair Shop Manager Multi-Department Dashboard Jobs Tasks Schedule Customers Ve…" at bounding box center [734, 376] width 1389 height 668
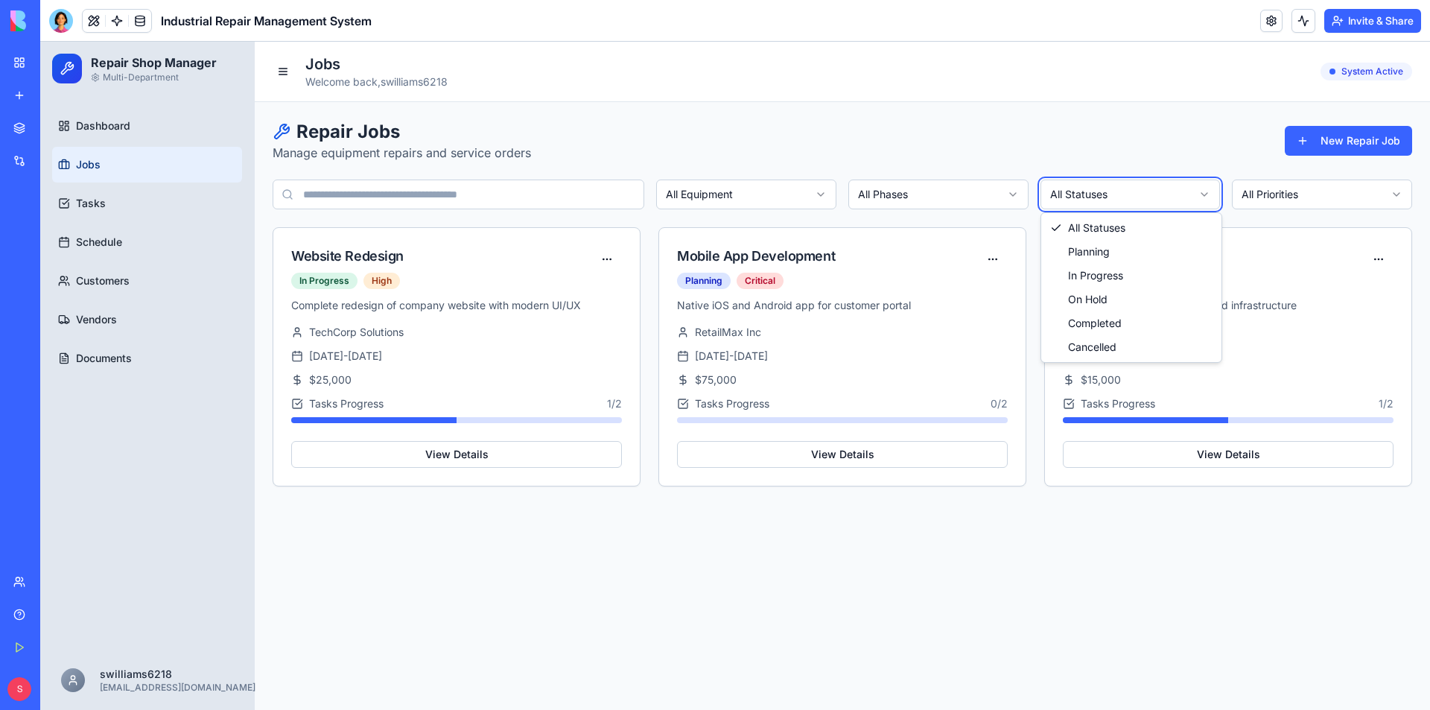
click at [1292, 194] on html "Repair Shop Manager Multi-Department Dashboard Jobs Tasks Schedule Customers Ve…" at bounding box center [734, 376] width 1389 height 668
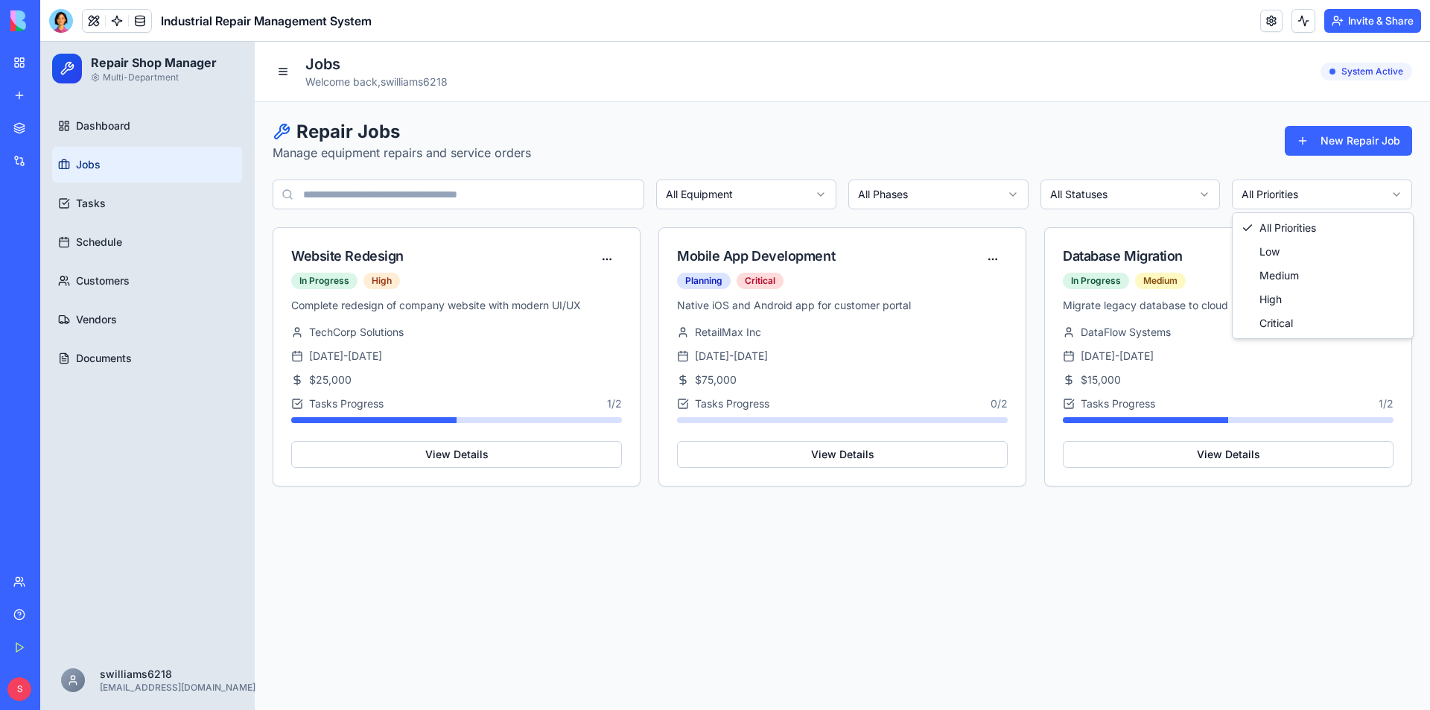
click at [1292, 194] on html "Repair Shop Manager Multi-Department Dashboard Jobs Tasks Schedule Customers Ve…" at bounding box center [734, 376] width 1389 height 668
click at [110, 200] on html "Repair Shop Manager Multi-Department Dashboard Jobs Tasks Schedule Customers Ve…" at bounding box center [734, 376] width 1389 height 668
click at [141, 195] on link "Tasks" at bounding box center [147, 203] width 190 height 36
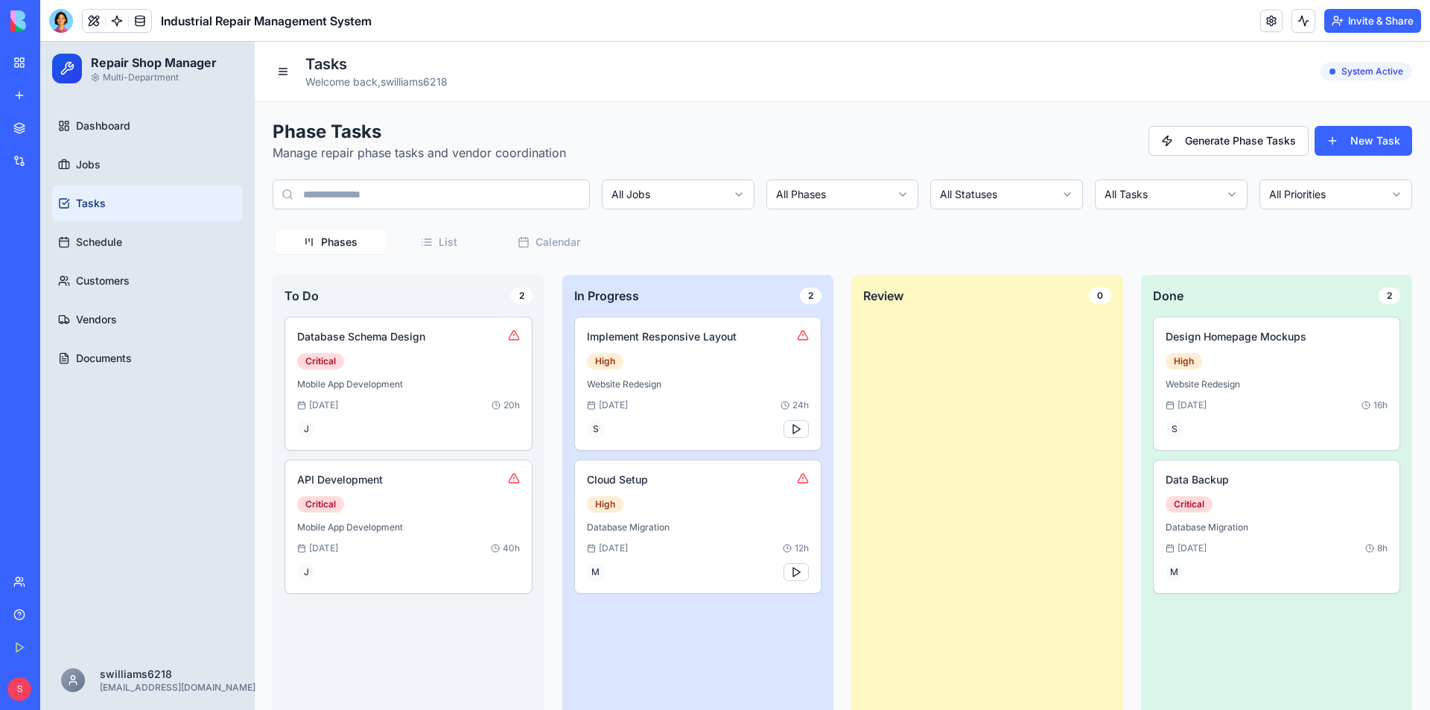
click at [843, 195] on html "Repair Shop Manager Multi-Department Dashboard Jobs Tasks Schedule Customers Ve…" at bounding box center [734, 391] width 1389 height 698
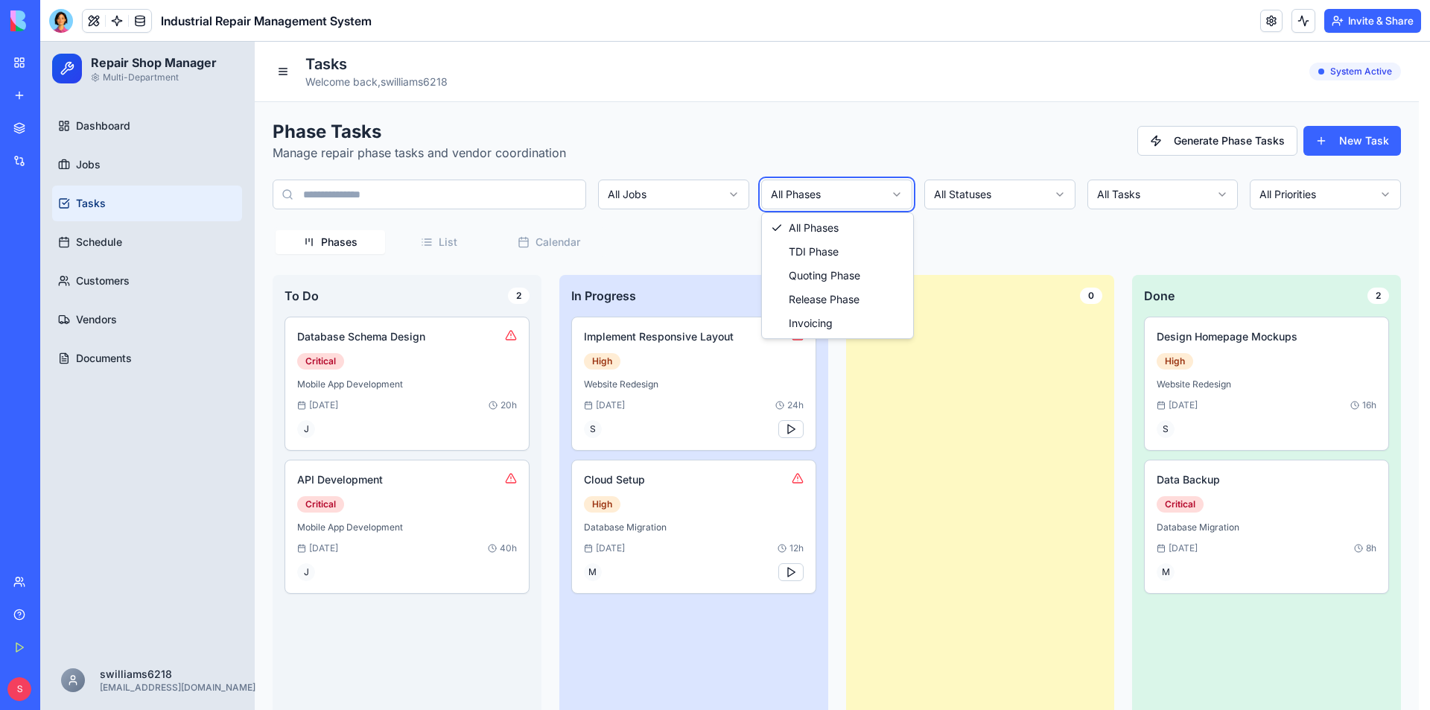
click at [1270, 254] on html "Repair Shop Manager Multi-Department Dashboard Jobs Tasks Schedule Customers Ve…" at bounding box center [734, 391] width 1389 height 698
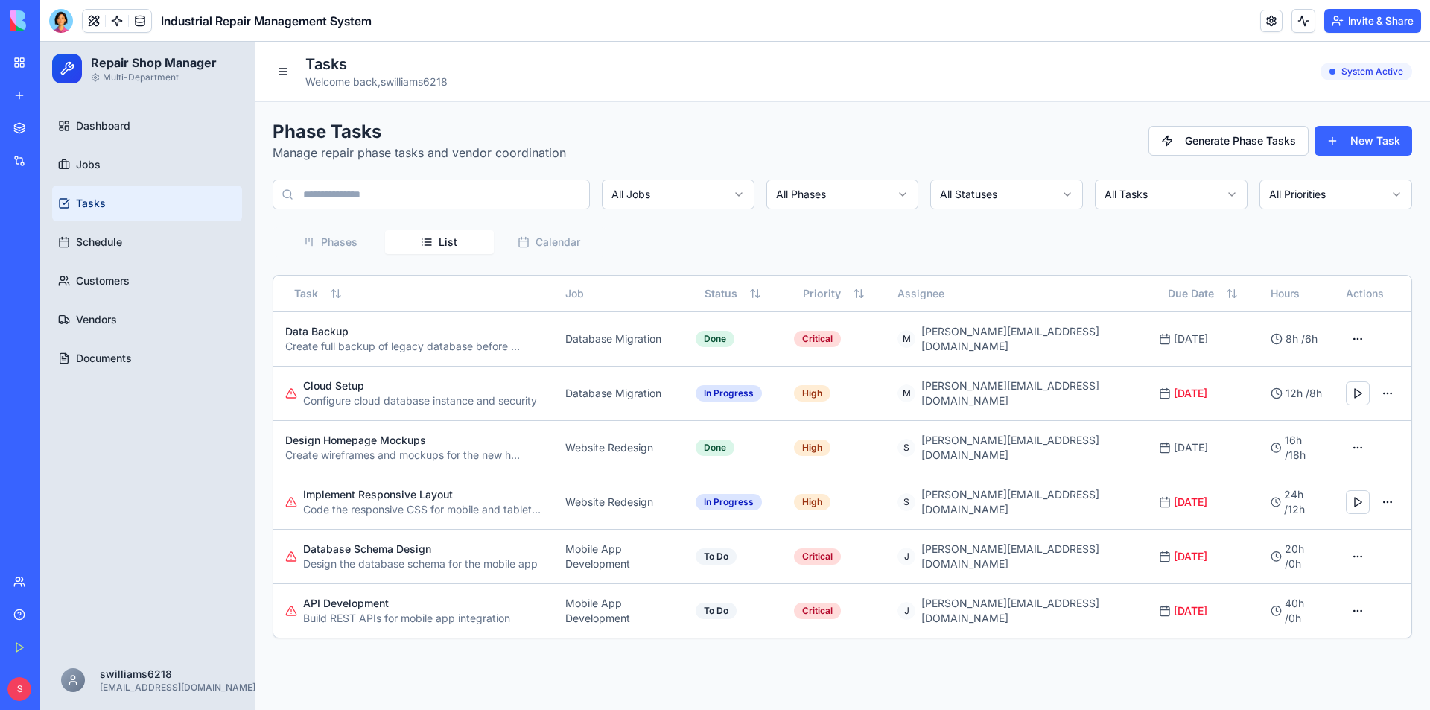
click at [459, 245] on button "List" at bounding box center [439, 242] width 109 height 24
click at [550, 241] on button "Calendar" at bounding box center [548, 242] width 109 height 24
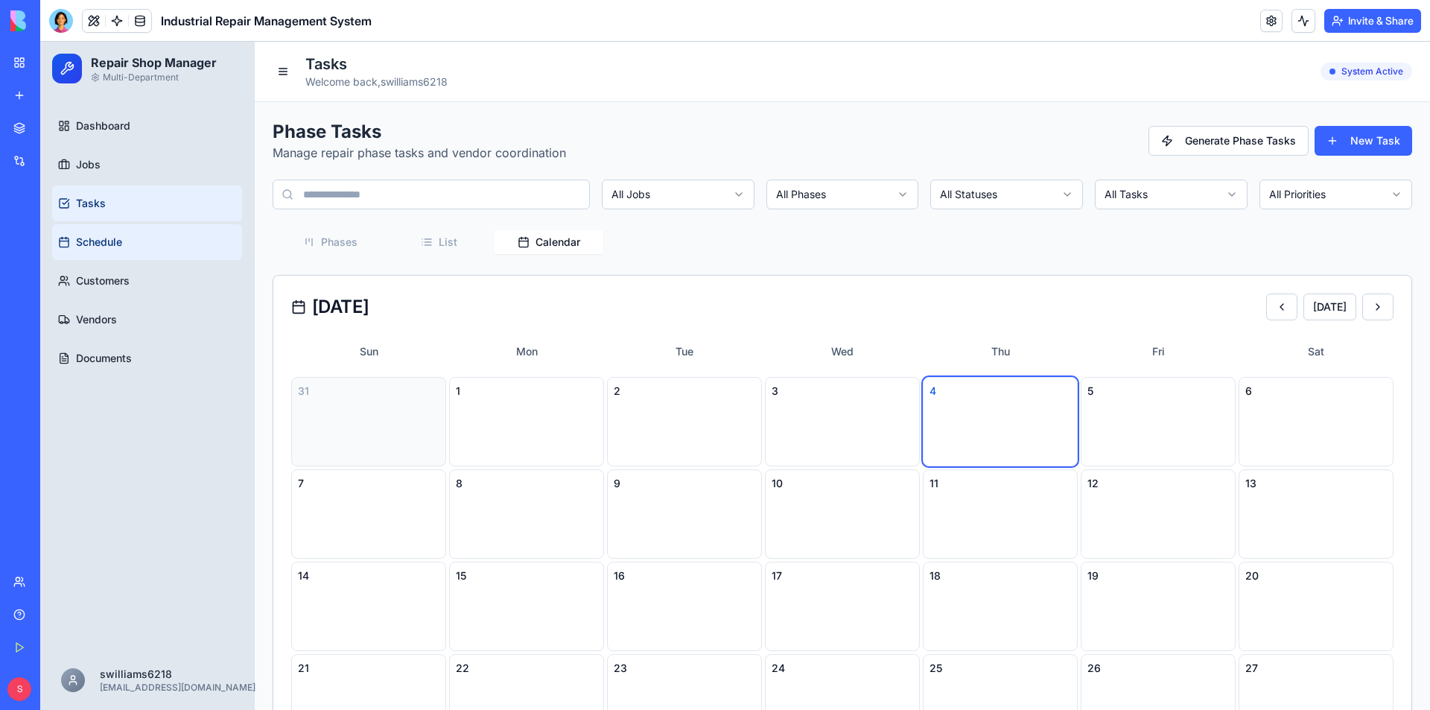
click at [120, 242] on span "Schedule" at bounding box center [99, 242] width 46 height 15
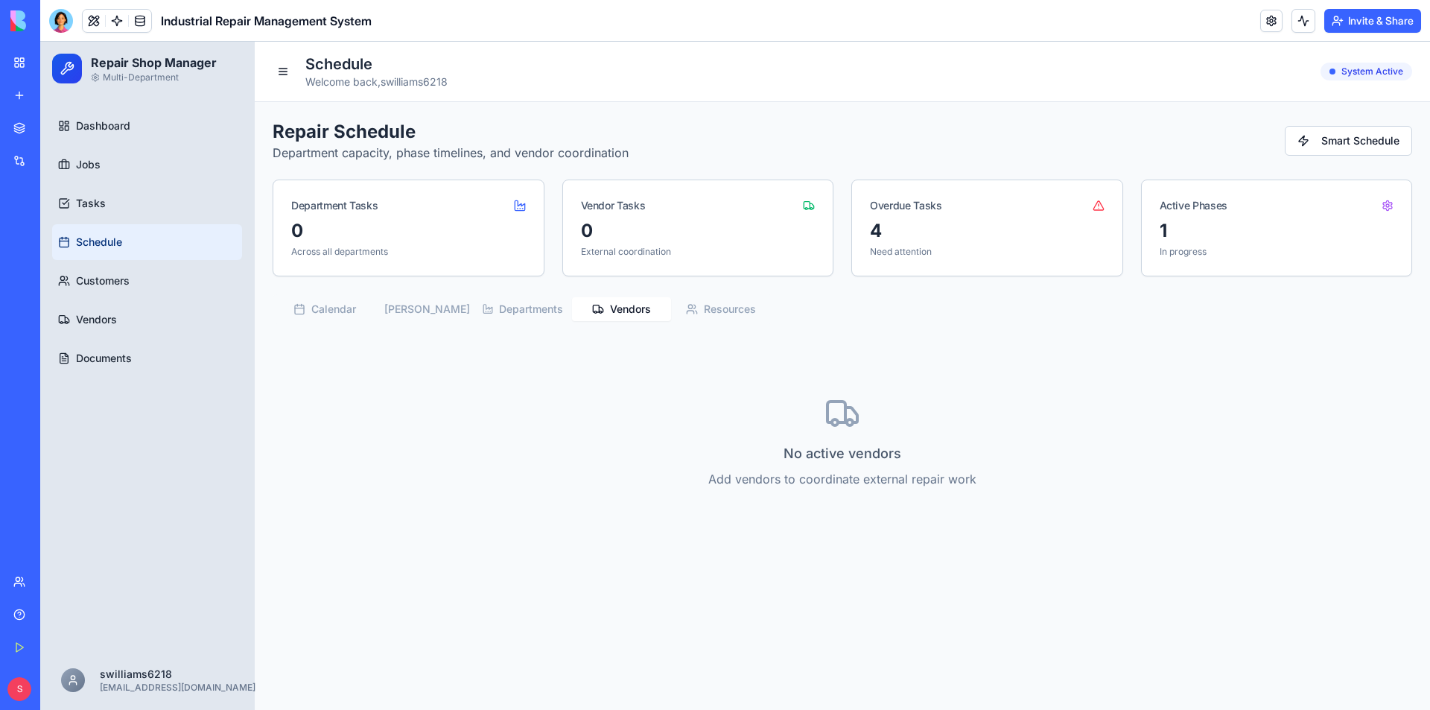
click at [625, 312] on button "Vendors" at bounding box center [621, 309] width 99 height 24
click at [536, 313] on button "Departments" at bounding box center [523, 309] width 99 height 24
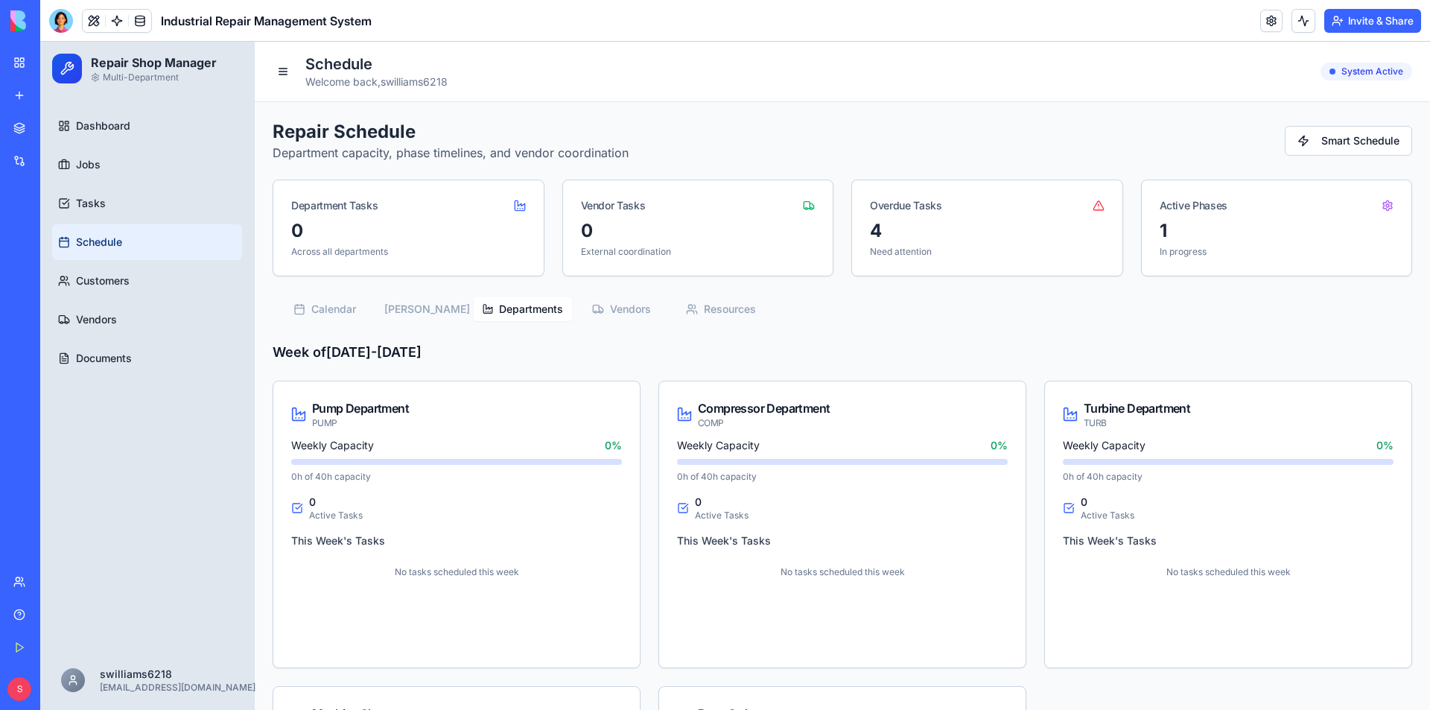
click at [617, 305] on button "Vendors" at bounding box center [621, 309] width 99 height 24
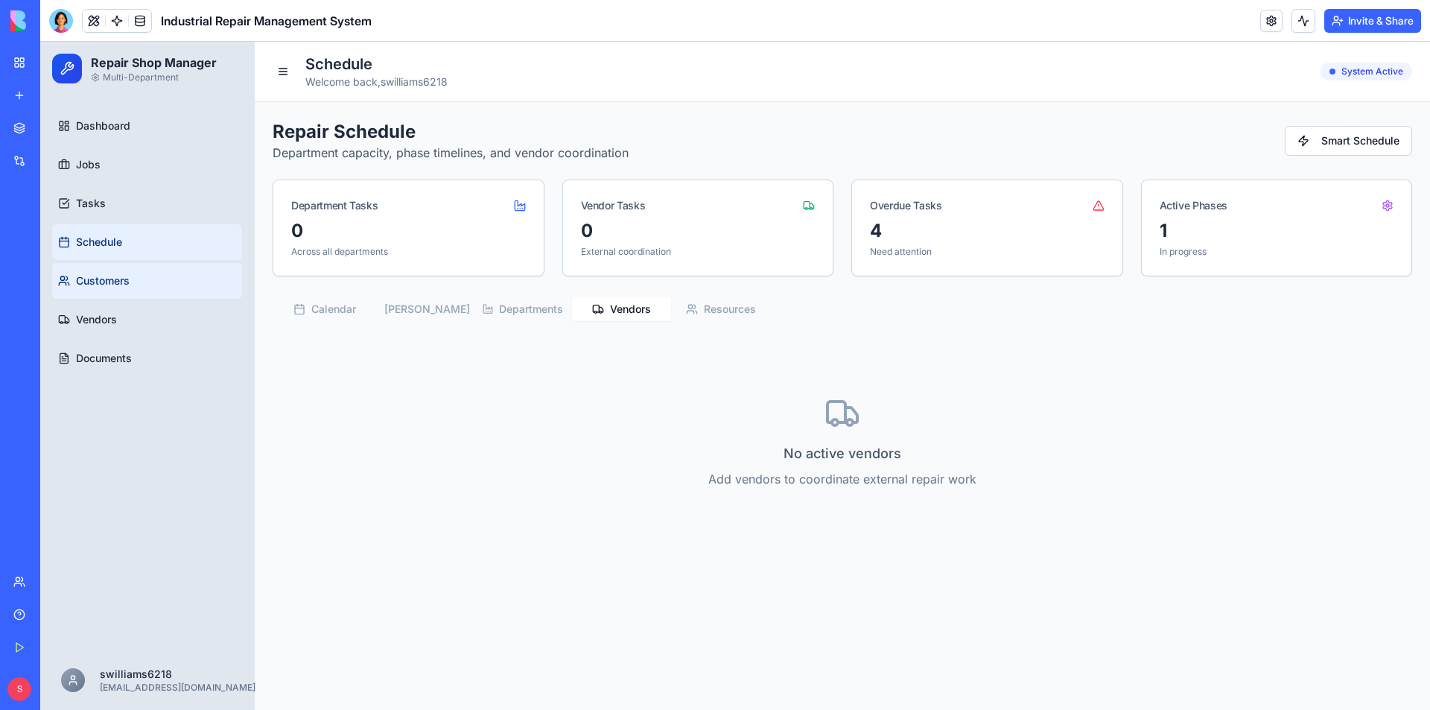
click at [141, 282] on link "Customers" at bounding box center [147, 281] width 190 height 36
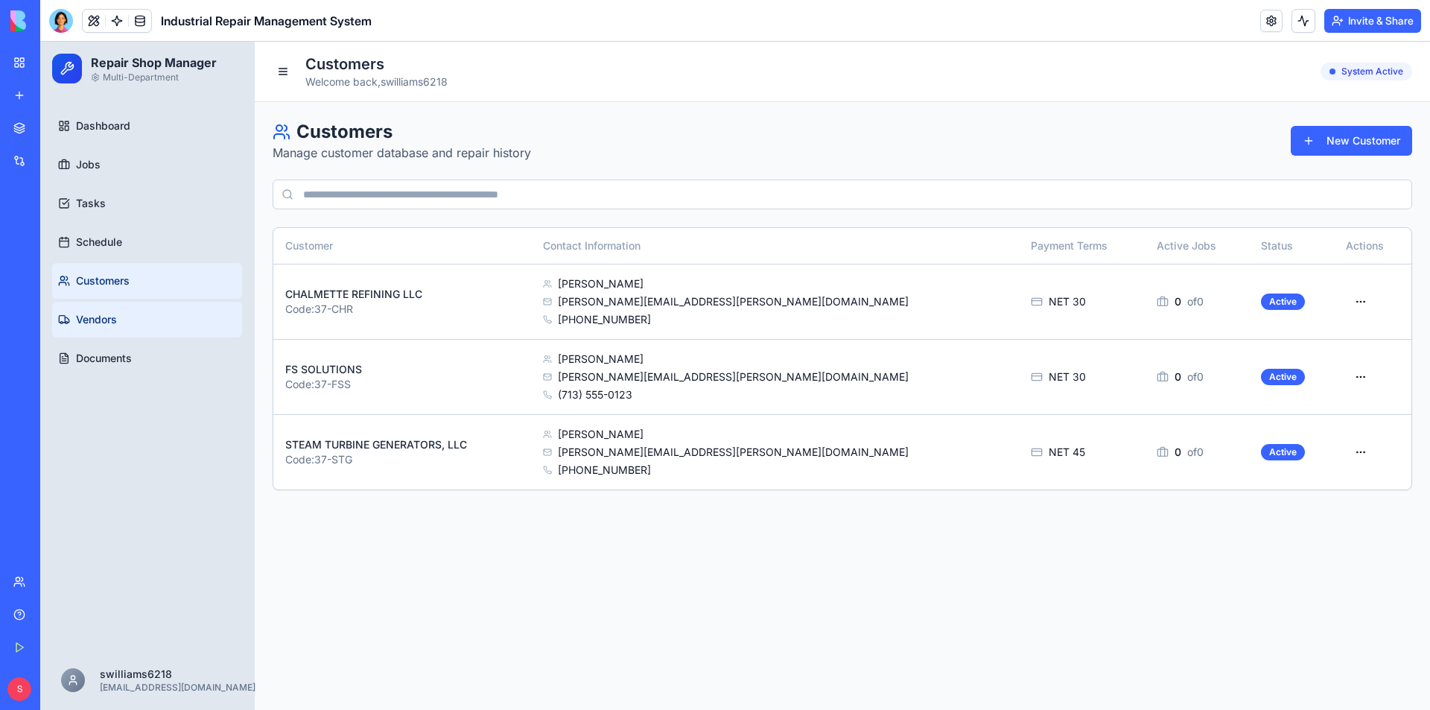
click at [88, 310] on link "Vendors" at bounding box center [147, 320] width 190 height 36
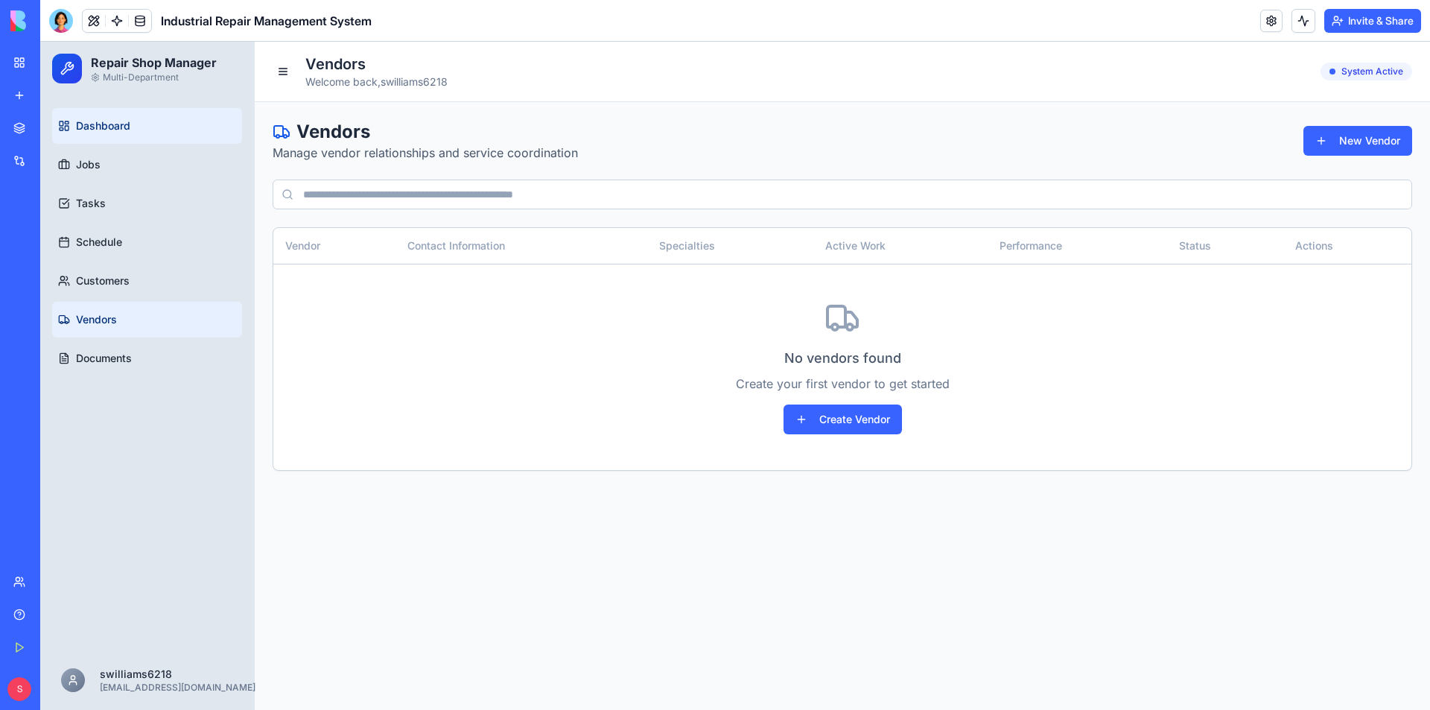
click at [91, 130] on span "Dashboard" at bounding box center [103, 125] width 54 height 15
